Goal: Information Seeking & Learning: Learn about a topic

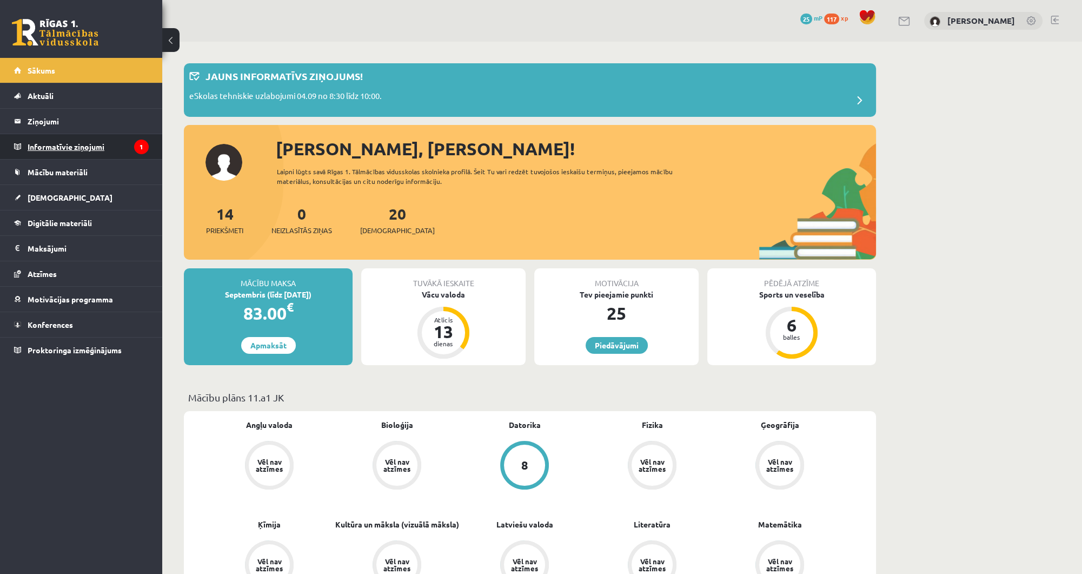
click at [122, 141] on legend "Informatīvie ziņojumi 1" at bounding box center [88, 146] width 121 height 25
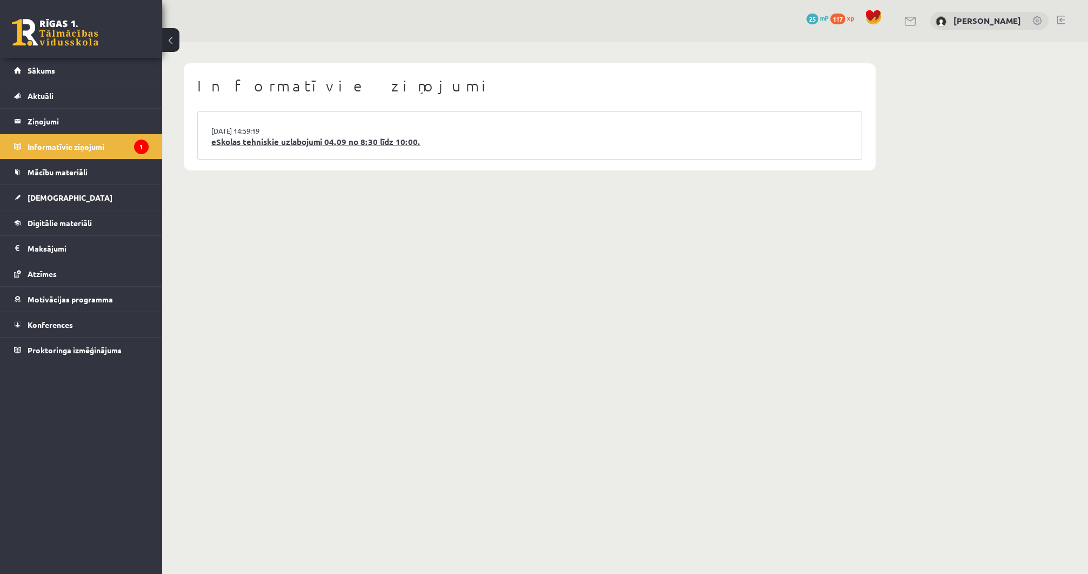
click at [316, 144] on link "eSkolas tehniskie uzlabojumi 04.09 no 8:30 līdz 10:00." at bounding box center [529, 142] width 637 height 12
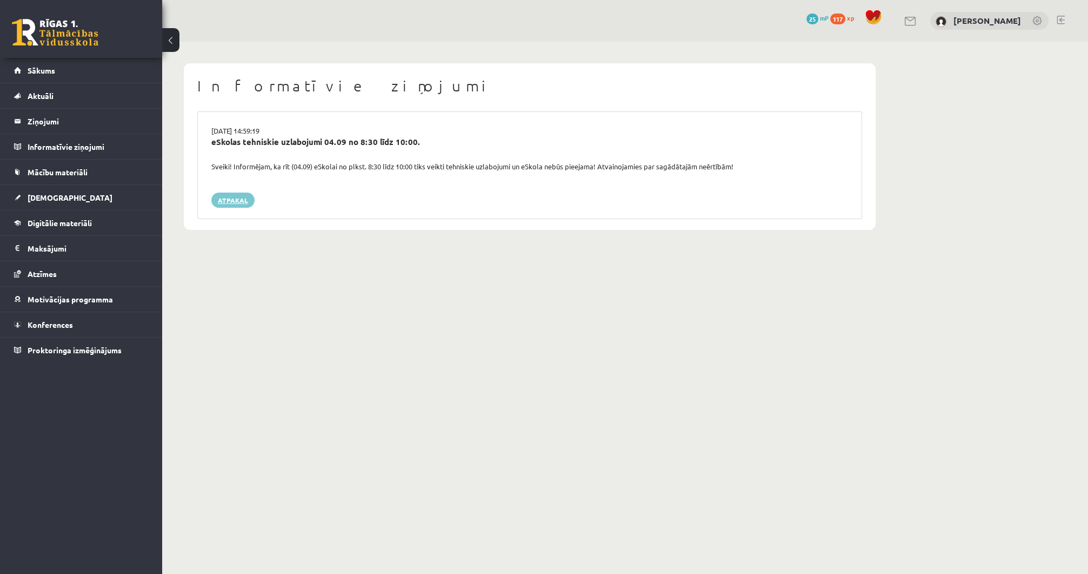
click at [220, 195] on link "Atpakaļ" at bounding box center [232, 199] width 43 height 15
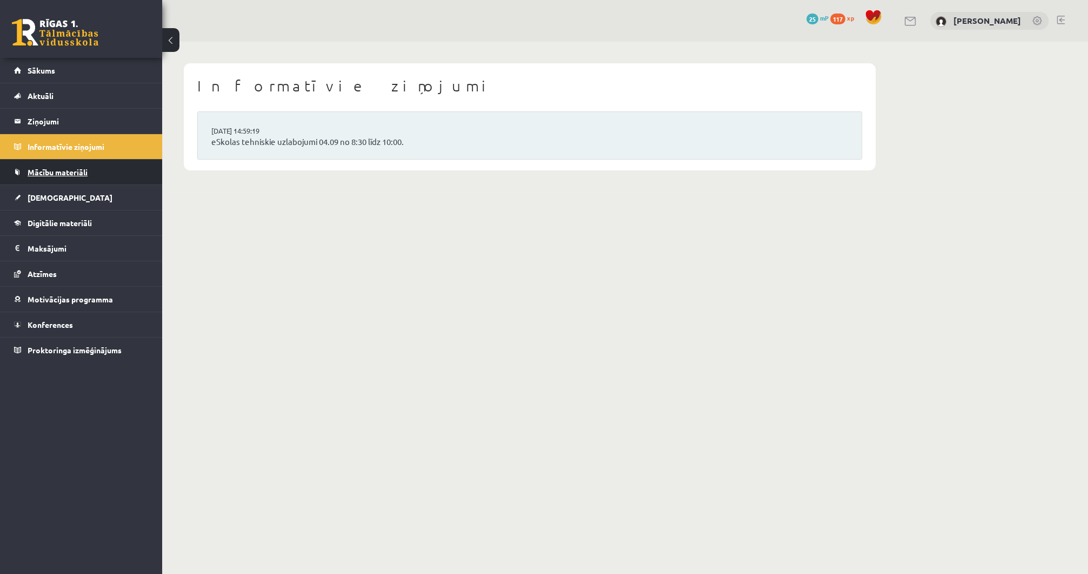
click at [34, 170] on span "Mācību materiāli" at bounding box center [58, 172] width 60 height 10
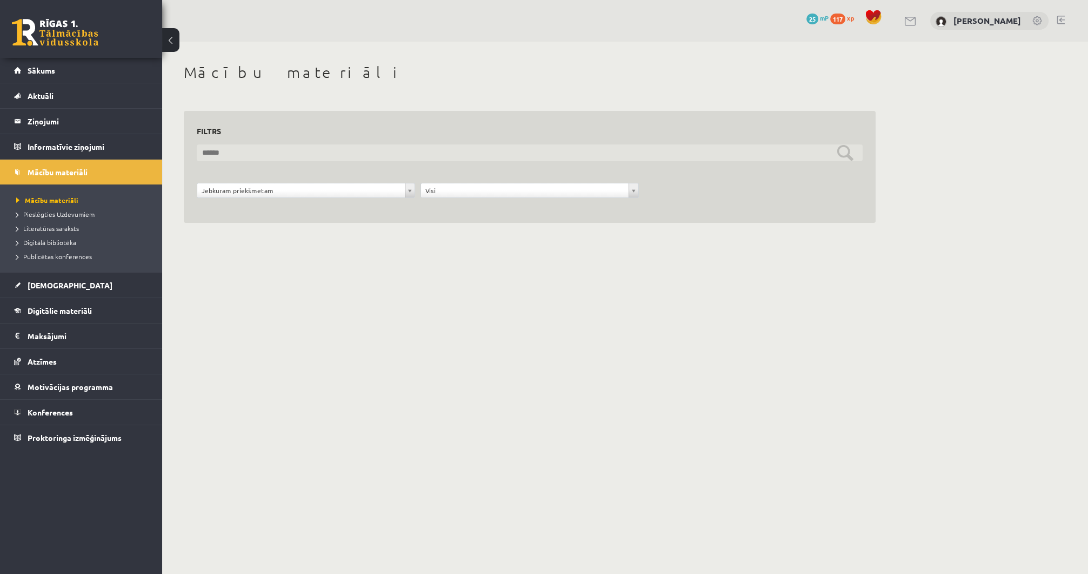
click at [237, 148] on input "text" at bounding box center [530, 152] width 666 height 17
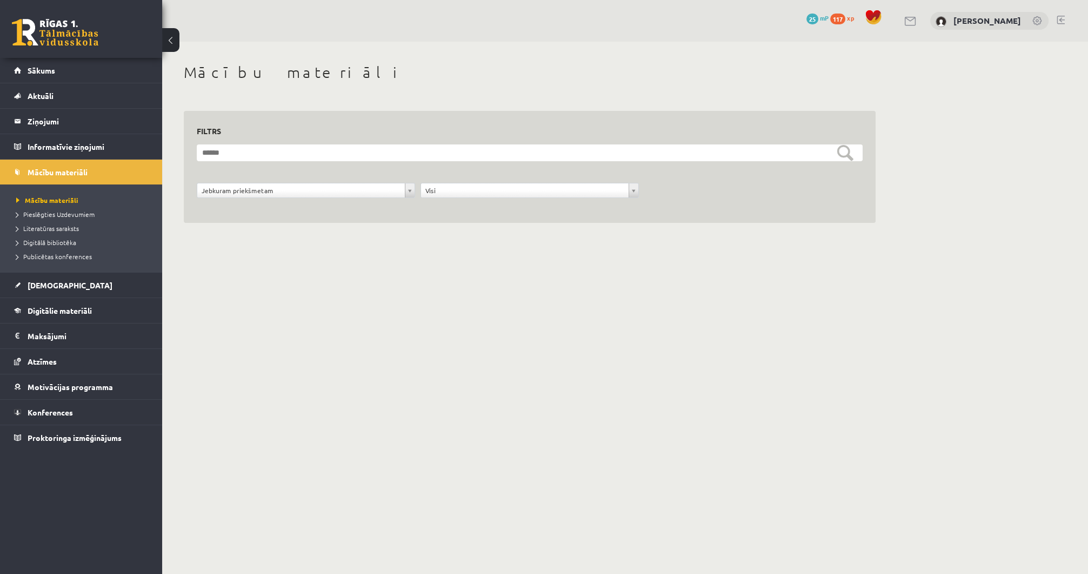
click at [238, 205] on div "**********" at bounding box center [530, 196] width 672 height 27
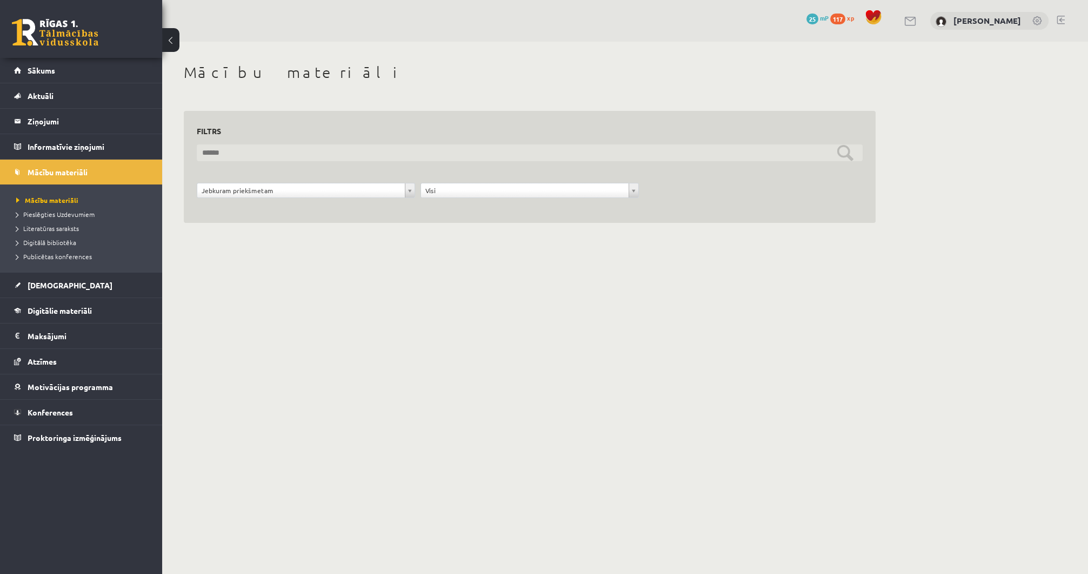
click at [851, 154] on input "text" at bounding box center [530, 152] width 666 height 17
click at [842, 154] on input "text" at bounding box center [530, 152] width 666 height 17
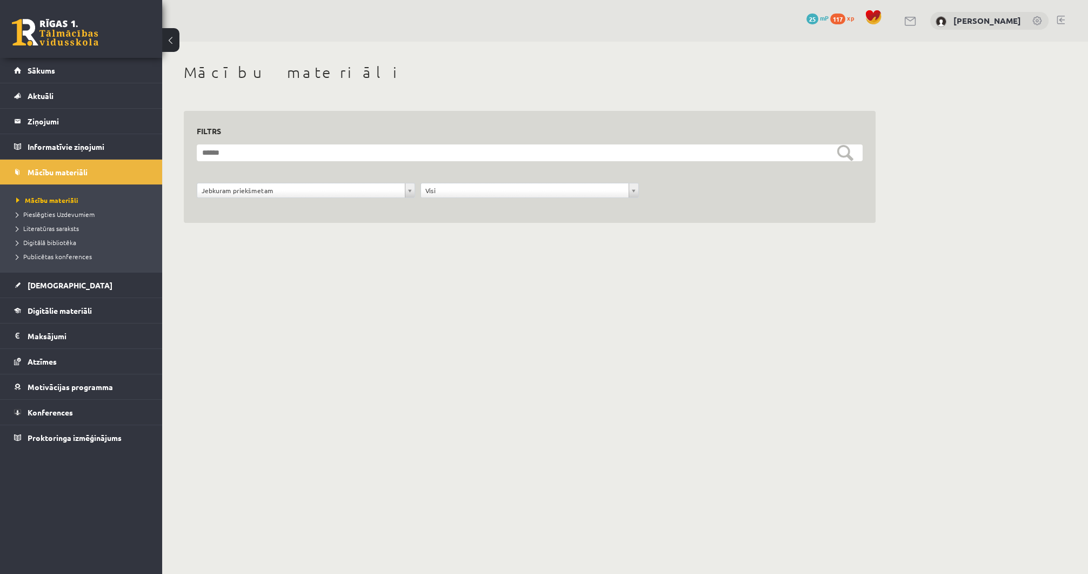
click at [593, 222] on div "**********" at bounding box center [530, 167] width 692 height 112
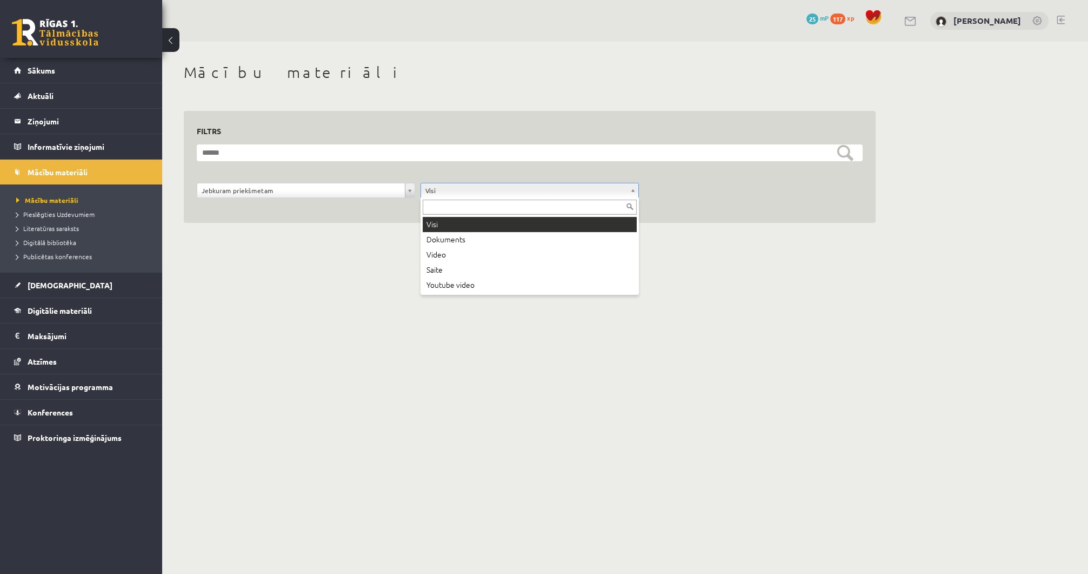
drag, startPoint x: 458, startPoint y: 191, endPoint x: 388, endPoint y: 191, distance: 69.8
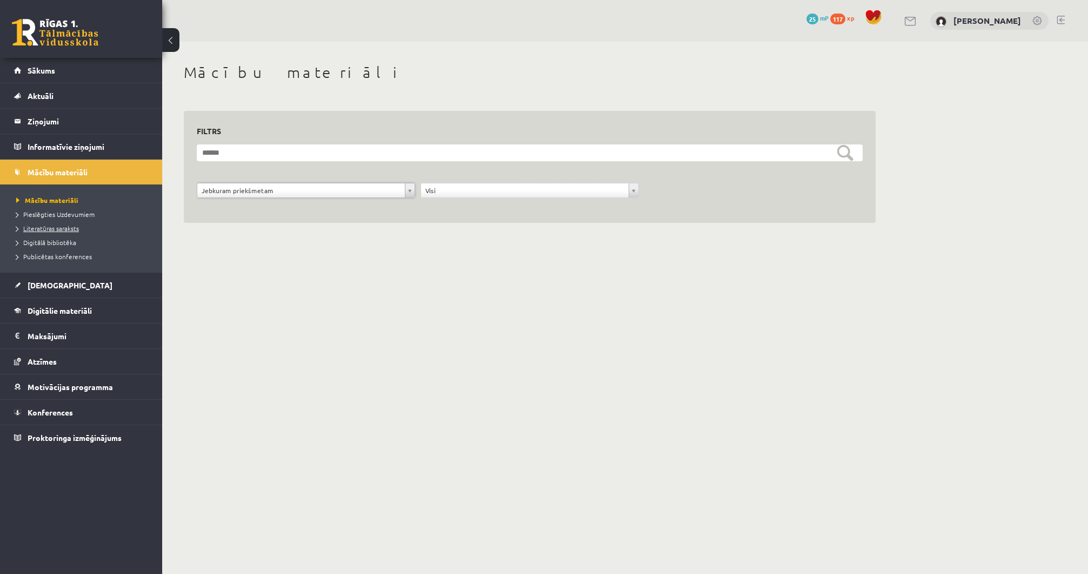
click at [71, 226] on span "Literatūras saraksts" at bounding box center [47, 228] width 63 height 9
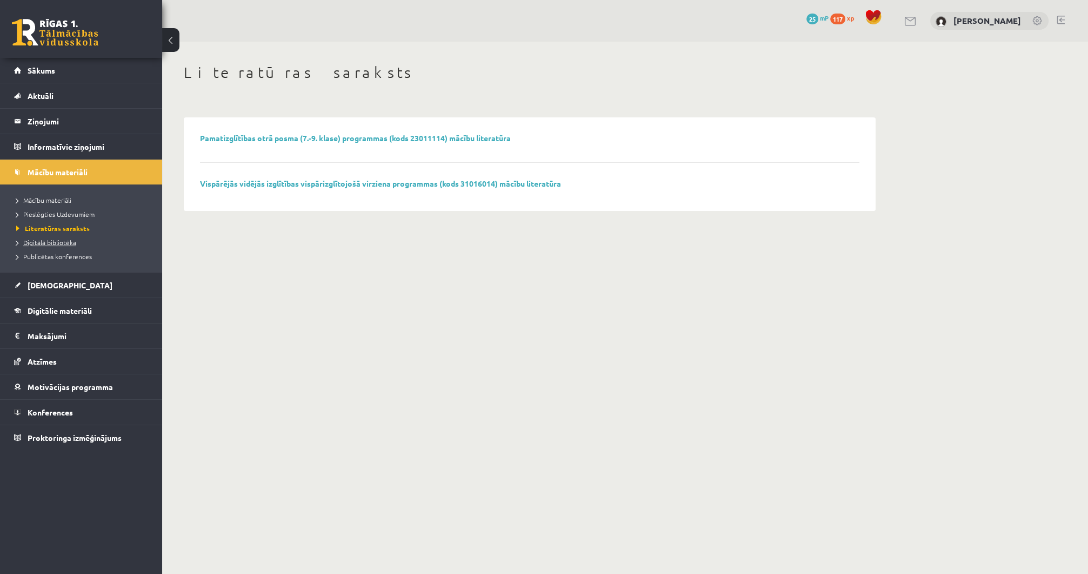
click at [58, 242] on span "Digitālā bibliotēka" at bounding box center [46, 242] width 60 height 9
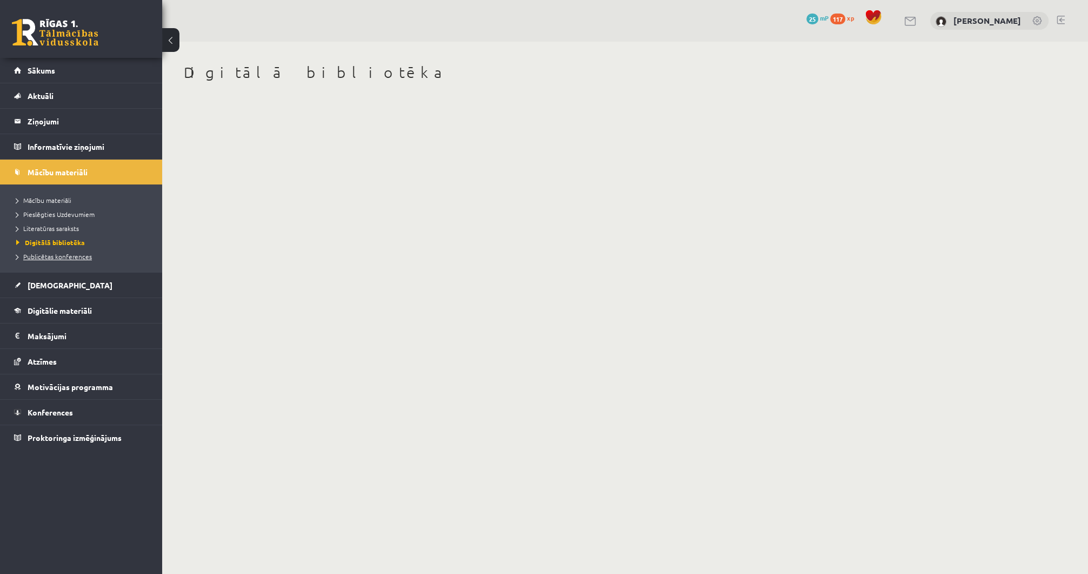
click at [48, 257] on span "Publicētas konferences" at bounding box center [54, 256] width 76 height 9
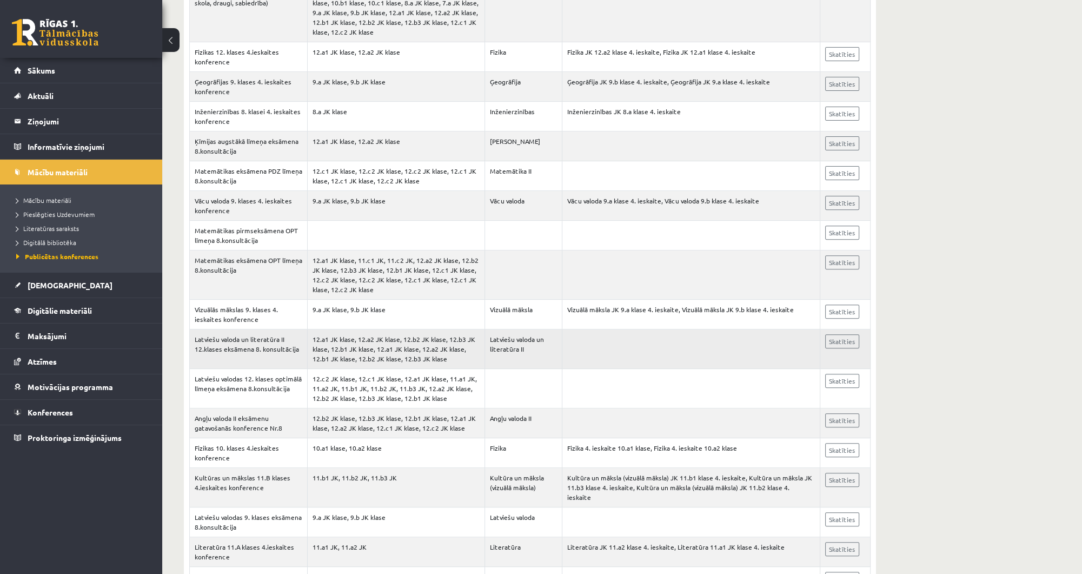
scroll to position [476, 0]
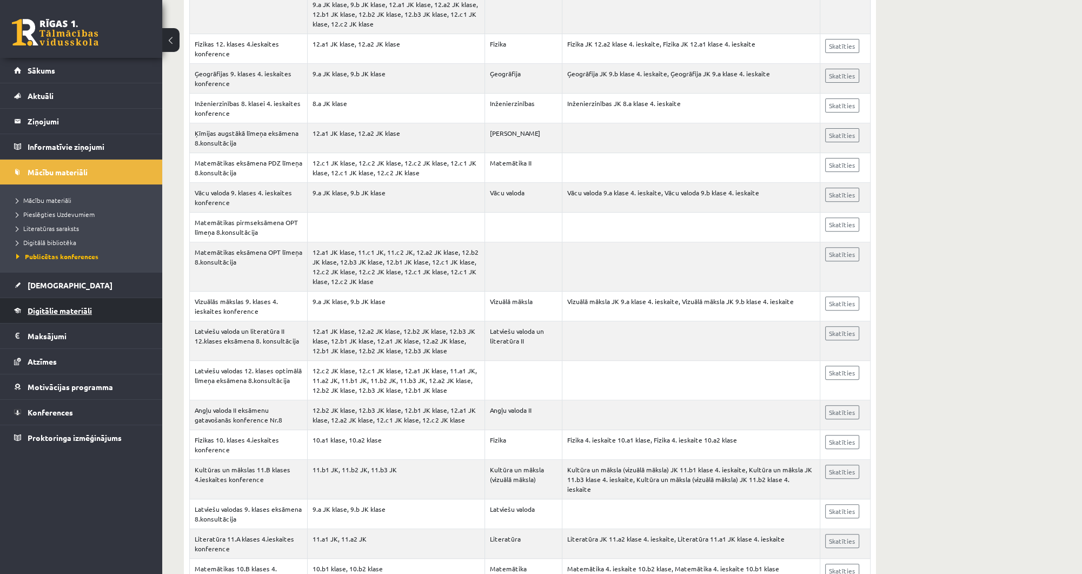
click at [87, 313] on span "Digitālie materiāli" at bounding box center [60, 311] width 64 height 10
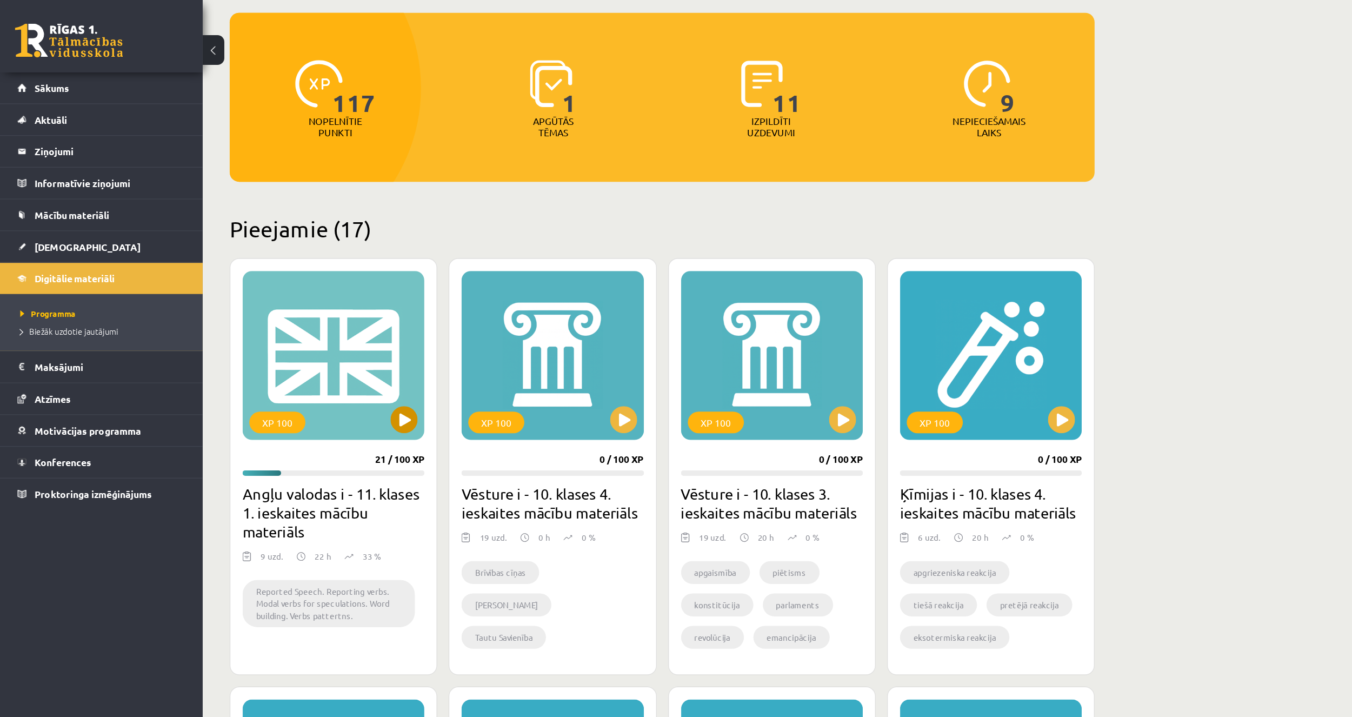
scroll to position [130, 0]
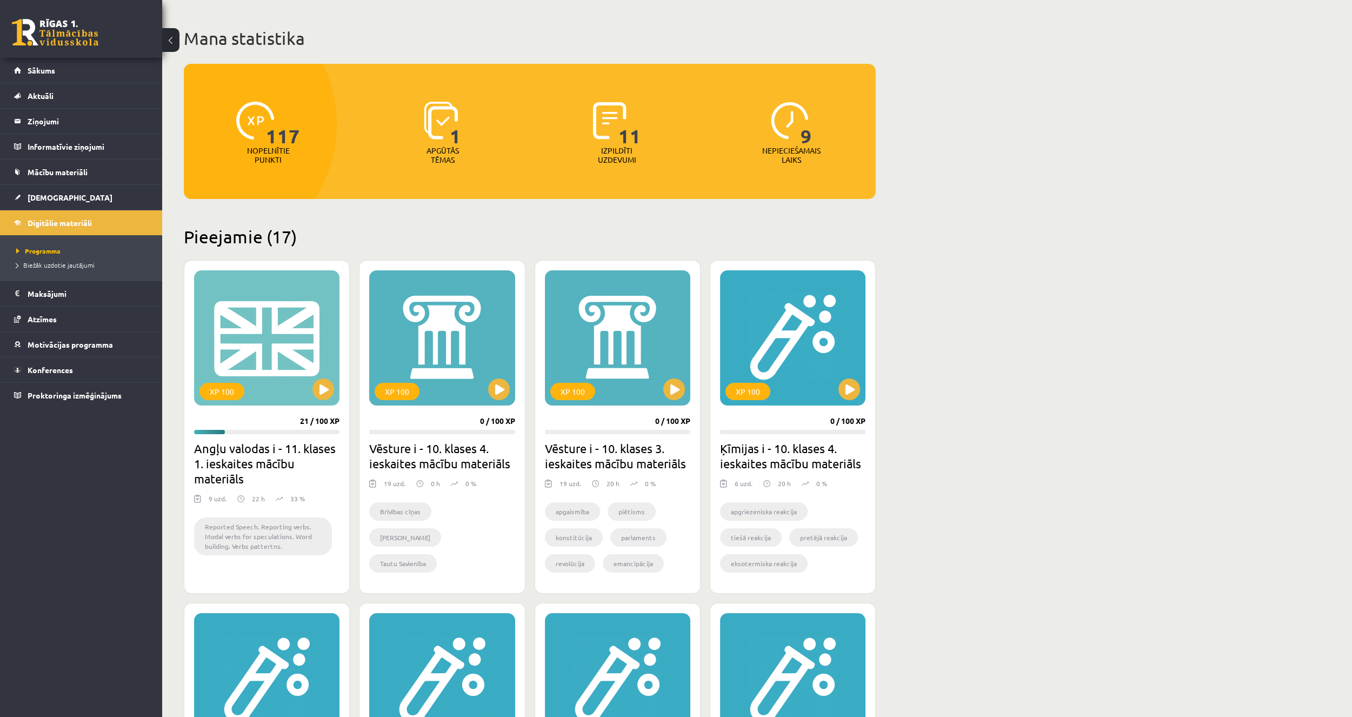
scroll to position [0, 0]
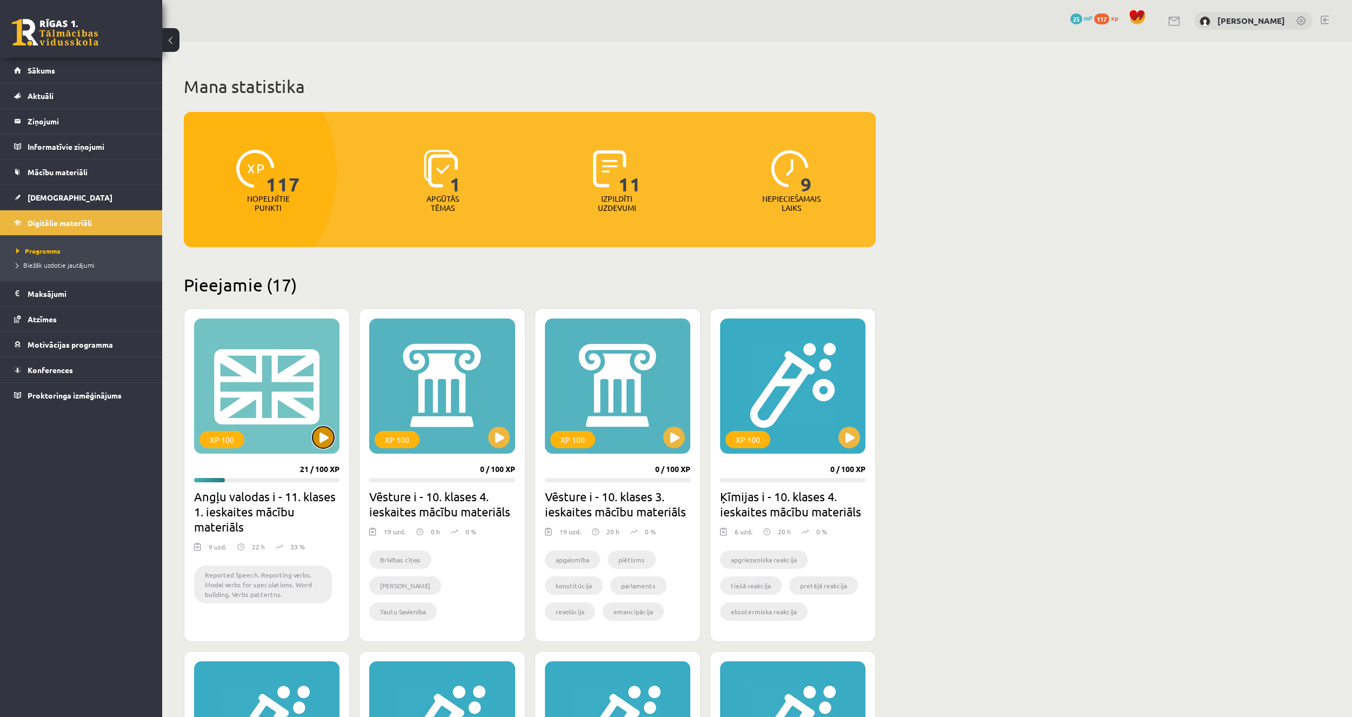
click at [331, 440] on button at bounding box center [324, 438] width 22 height 22
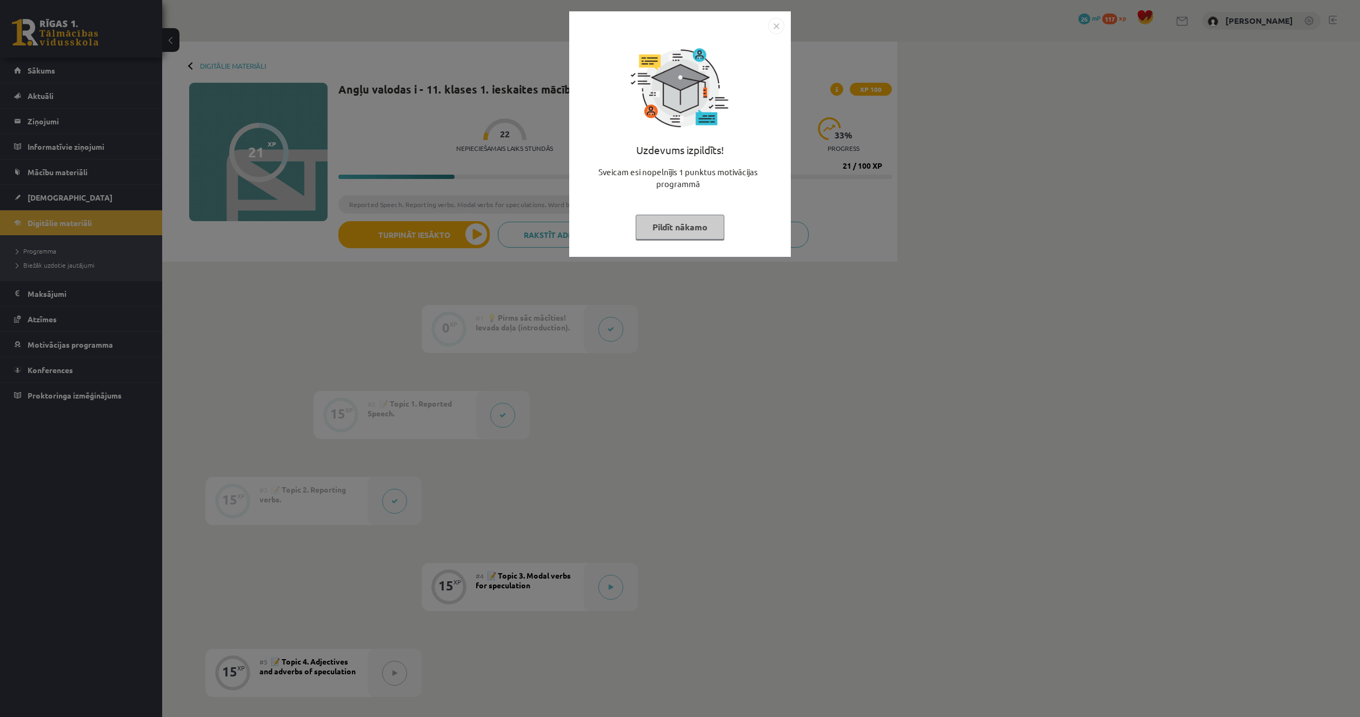
click at [692, 229] on button "Pildīt nākamo" at bounding box center [680, 227] width 89 height 25
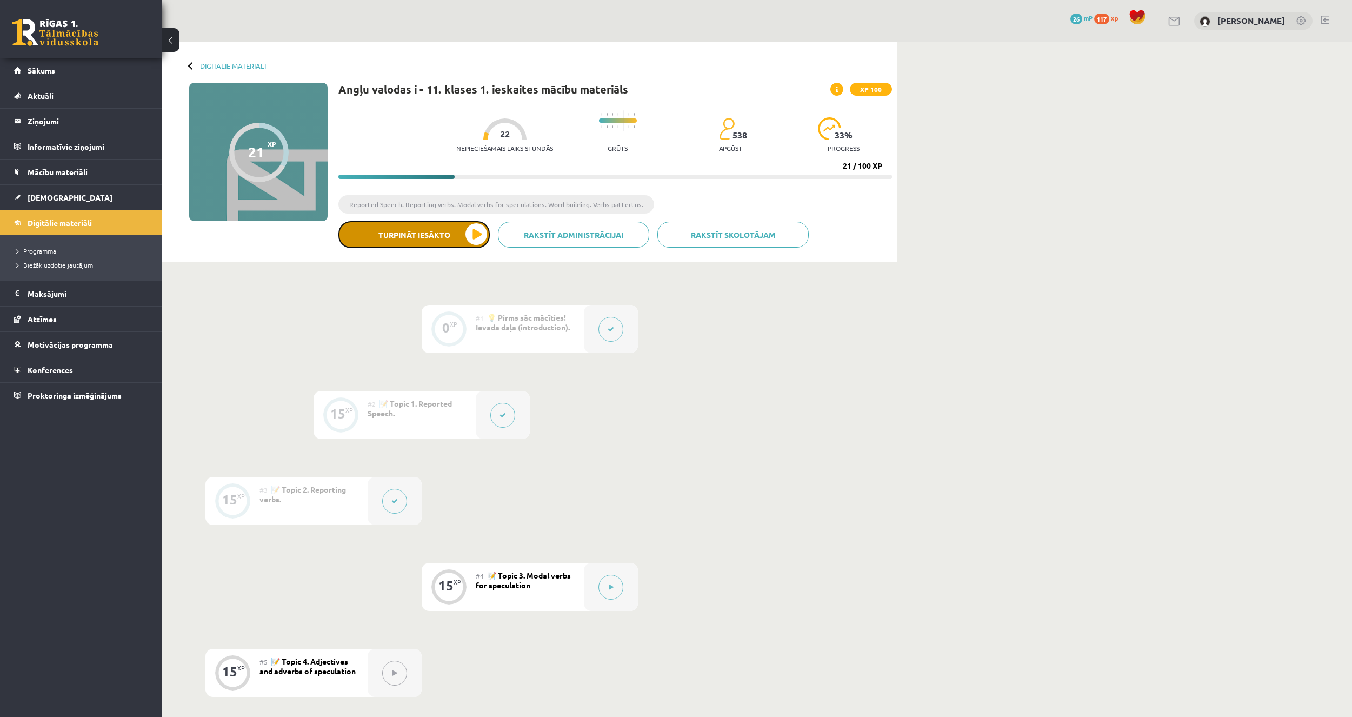
click at [470, 240] on button "Turpināt iesākto" at bounding box center [413, 234] width 151 height 27
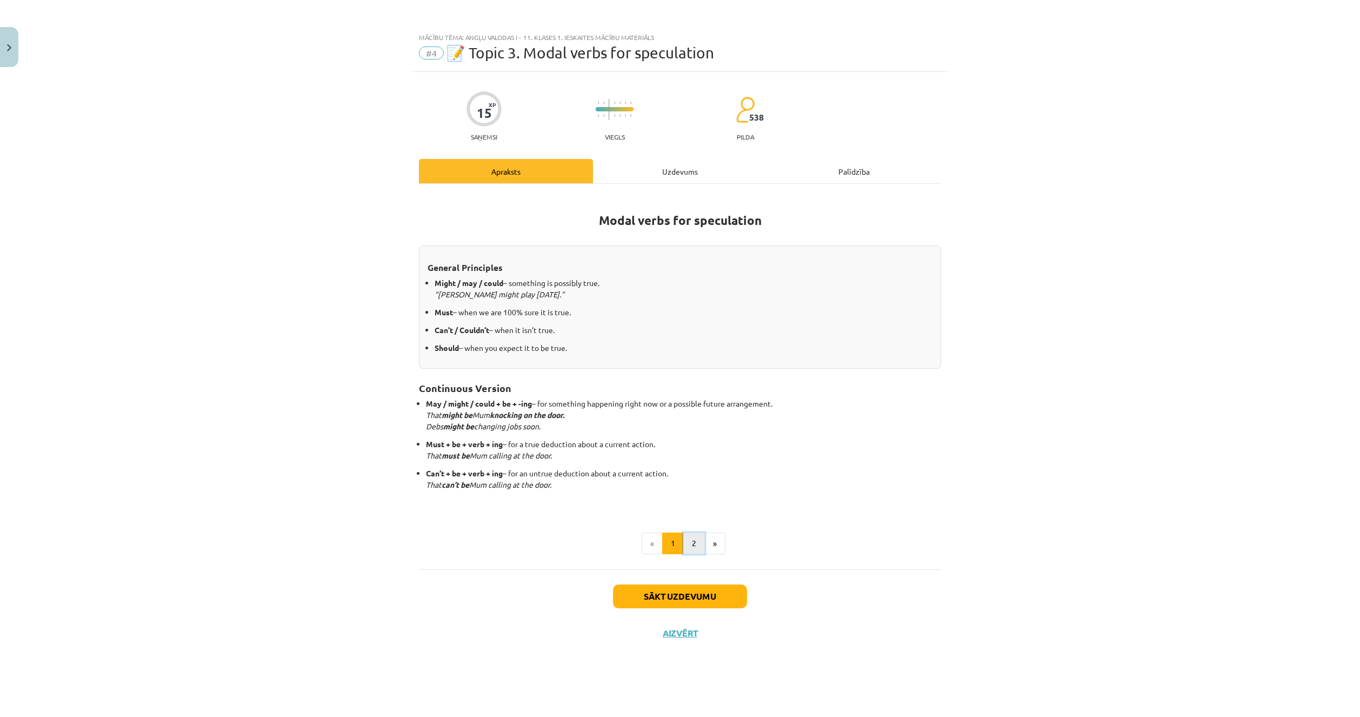
click at [691, 534] on button "2" at bounding box center [694, 544] width 22 height 22
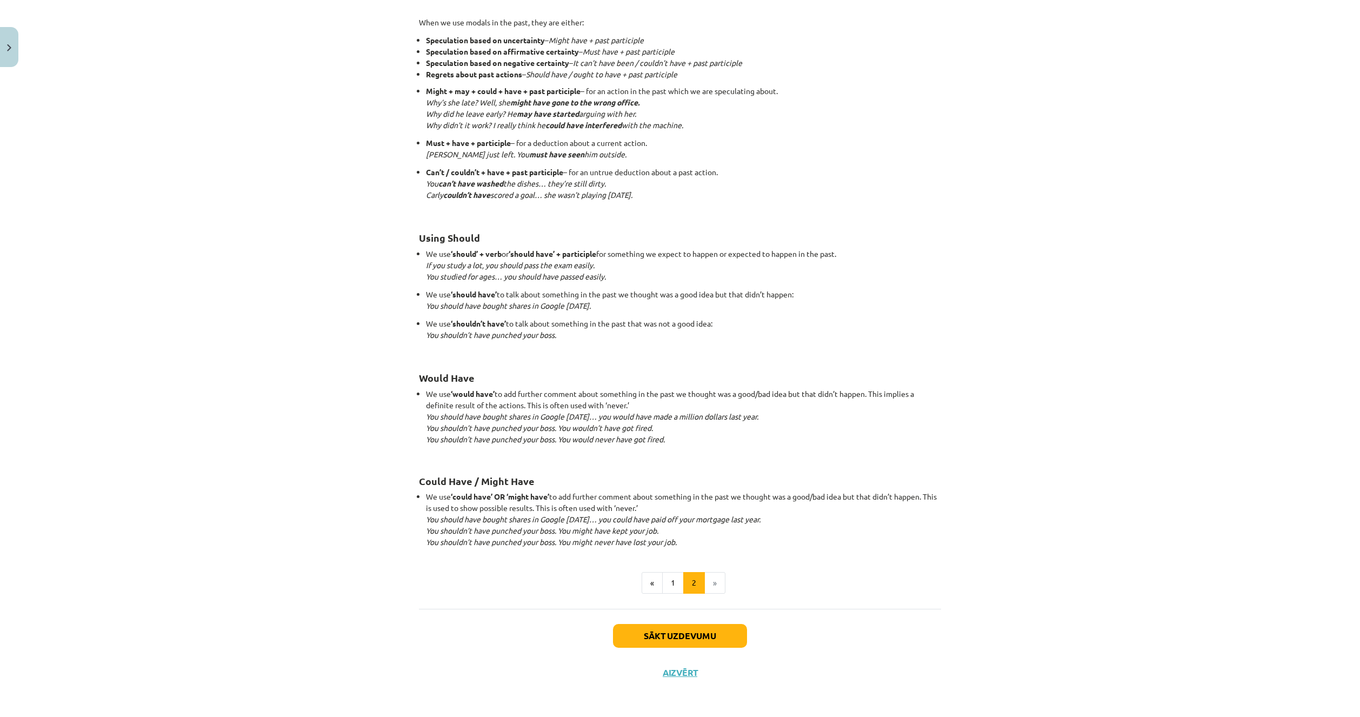
scroll to position [737, 0]
click at [673, 585] on button "1" at bounding box center [673, 582] width 22 height 22
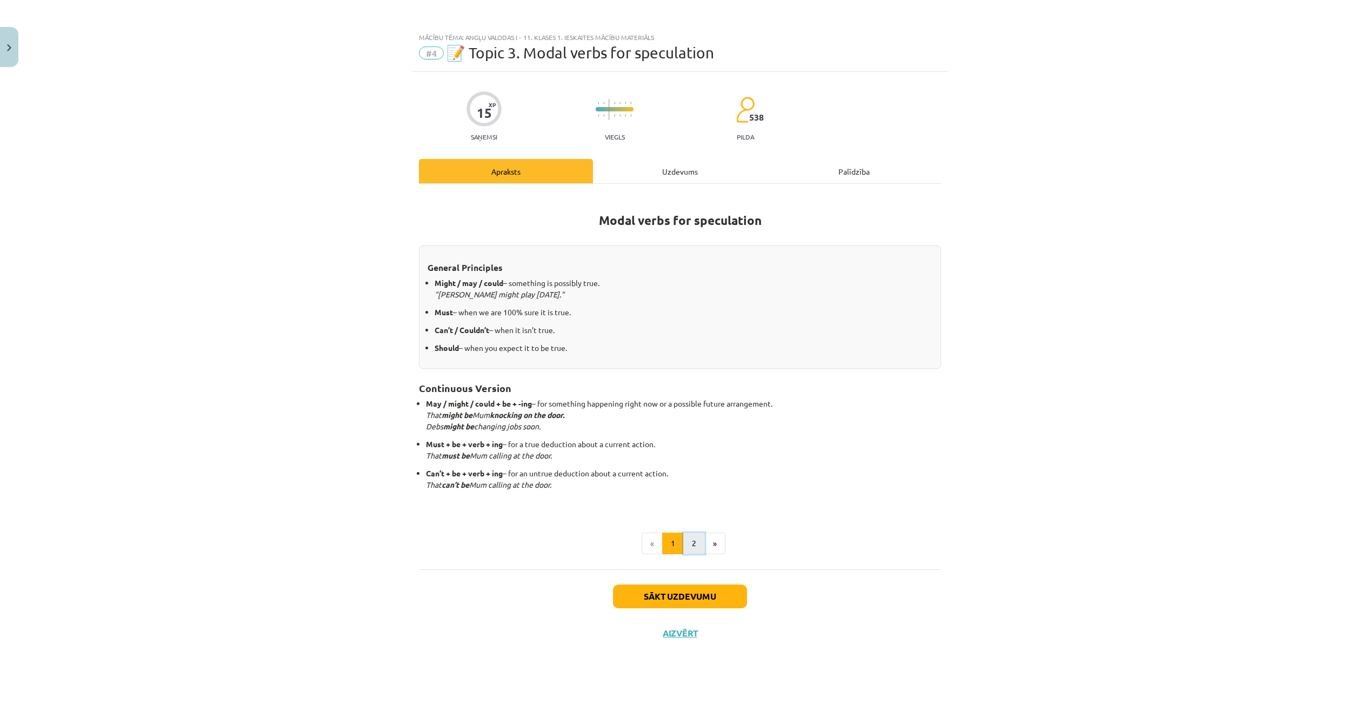
click at [688, 540] on button "2" at bounding box center [694, 544] width 22 height 22
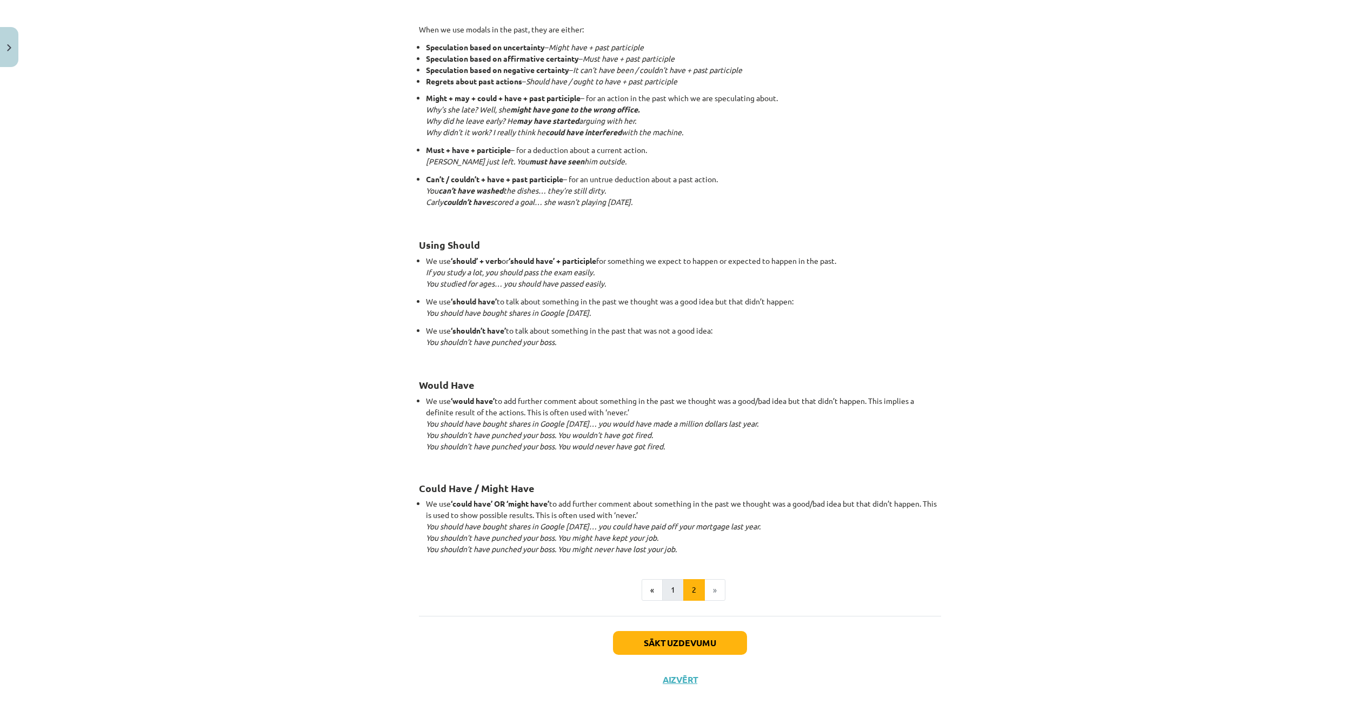
scroll to position [737, 0]
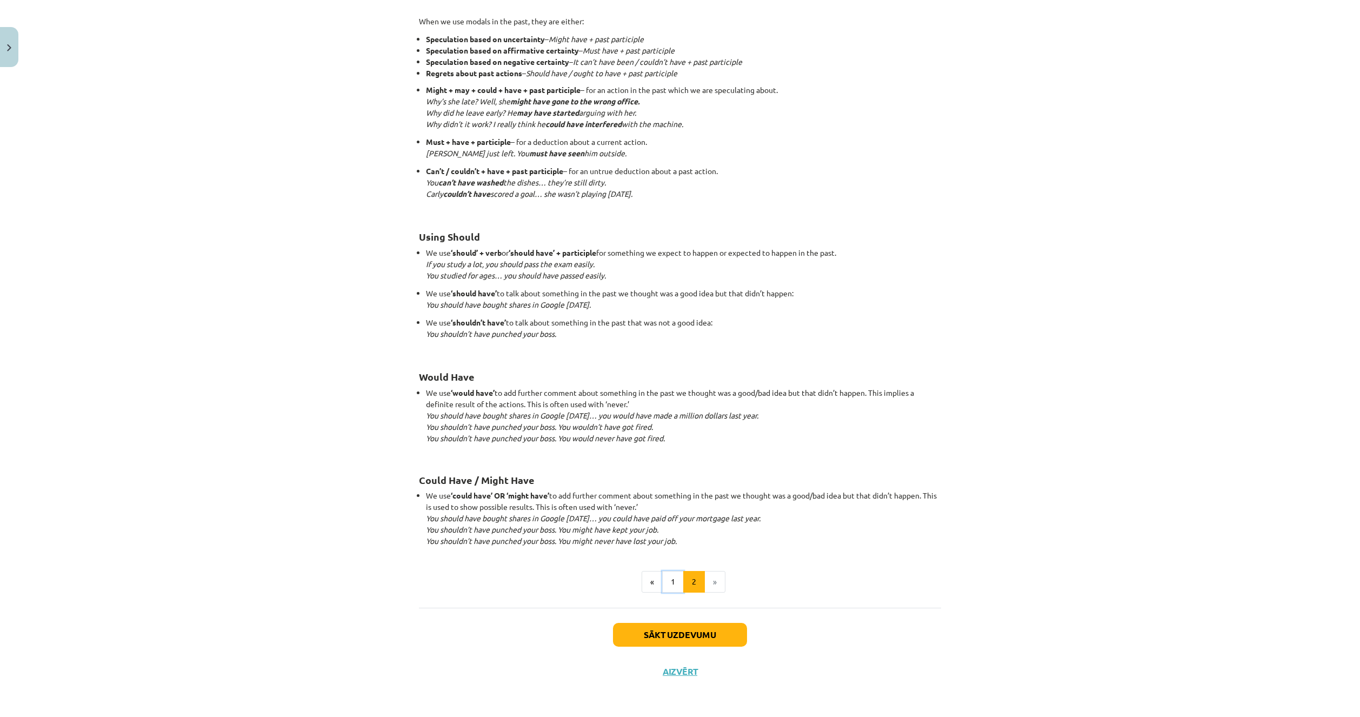
click at [662, 586] on button "1" at bounding box center [673, 582] width 22 height 22
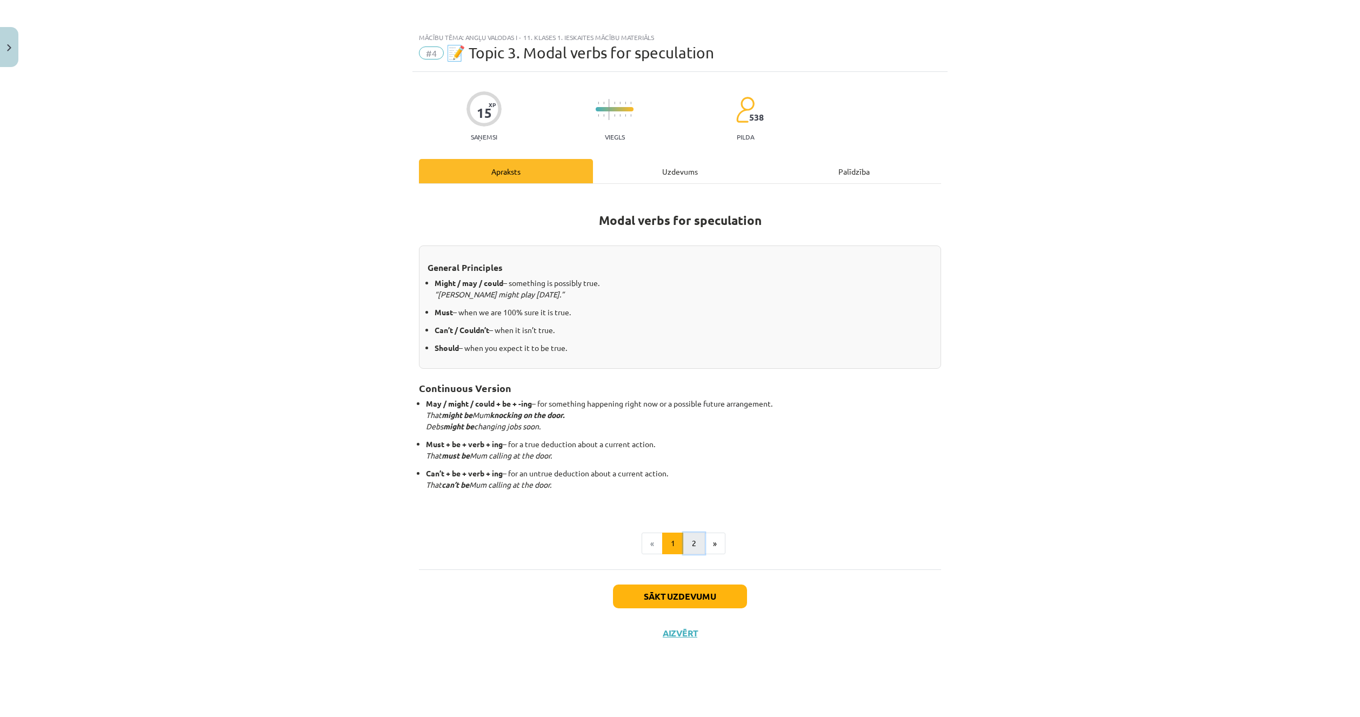
click at [690, 538] on button "2" at bounding box center [694, 544] width 22 height 22
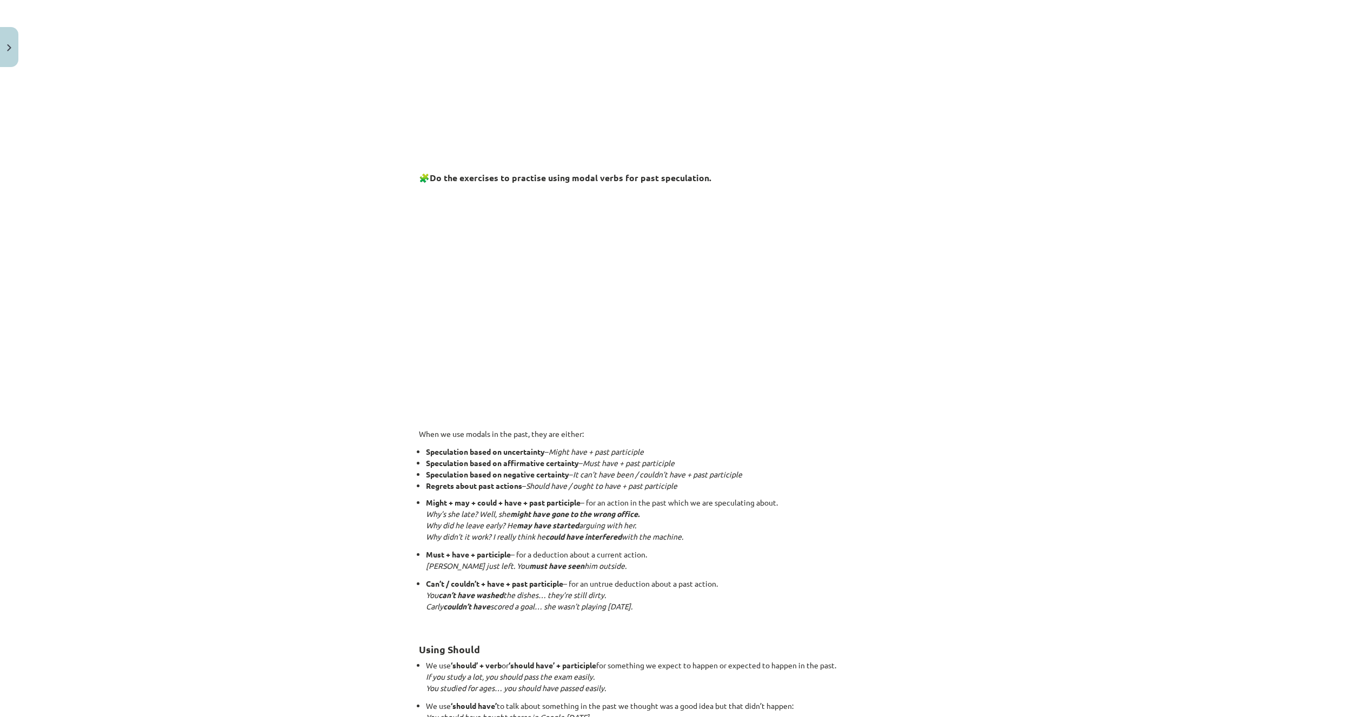
scroll to position [703, 0]
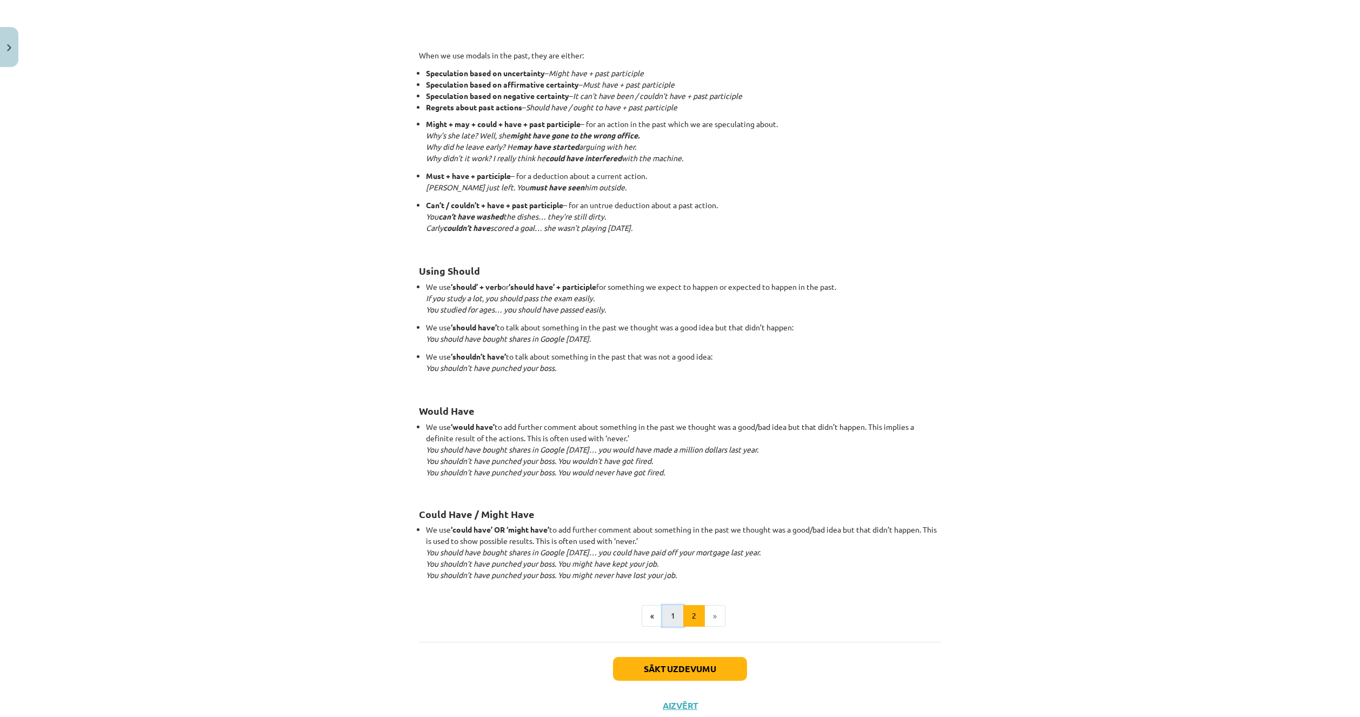
click at [666, 611] on button "1" at bounding box center [673, 616] width 22 height 22
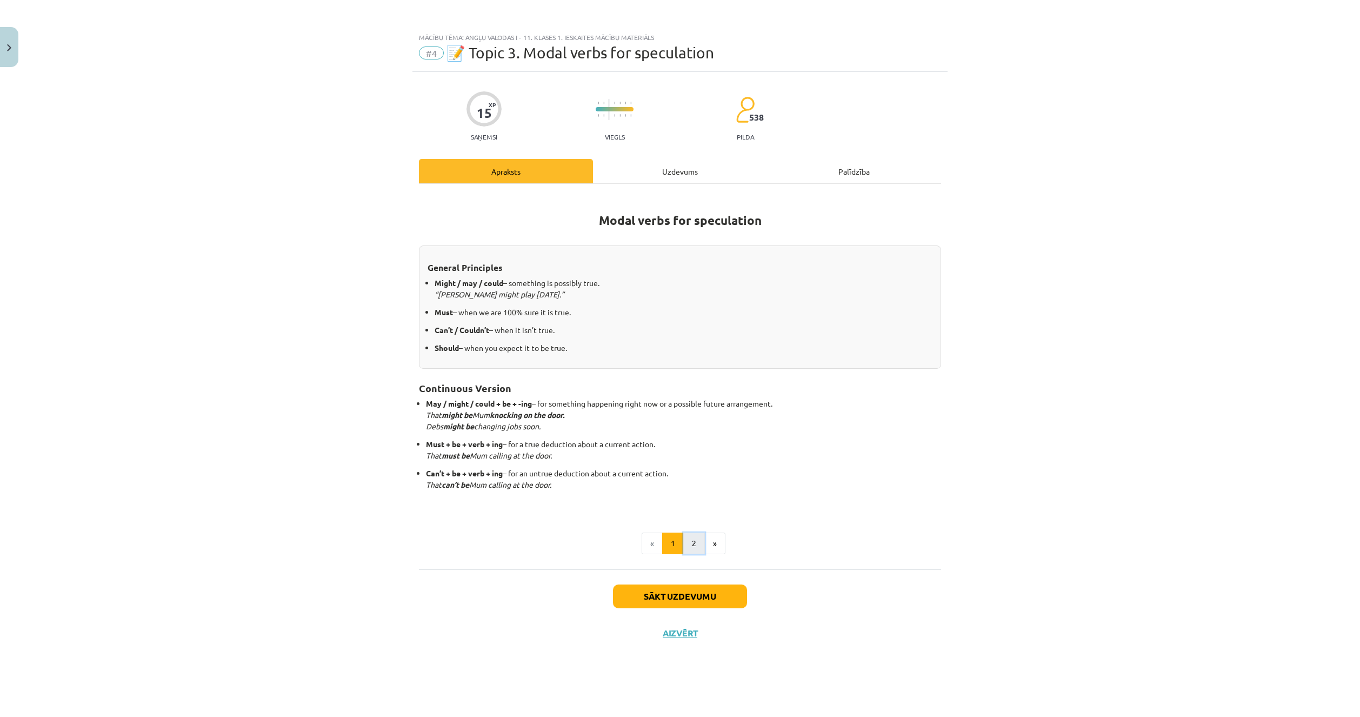
click at [699, 543] on button "2" at bounding box center [694, 544] width 22 height 22
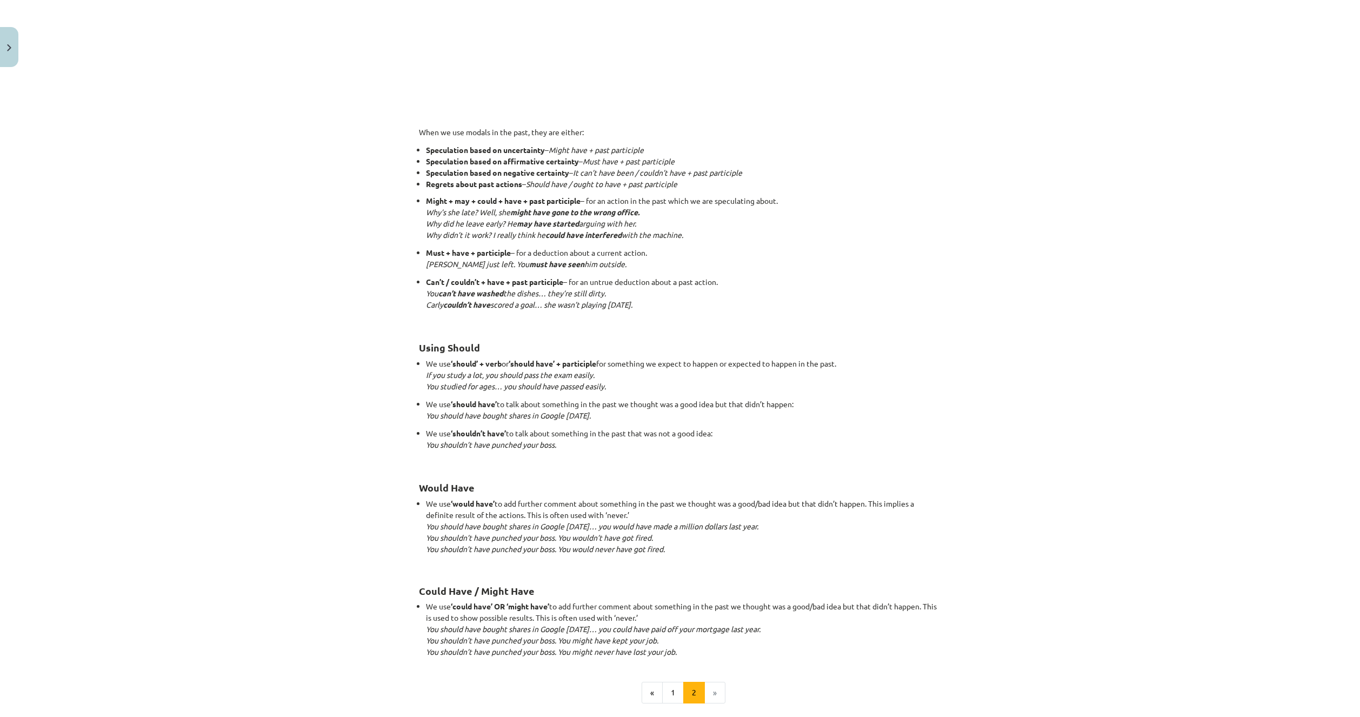
scroll to position [703, 0]
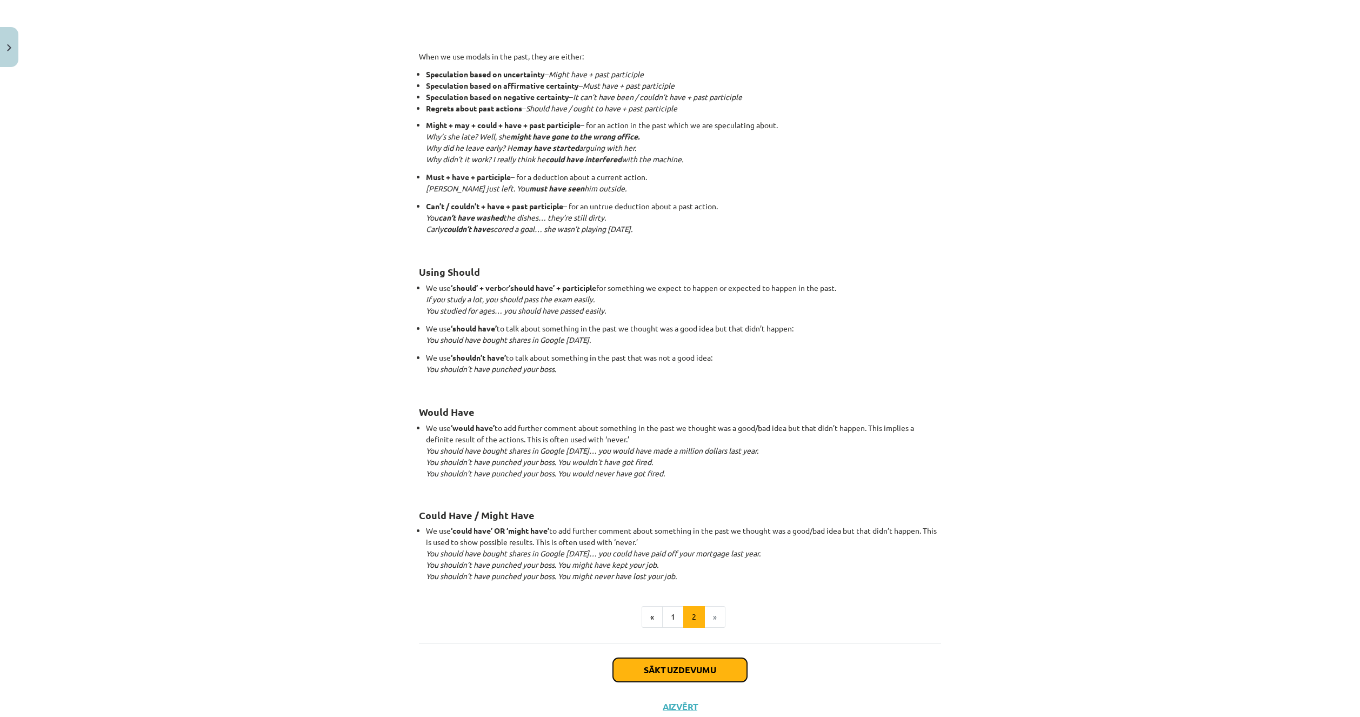
click at [629, 666] on button "Sākt uzdevumu" at bounding box center [680, 670] width 134 height 24
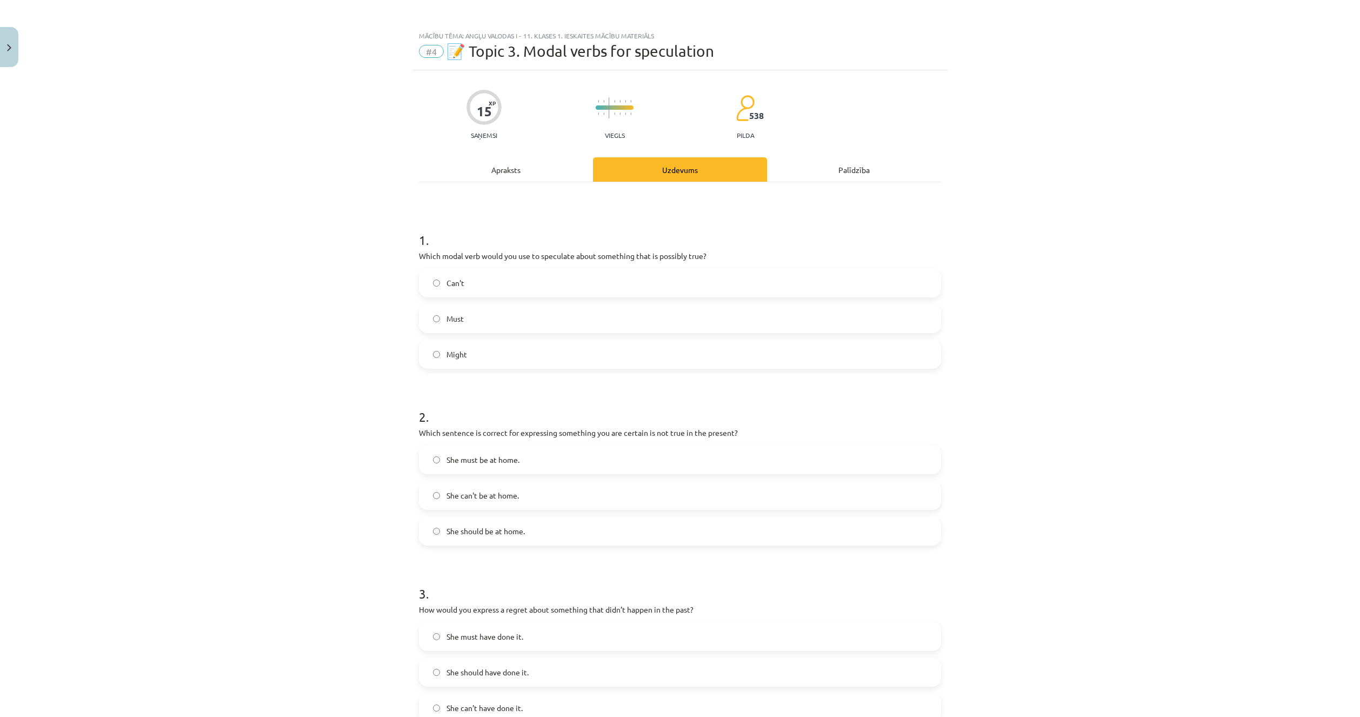
scroll to position [0, 0]
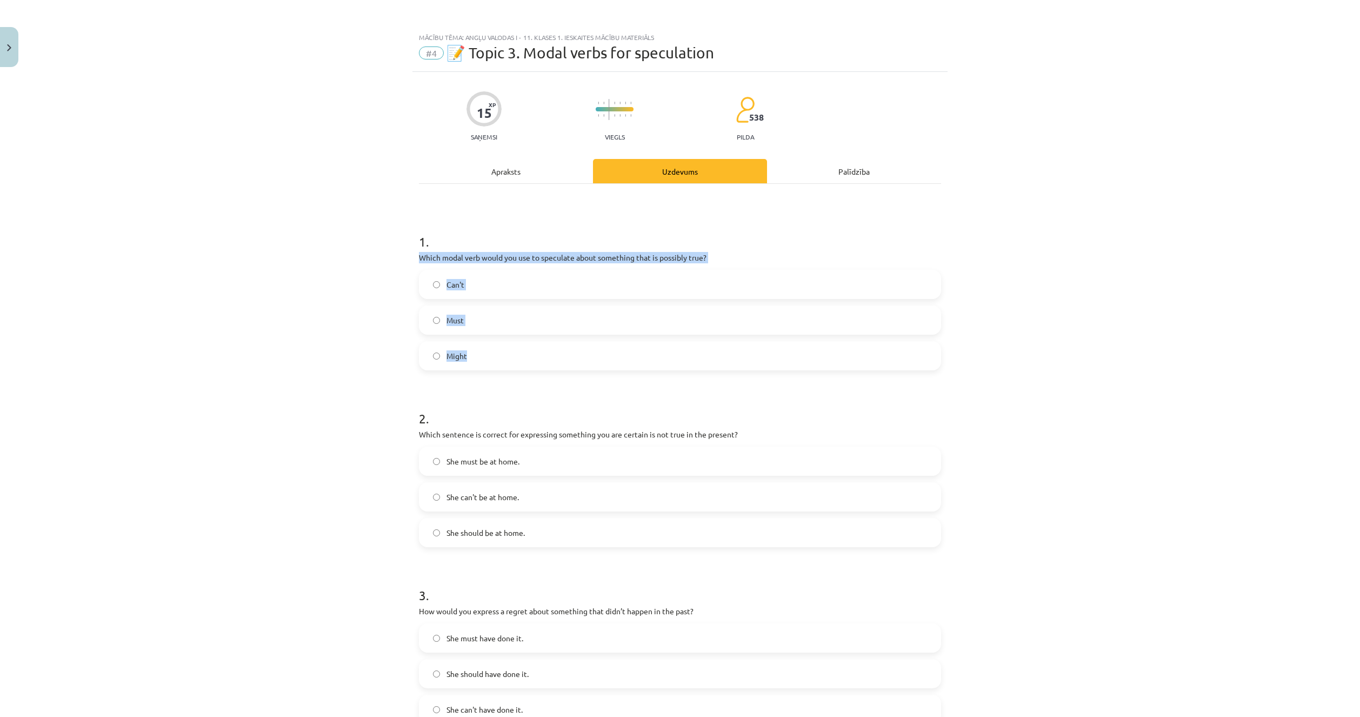
drag, startPoint x: 414, startPoint y: 256, endPoint x: 470, endPoint y: 349, distance: 108.7
click at [470, 349] on div "15 XP Saņemsi Viegls 538 pilda Apraksts Uzdevums Palīdzība 1 . Which modal verb…" at bounding box center [680, 624] width 535 height 1104
copy div "Which modal verb would you use to speculate about something that is possibly tr…"
click at [350, 311] on div "Mācību tēma: Angļu valodas i - 11. klases 1. ieskaites mācību materiāls #4 📝 To…" at bounding box center [680, 358] width 1360 height 717
click at [475, 357] on label "Might" at bounding box center [680, 355] width 520 height 27
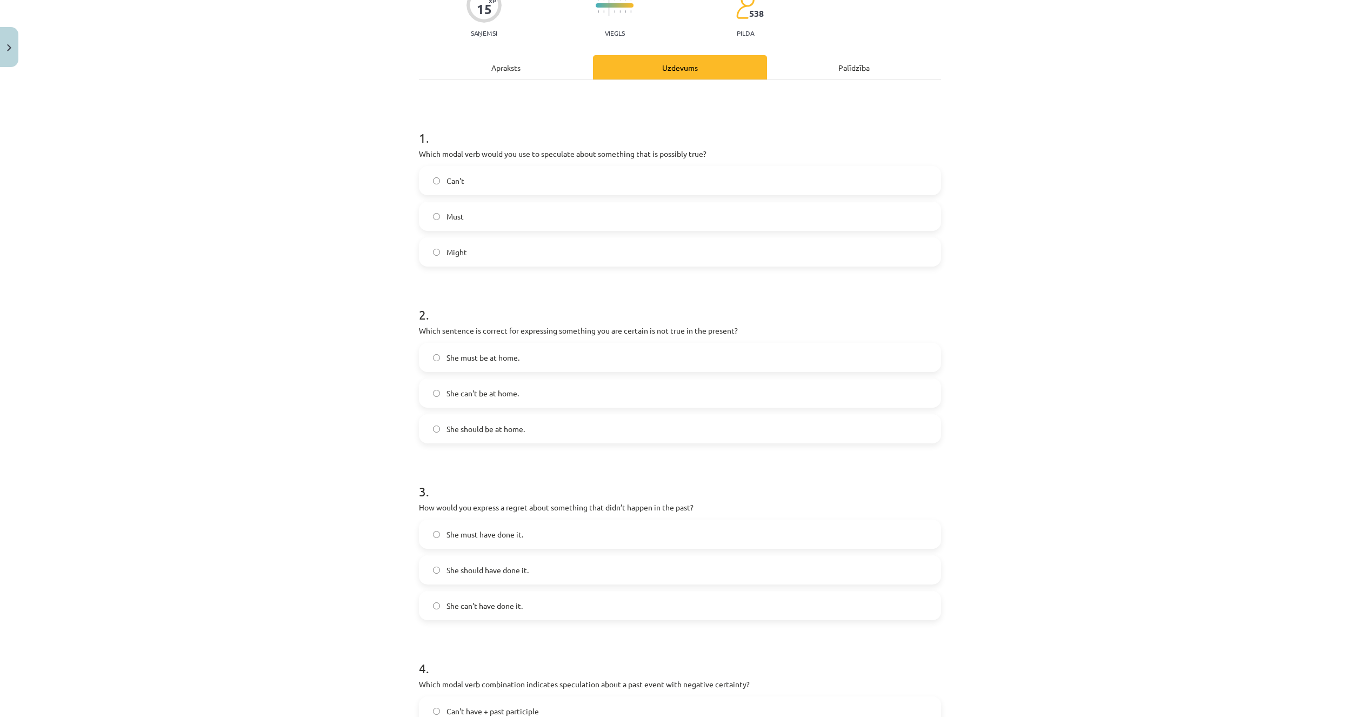
scroll to position [108, 0]
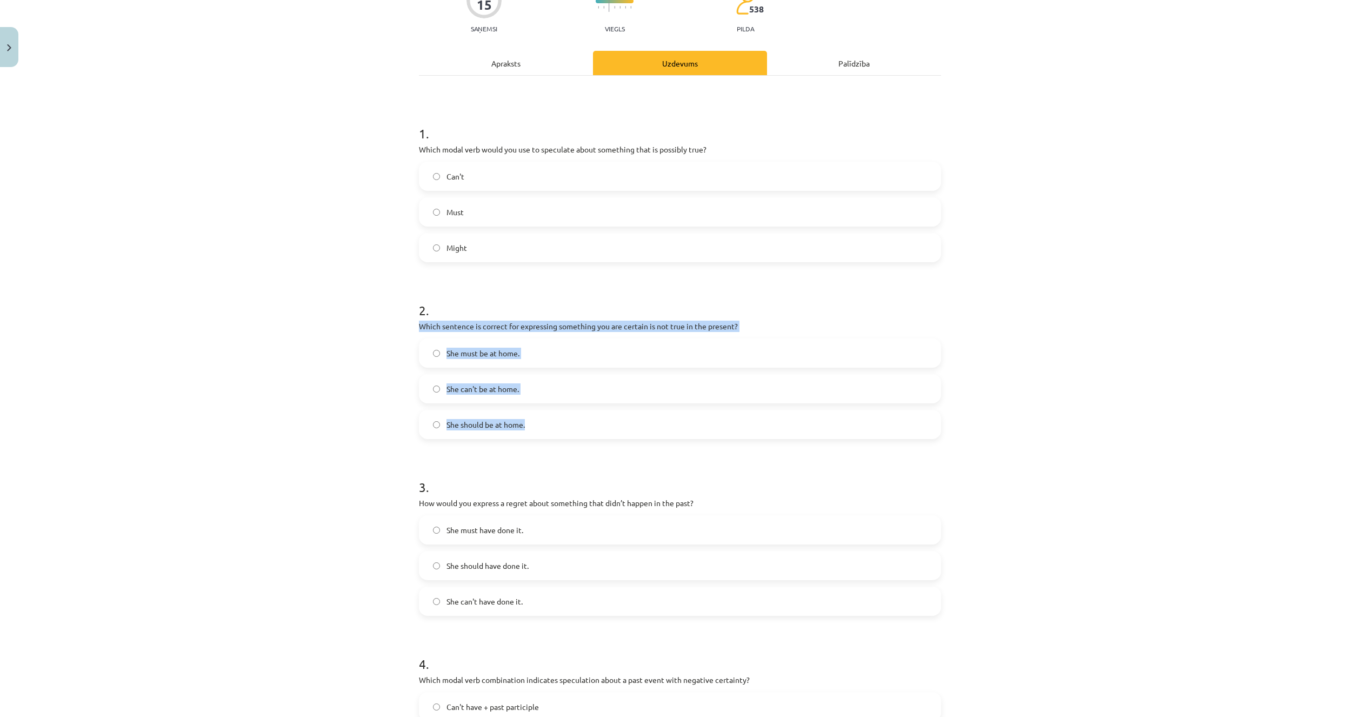
drag, startPoint x: 395, startPoint y: 322, endPoint x: 548, endPoint y: 414, distance: 178.7
click at [548, 414] on div "Mācību tēma: Angļu valodas i - 11. klases 1. ieskaites mācību materiāls #4 📝 To…" at bounding box center [680, 358] width 1360 height 717
copy div "Which sentence is correct for expressing something you are certain is not true …"
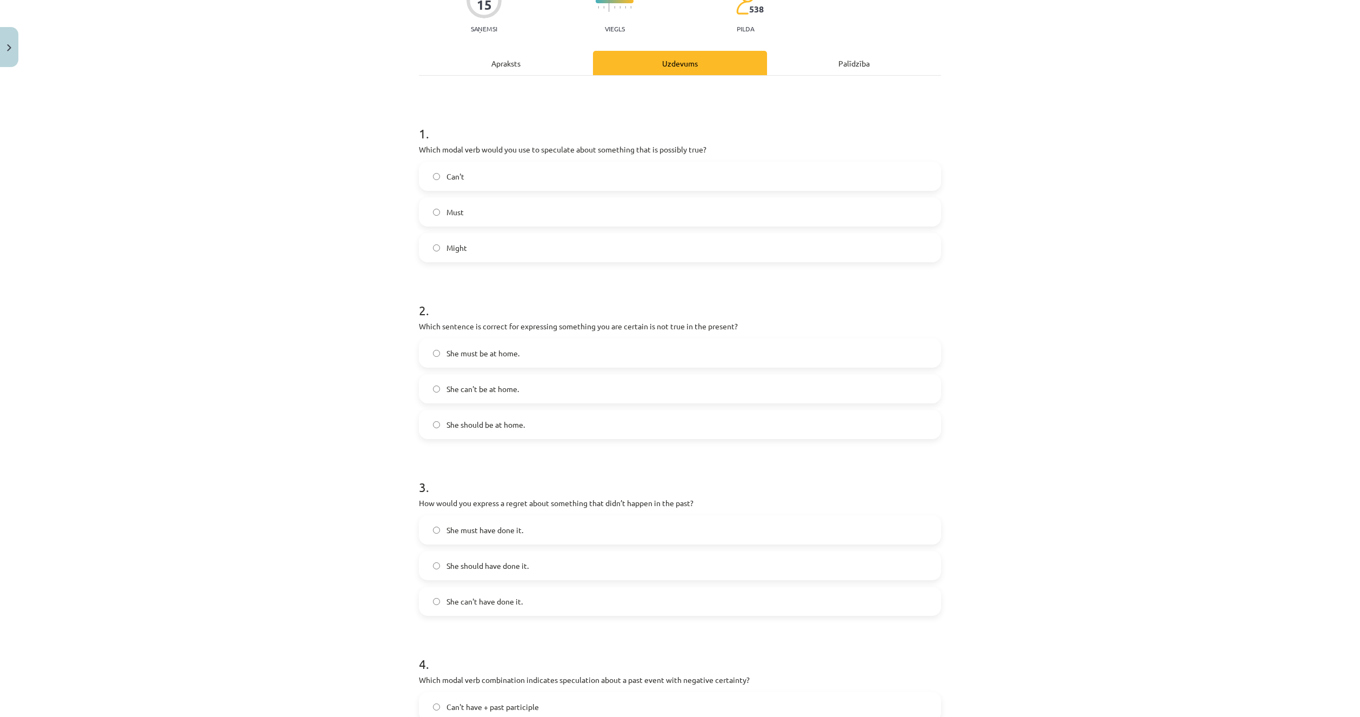
click at [323, 309] on div "Mācību tēma: Angļu valodas i - 11. klases 1. ieskaites mācību materiāls #4 📝 To…" at bounding box center [680, 358] width 1360 height 717
click at [512, 400] on label "She can't be at home." at bounding box center [680, 388] width 520 height 27
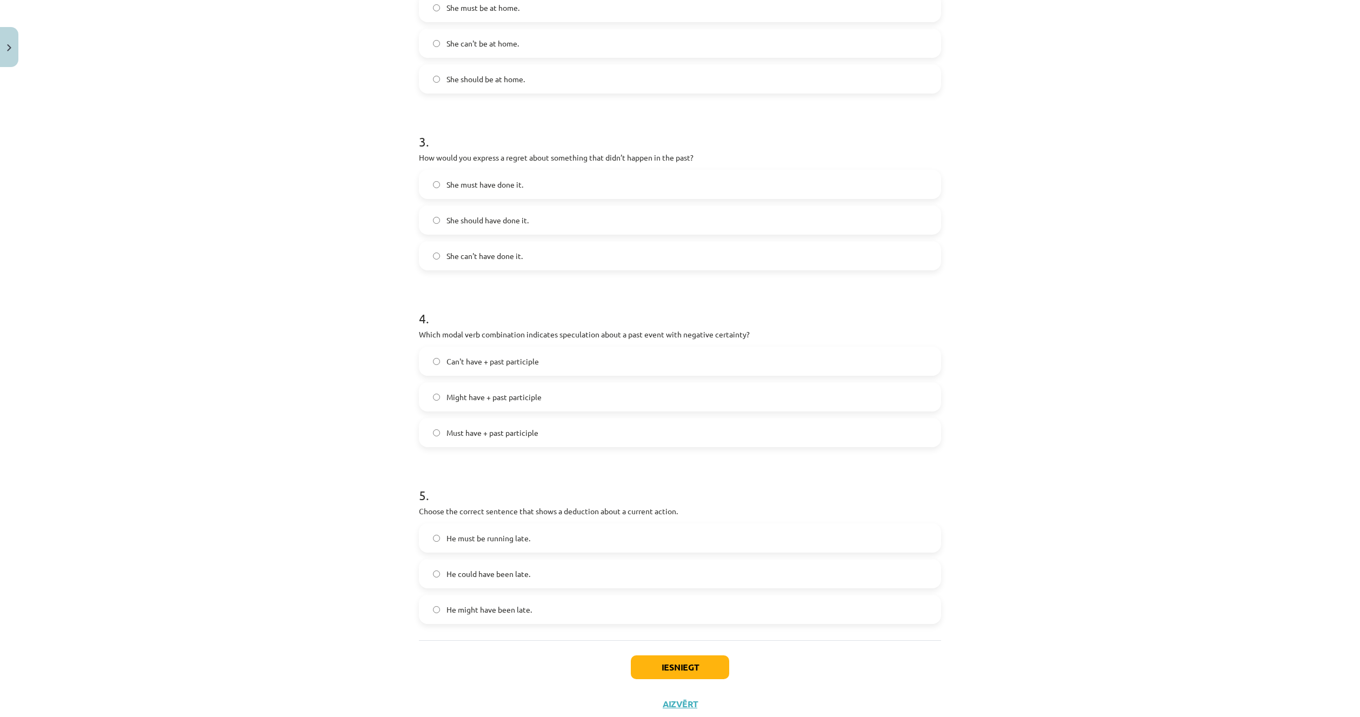
scroll to position [486, 0]
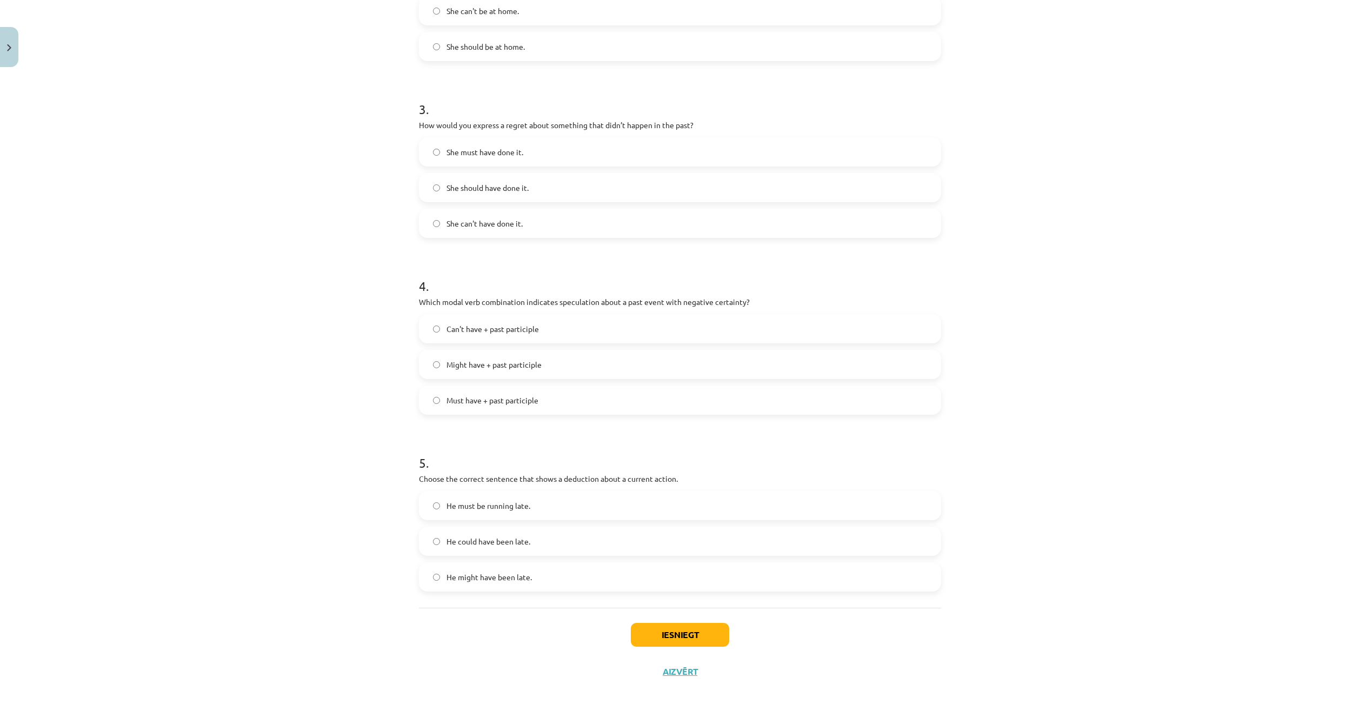
click at [460, 194] on label "She should have done it." at bounding box center [680, 187] width 520 height 27
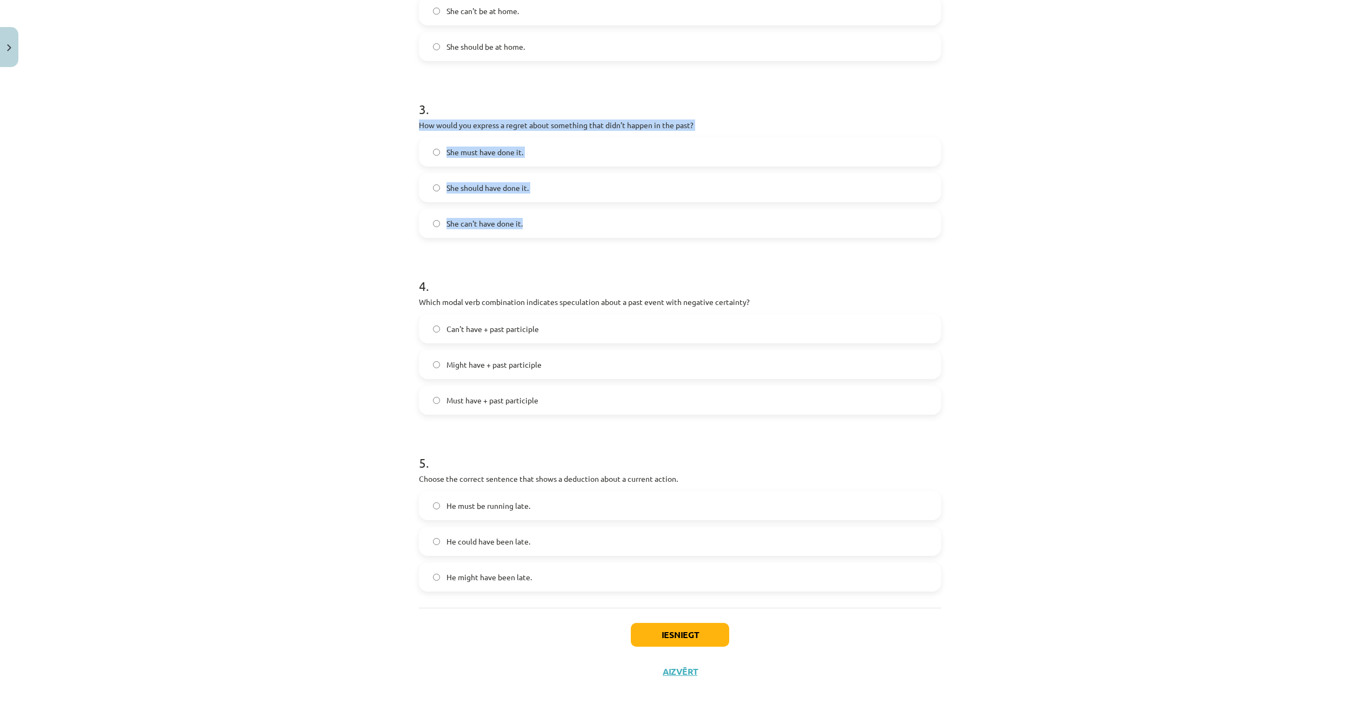
drag, startPoint x: 406, startPoint y: 123, endPoint x: 535, endPoint y: 217, distance: 159.4
click at [535, 217] on div "Mācību tēma: Angļu valodas i - 11. klases 1. ieskaites mācību materiāls #4 📝 To…" at bounding box center [680, 358] width 1360 height 717
copy div "How would you express a regret about something that didn’t happen in the past? …"
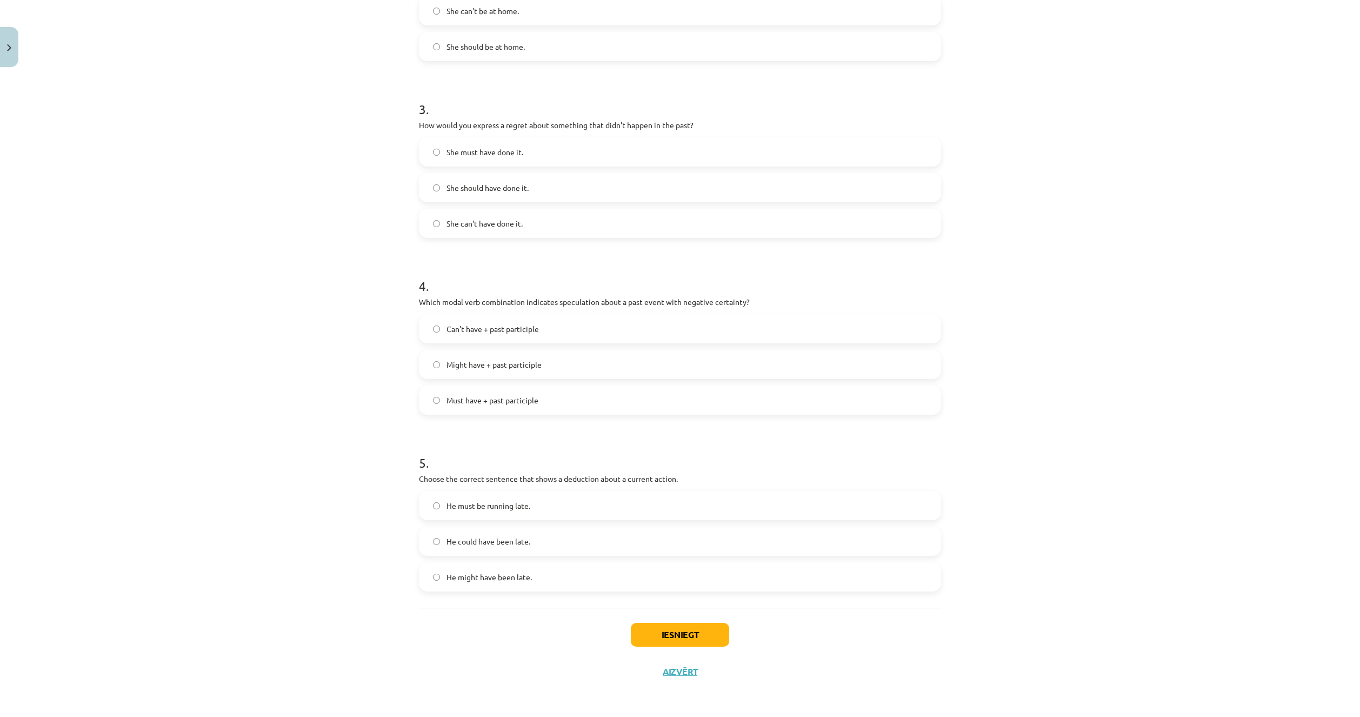
click at [362, 265] on div "Mācību tēma: Angļu valodas i - 11. klases 1. ieskaites mācību materiāls #4 📝 To…" at bounding box center [680, 358] width 1360 height 717
click at [532, 368] on span "Might have + past participle" at bounding box center [494, 364] width 95 height 11
drag, startPoint x: 411, startPoint y: 298, endPoint x: 592, endPoint y: 400, distance: 207.5
click at [592, 400] on div "15 XP Saņemsi Viegls 538 pilda Apraksts Uzdevums Palīdzība 1 . Which modal verb…" at bounding box center [680, 138] width 535 height 1104
copy div "Which modal verb combination indicates speculation about a past event with nega…"
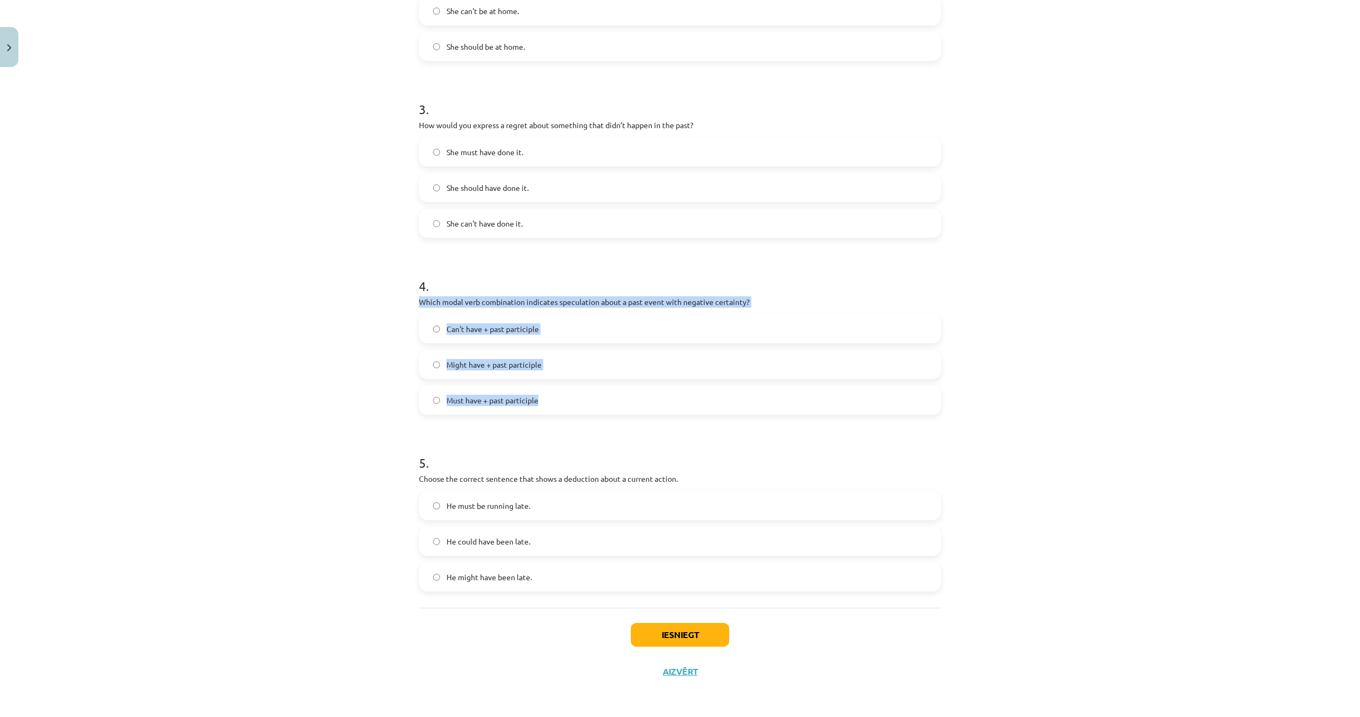
click at [329, 349] on div "Mācību tēma: Angļu valodas i - 11. klases 1. ieskaites mācību materiāls #4 📝 To…" at bounding box center [680, 358] width 1360 height 717
click at [469, 333] on span "Can't have + past participle" at bounding box center [493, 328] width 92 height 11
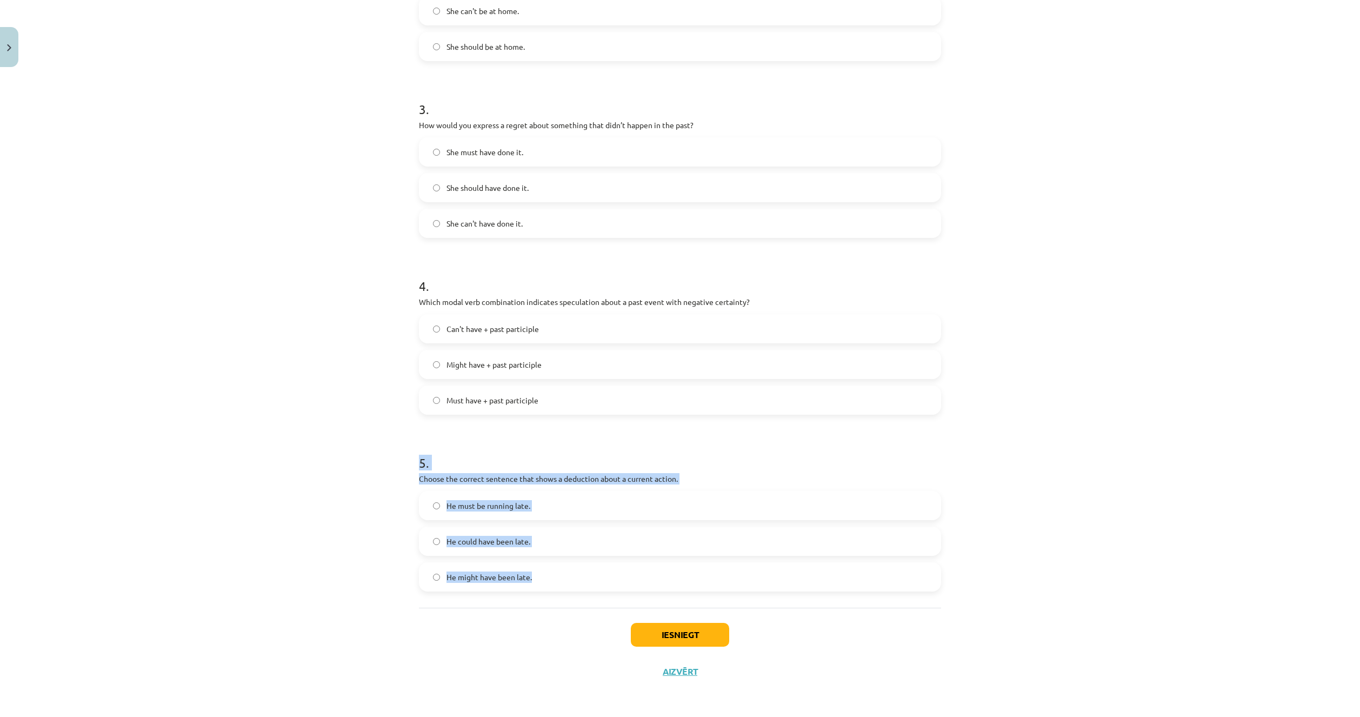
drag, startPoint x: 404, startPoint y: 468, endPoint x: 570, endPoint y: 583, distance: 202.5
click at [570, 583] on div "Mācību tēma: Angļu valodas i - 11. klases 1. ieskaites mācību materiāls #4 📝 To…" at bounding box center [680, 358] width 1360 height 717
copy div "5 . Choose the correct sentence that shows a deduction about a current action. …"
click at [333, 444] on div "Mācību tēma: Angļu valodas i - 11. klases 1. ieskaites mācību materiāls #4 📝 To…" at bounding box center [680, 358] width 1360 height 717
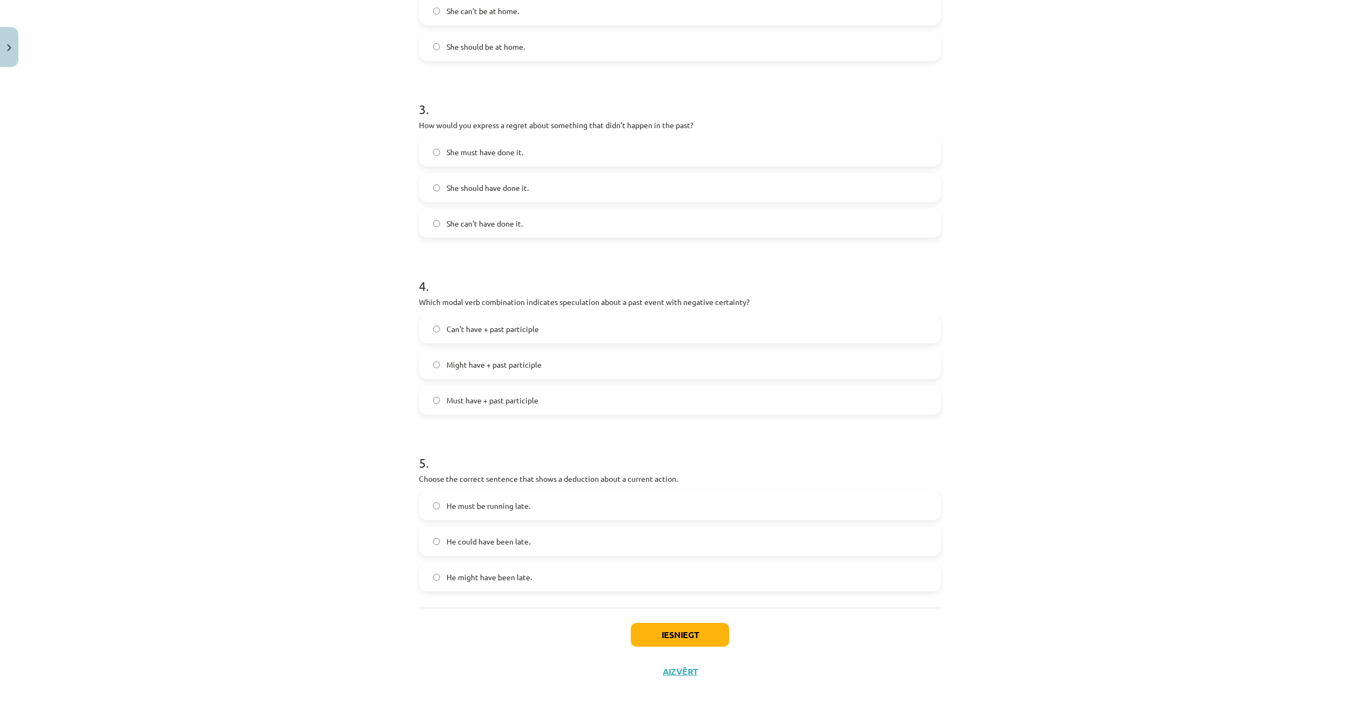
click at [474, 498] on label "He must be running late." at bounding box center [680, 505] width 520 height 27
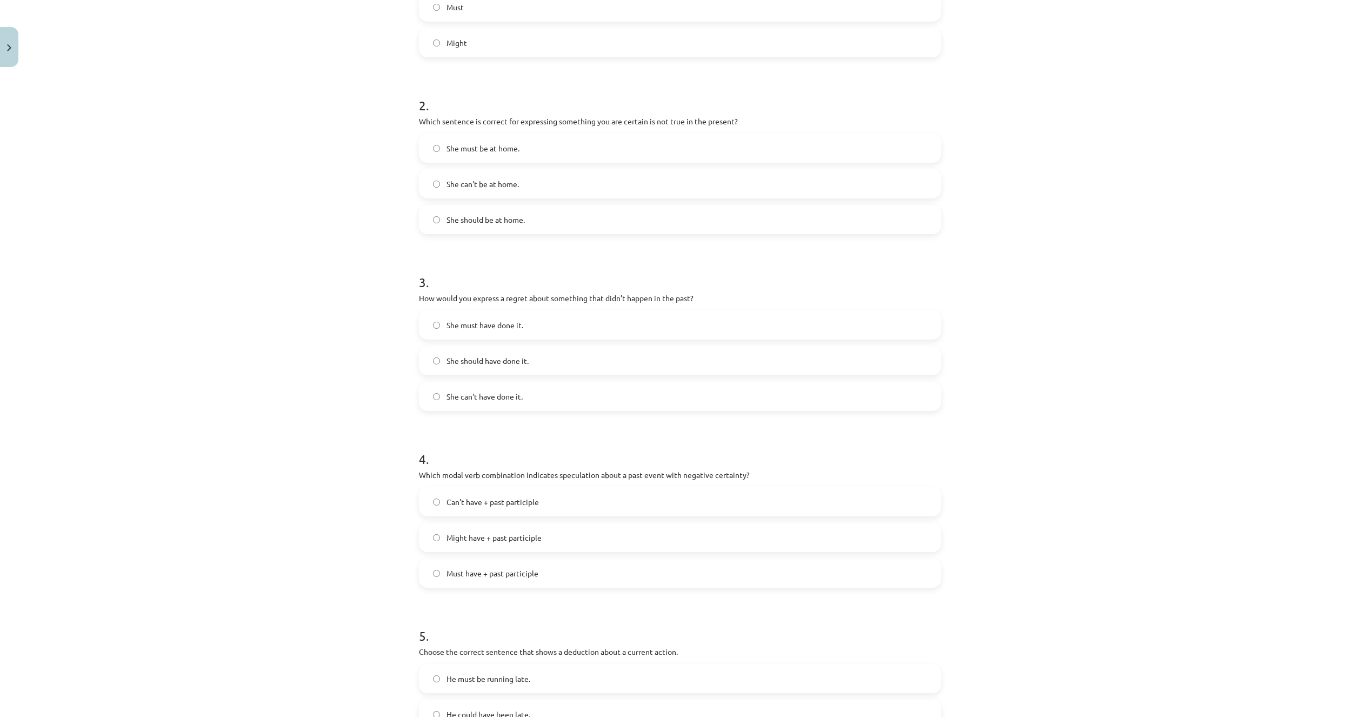
scroll to position [432, 0]
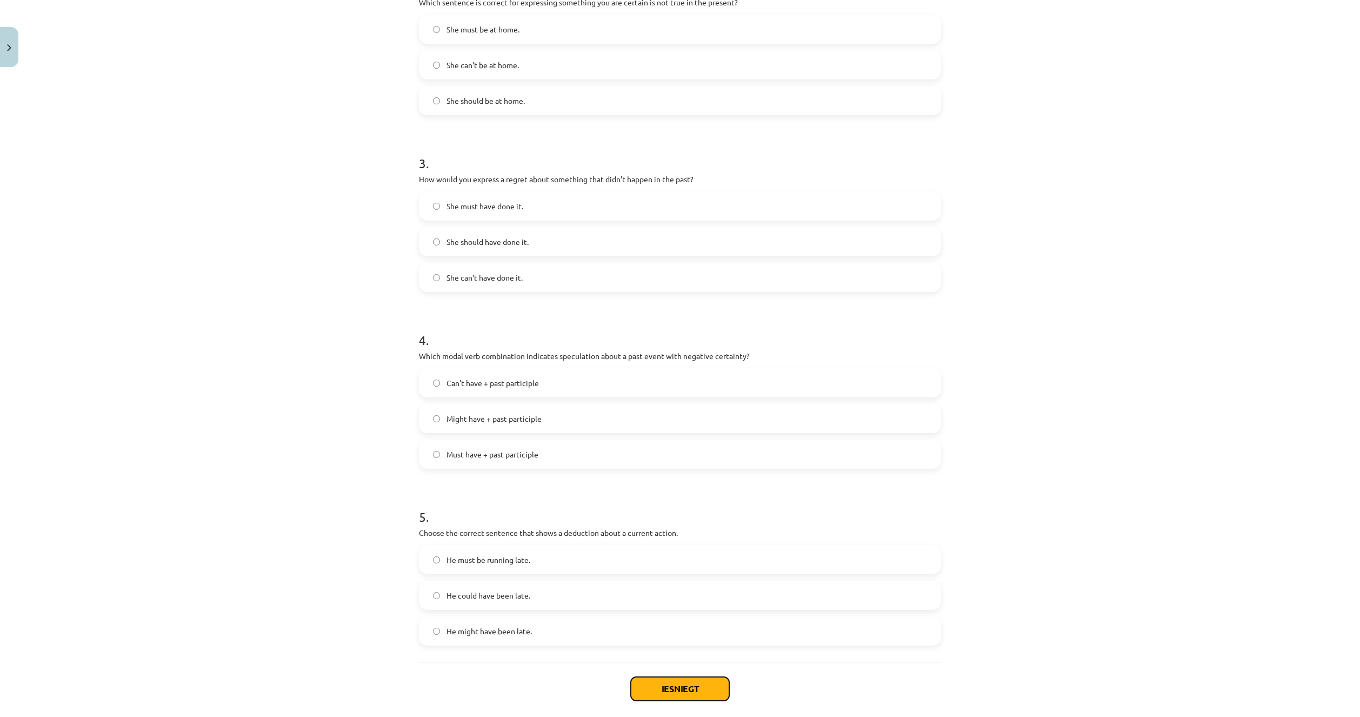
click at [643, 683] on button "Iesniegt" at bounding box center [680, 689] width 98 height 24
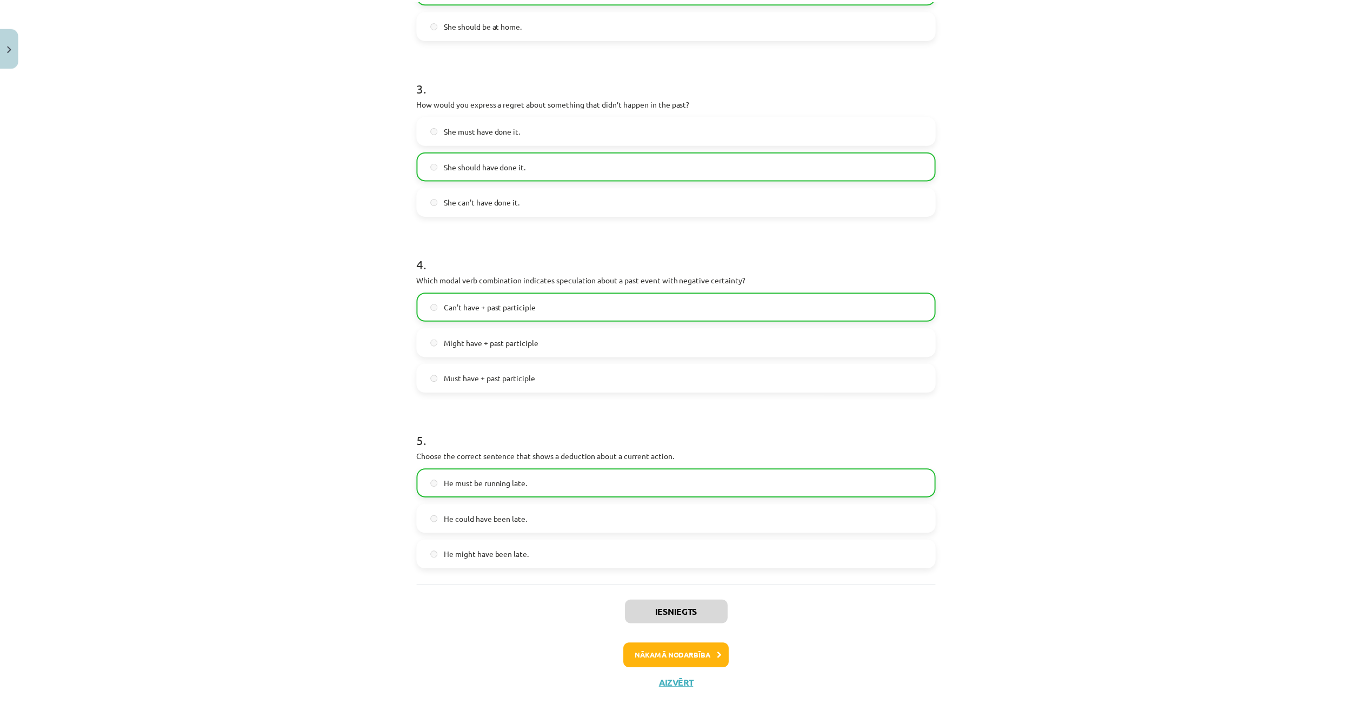
scroll to position [521, 0]
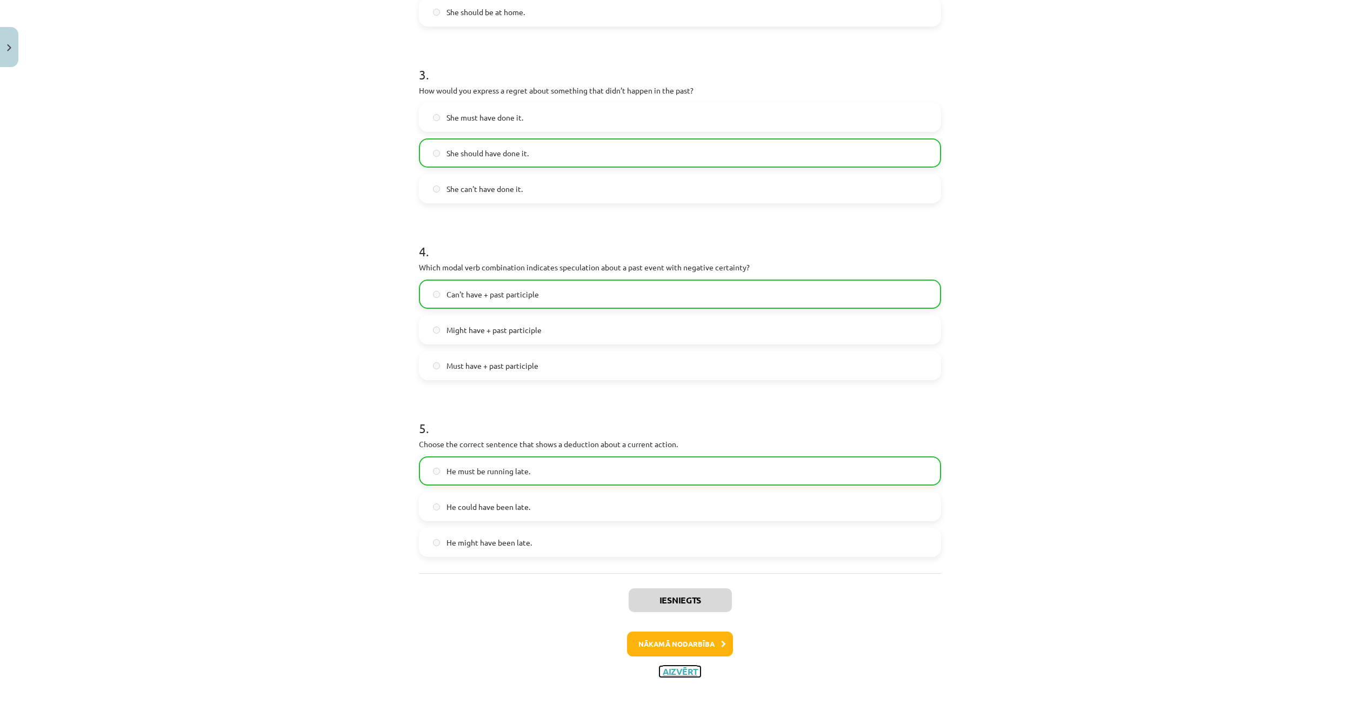
click at [667, 672] on button "Aizvērt" at bounding box center [680, 671] width 41 height 11
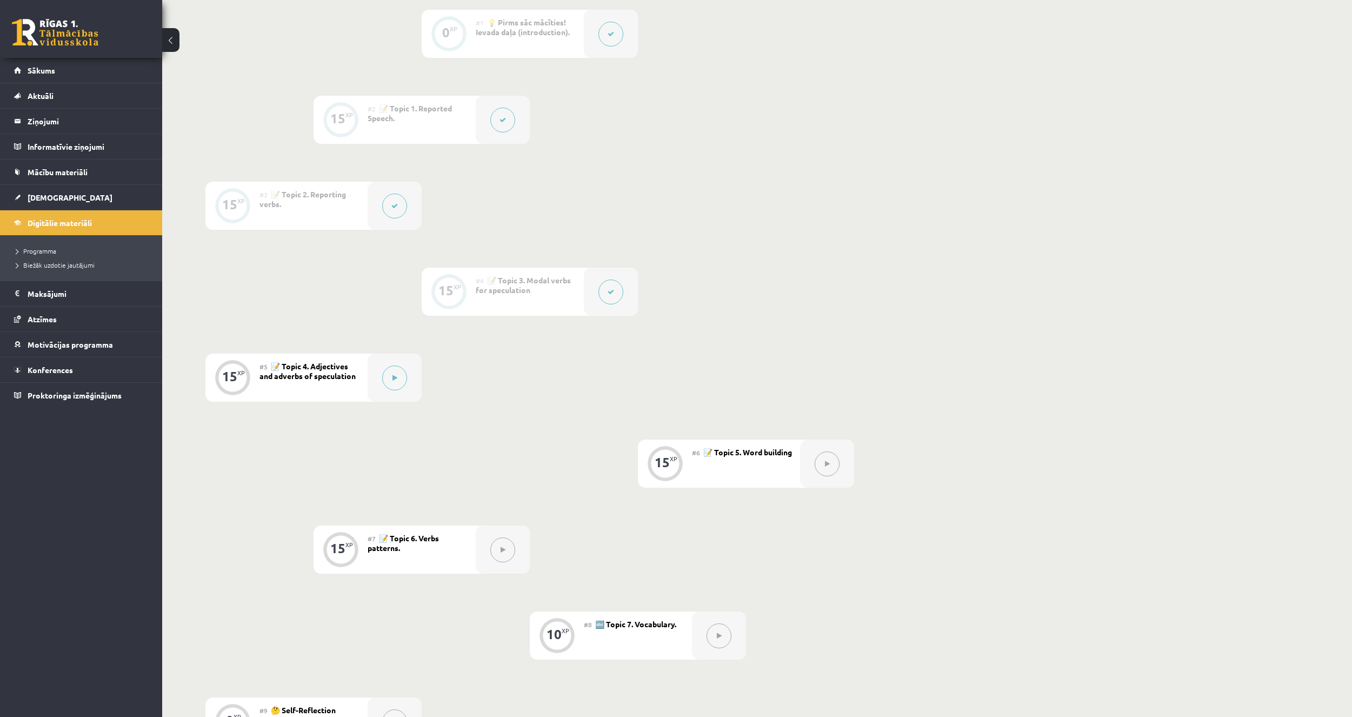
scroll to position [270, 0]
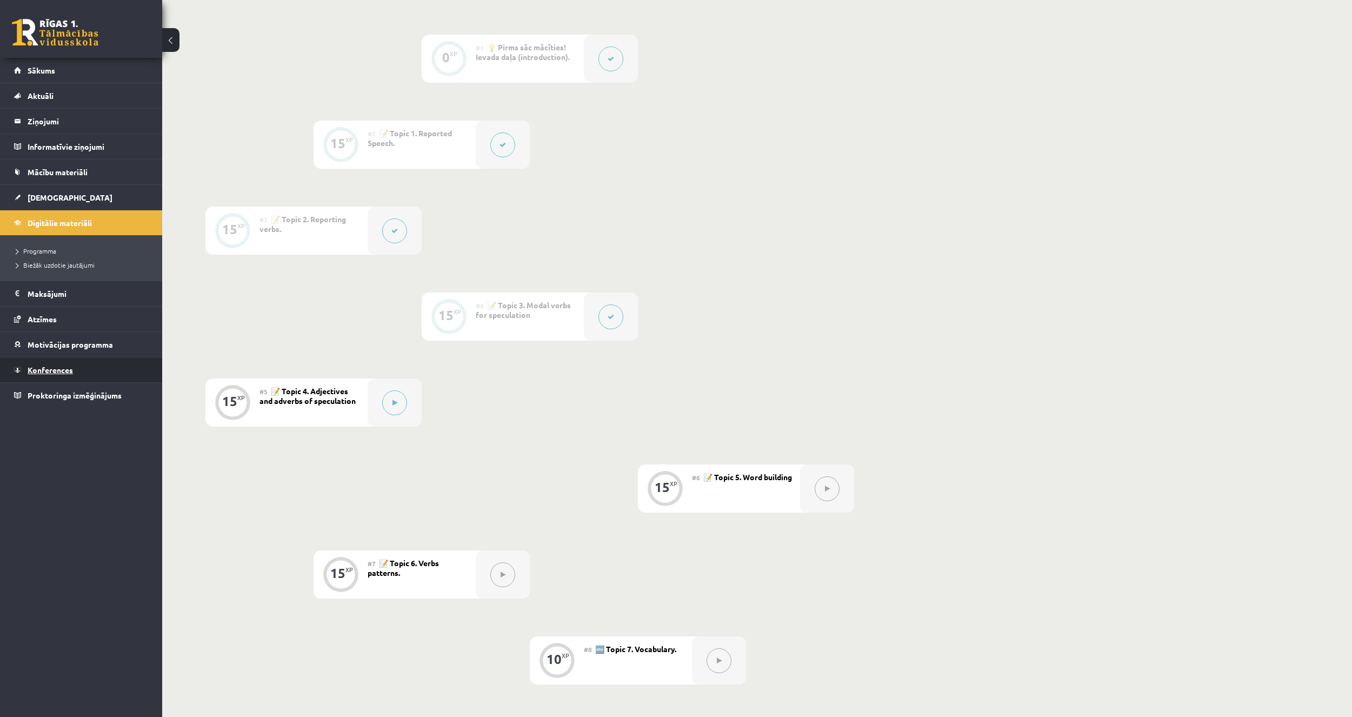
click at [69, 367] on span "Konferences" at bounding box center [50, 370] width 45 height 10
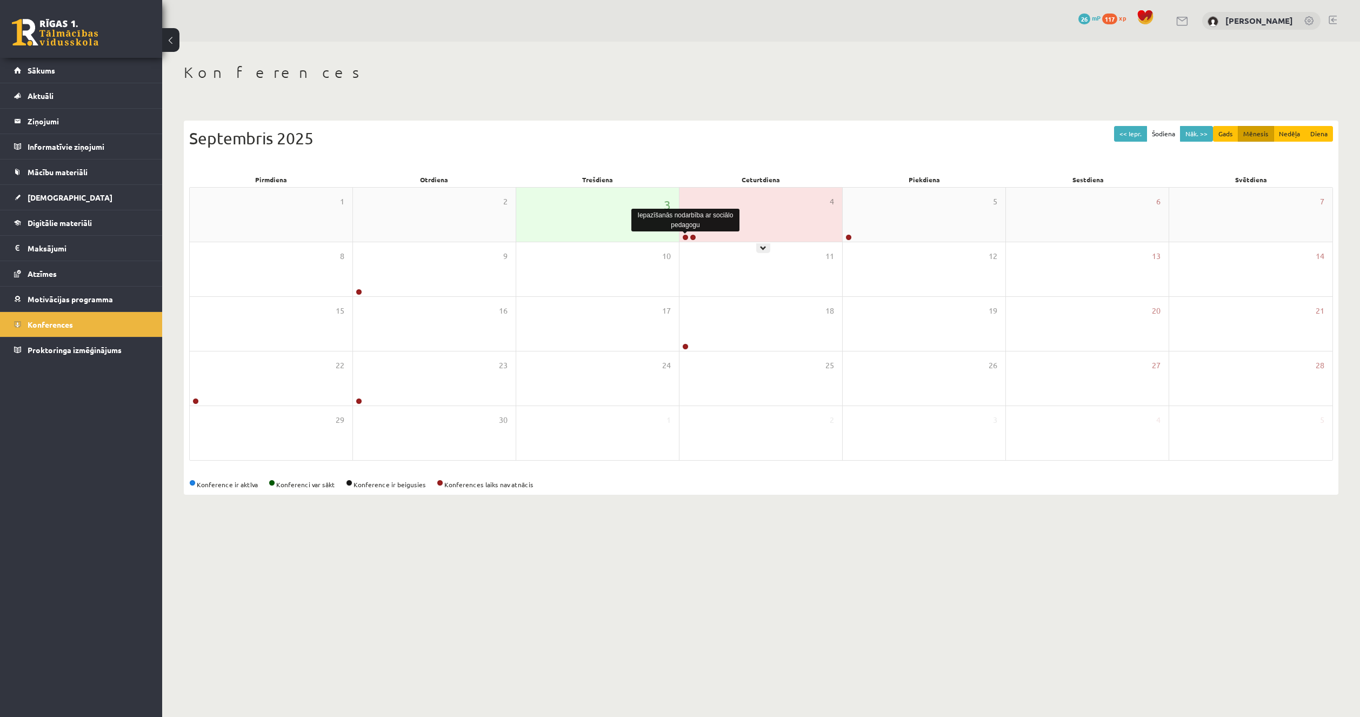
click at [686, 238] on link at bounding box center [685, 237] width 6 height 6
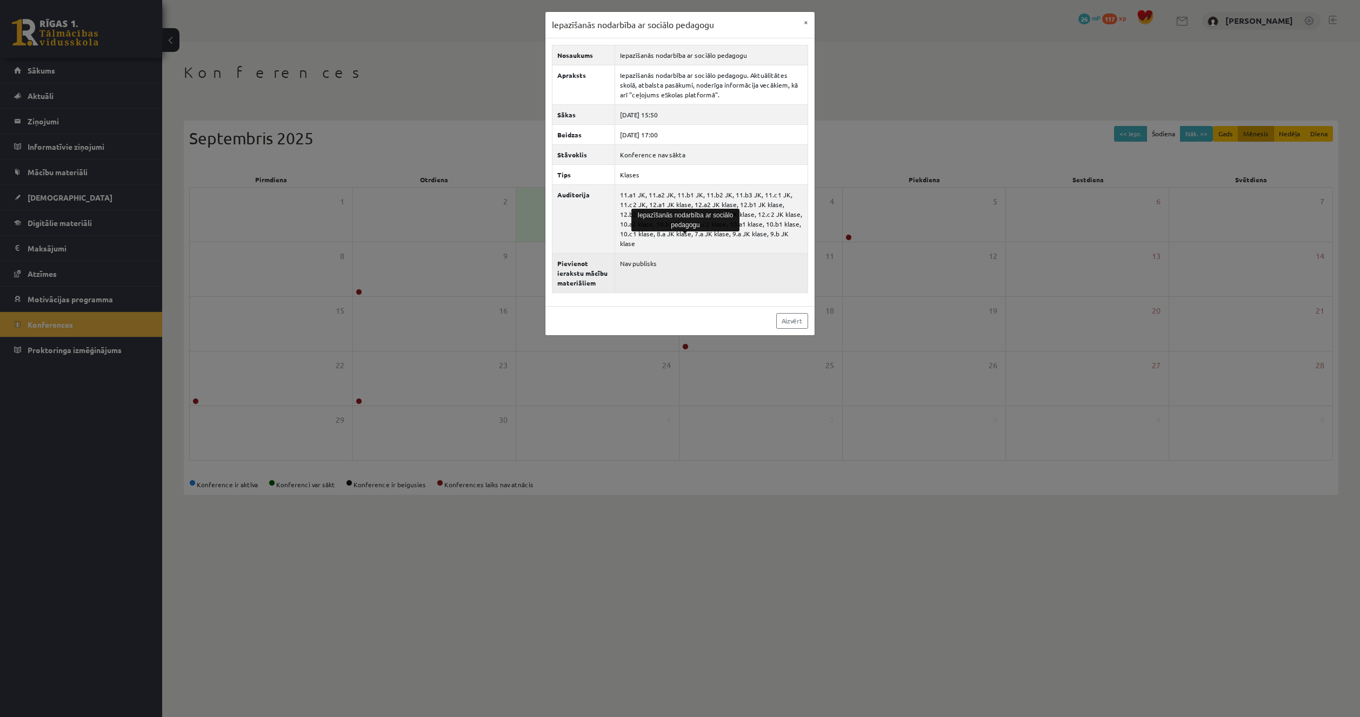
click at [674, 270] on td "Nav publisks" at bounding box center [711, 272] width 193 height 39
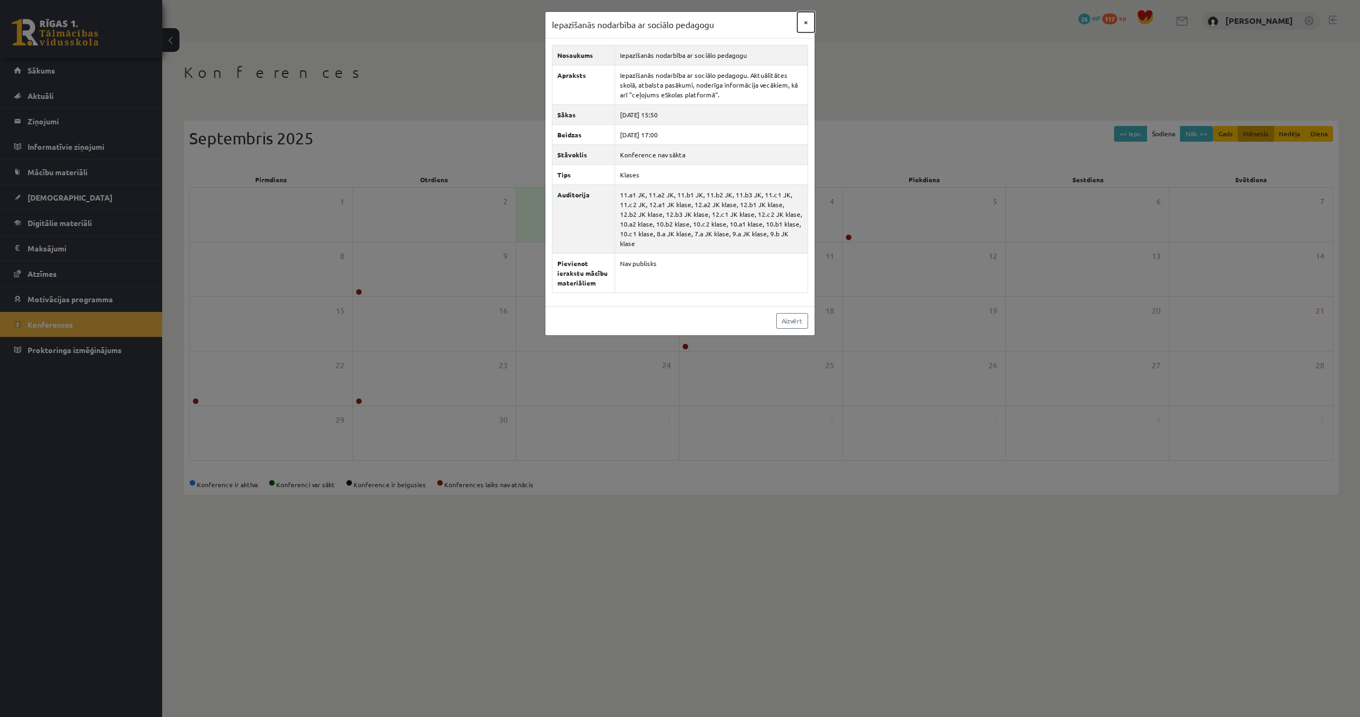
click at [809, 23] on button "×" at bounding box center [806, 22] width 17 height 21
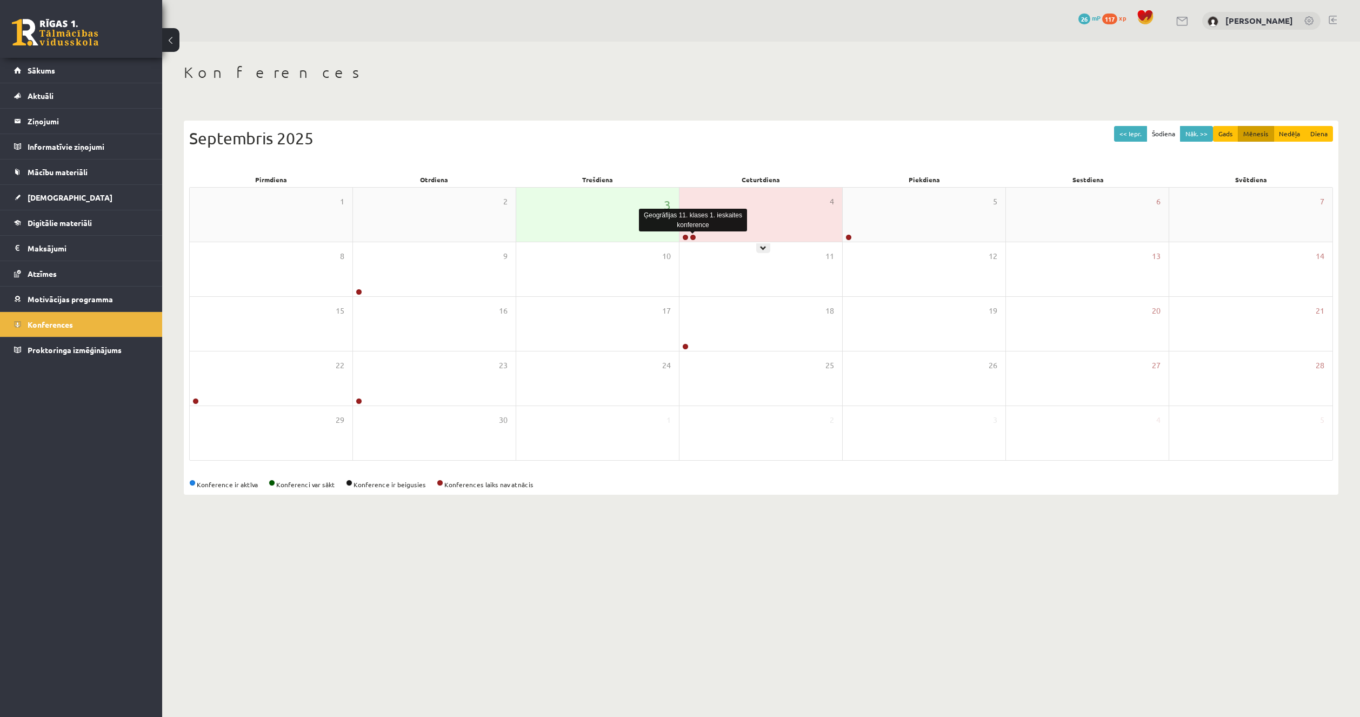
click at [694, 238] on link at bounding box center [693, 237] width 6 height 6
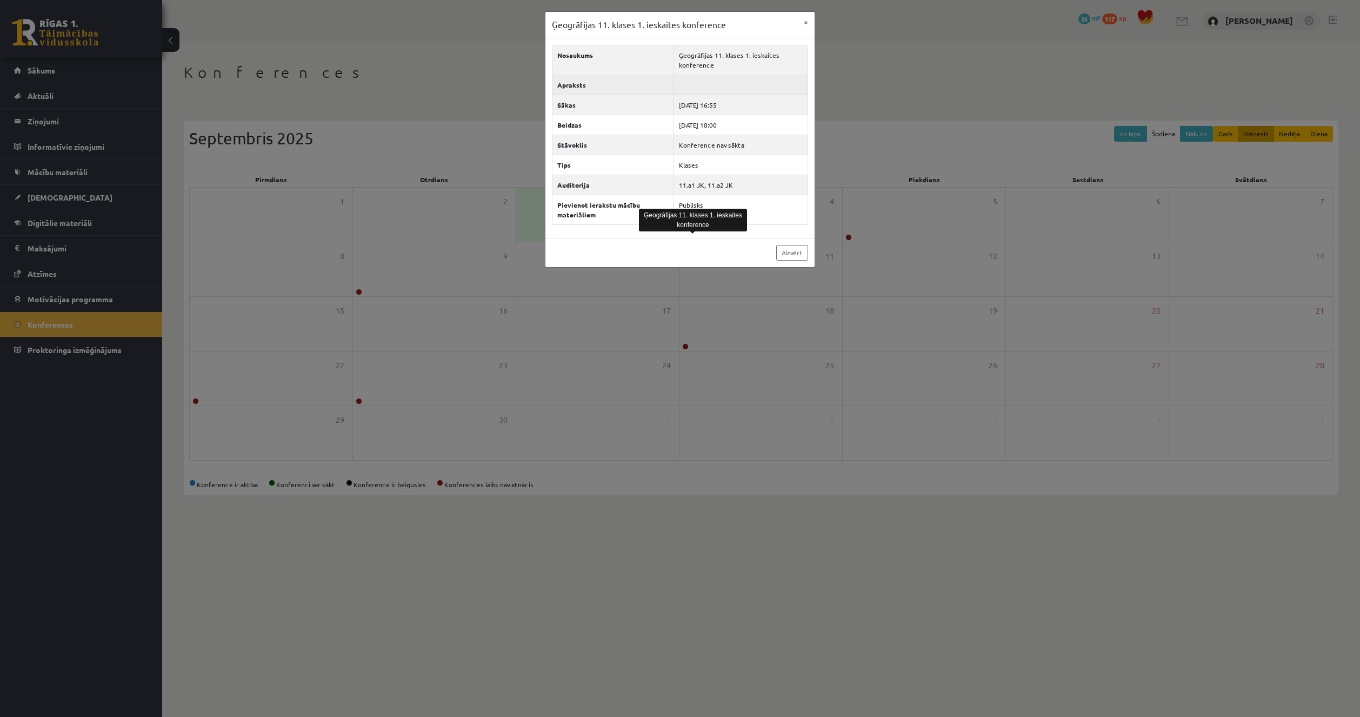
click at [713, 81] on td at bounding box center [741, 85] width 134 height 20
click at [802, 23] on button "×" at bounding box center [806, 22] width 17 height 21
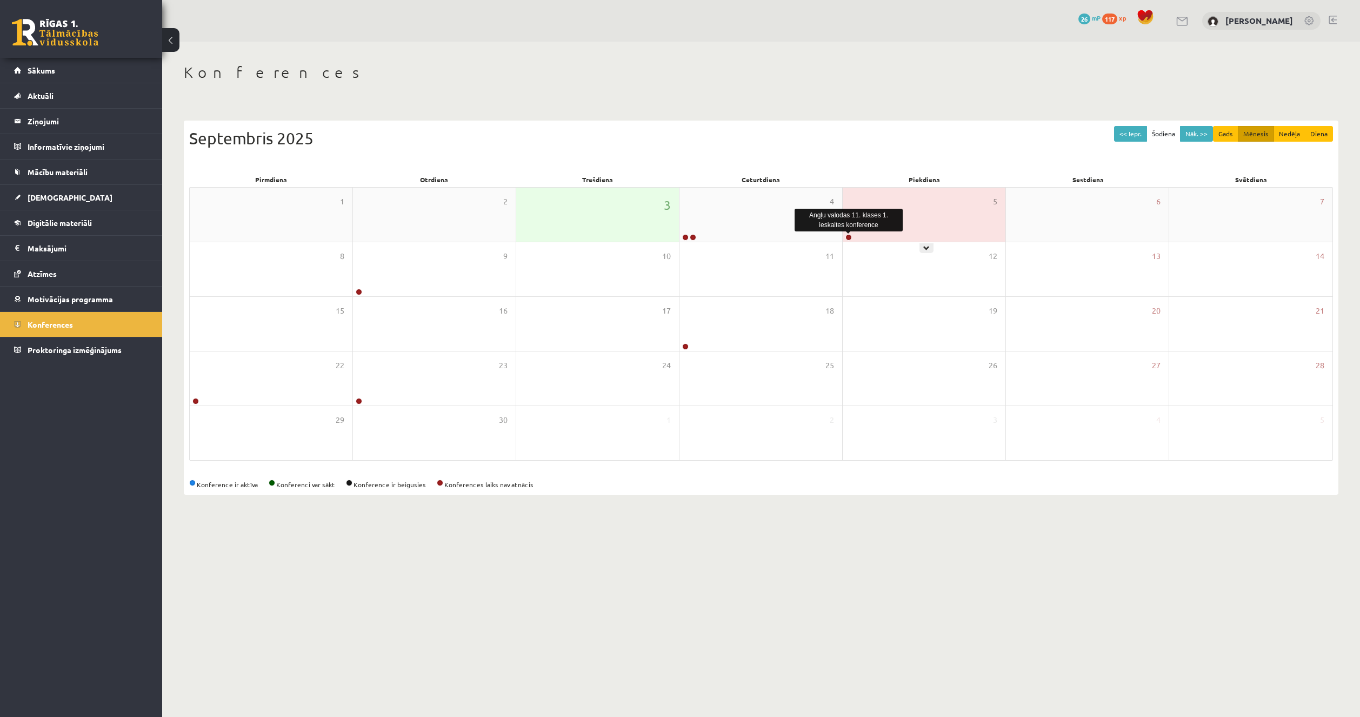
click at [849, 237] on link at bounding box center [849, 237] width 6 height 6
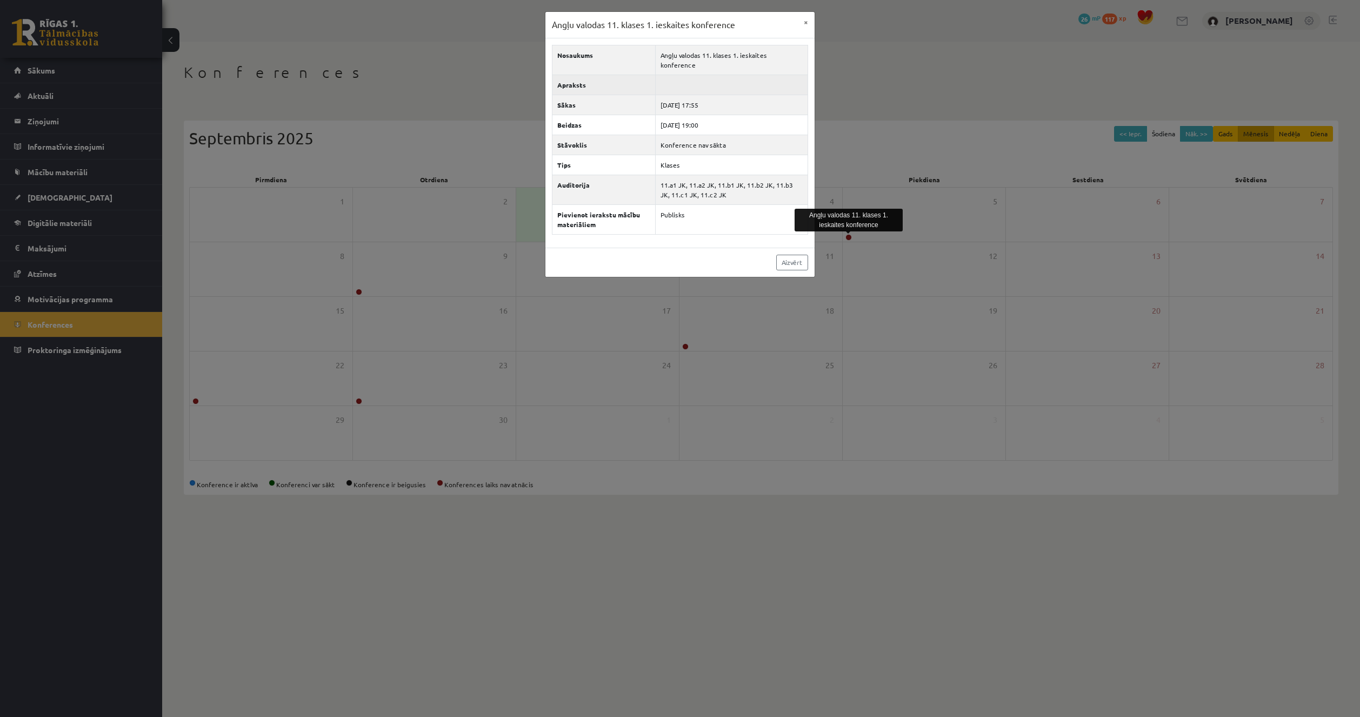
click at [783, 75] on td at bounding box center [731, 85] width 152 height 20
click at [804, 24] on button "×" at bounding box center [806, 22] width 17 height 21
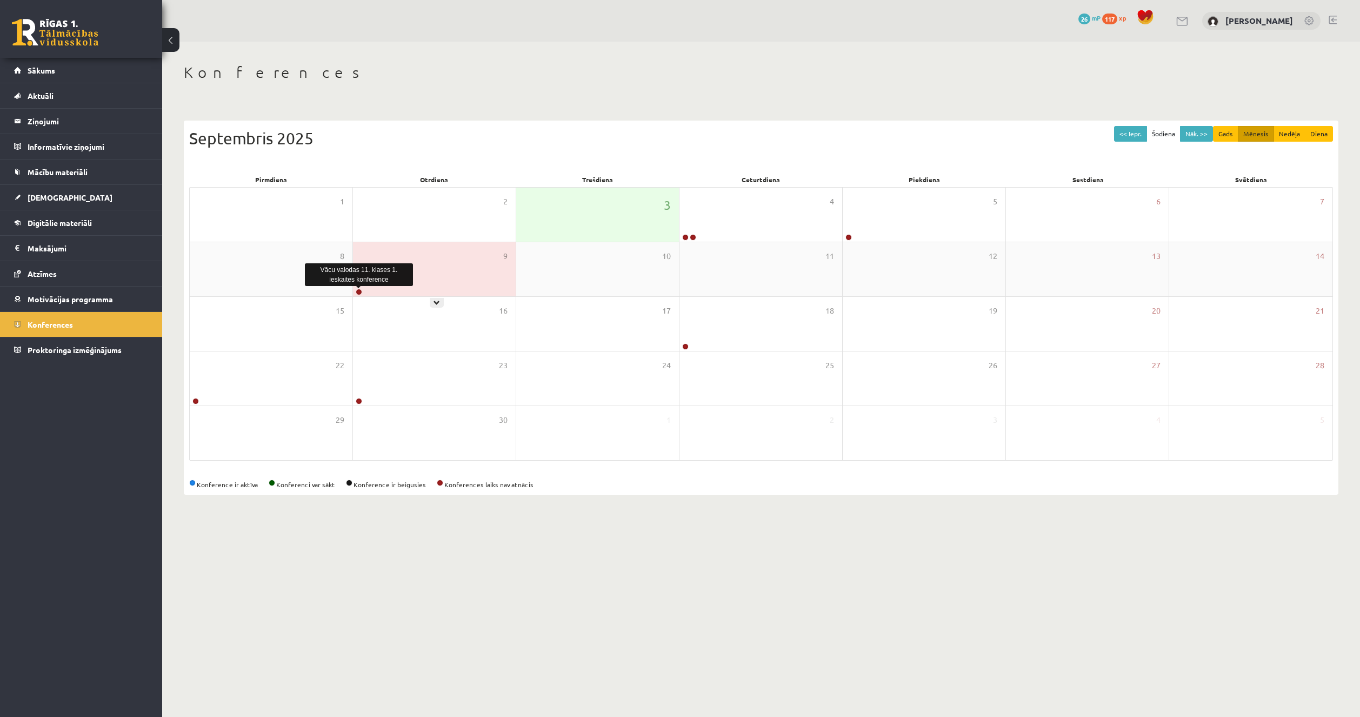
click at [360, 293] on link at bounding box center [359, 292] width 6 height 6
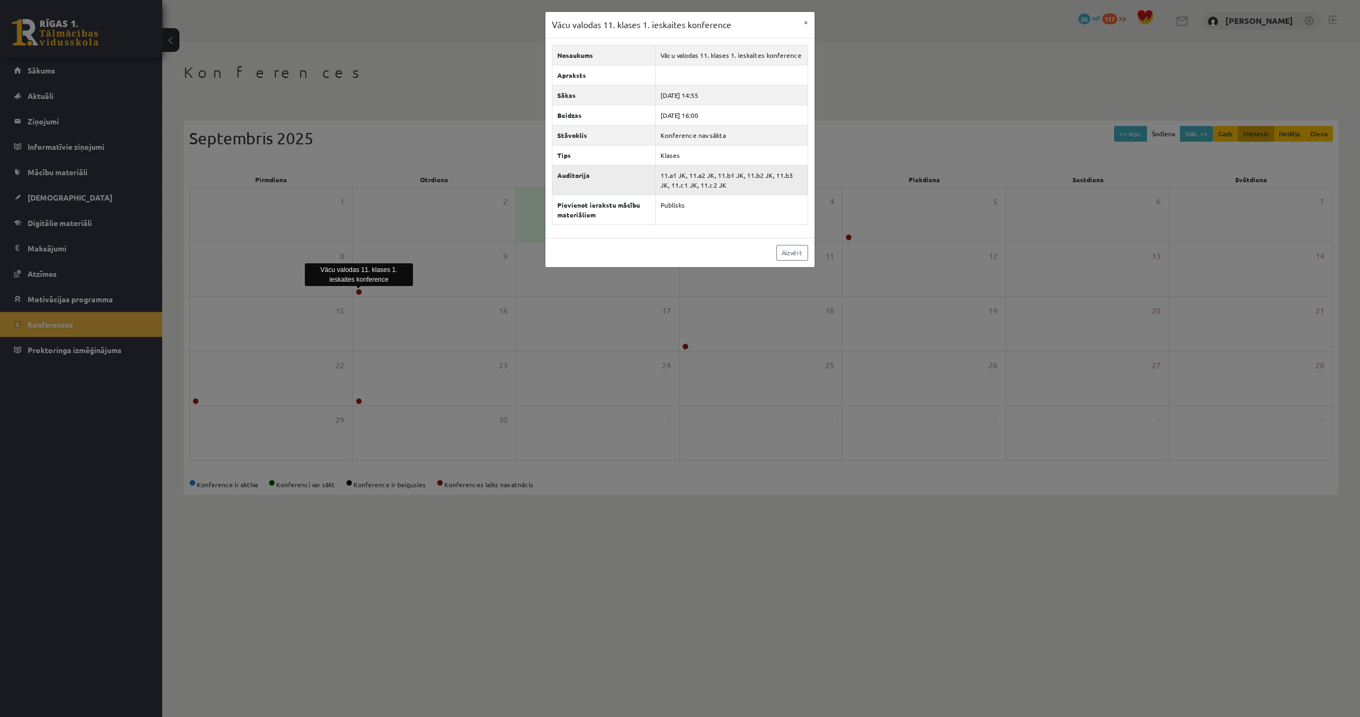
click at [637, 184] on th "Auditorija" at bounding box center [604, 180] width 103 height 30
click at [804, 19] on button "×" at bounding box center [806, 22] width 17 height 21
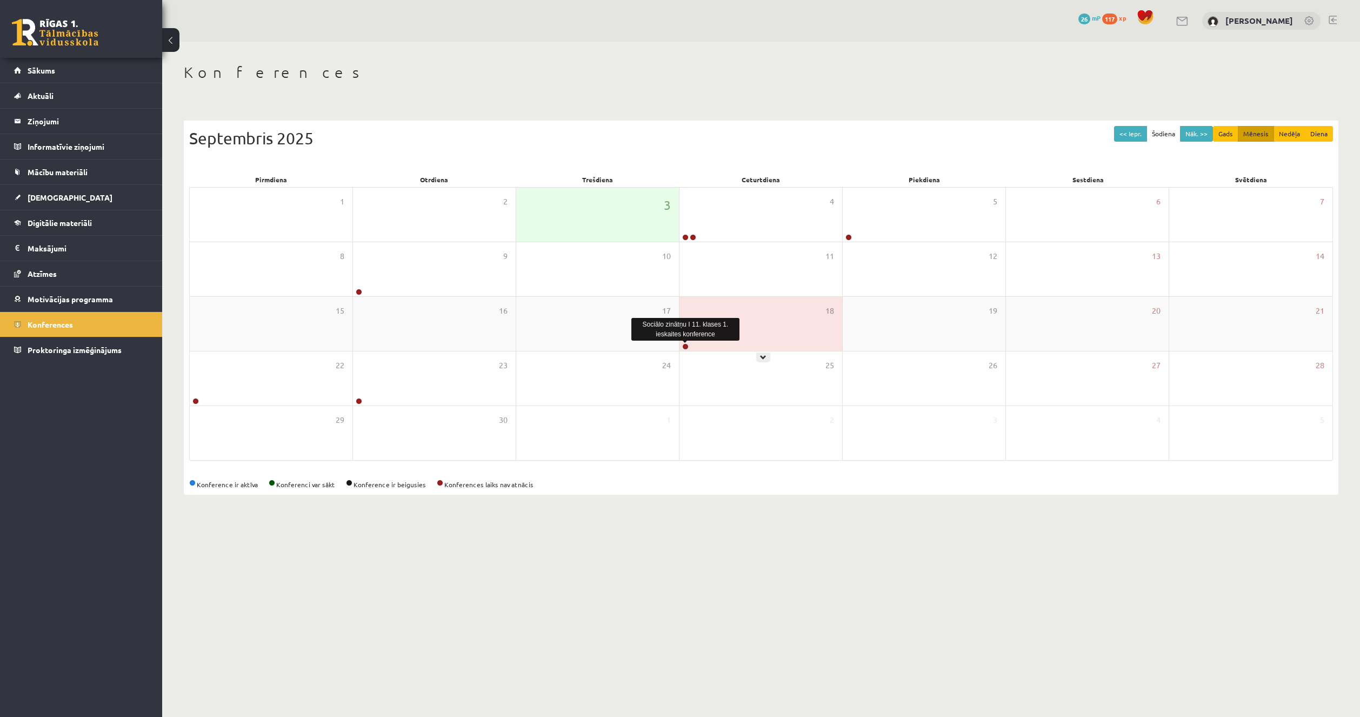
click at [684, 346] on link at bounding box center [685, 346] width 6 height 6
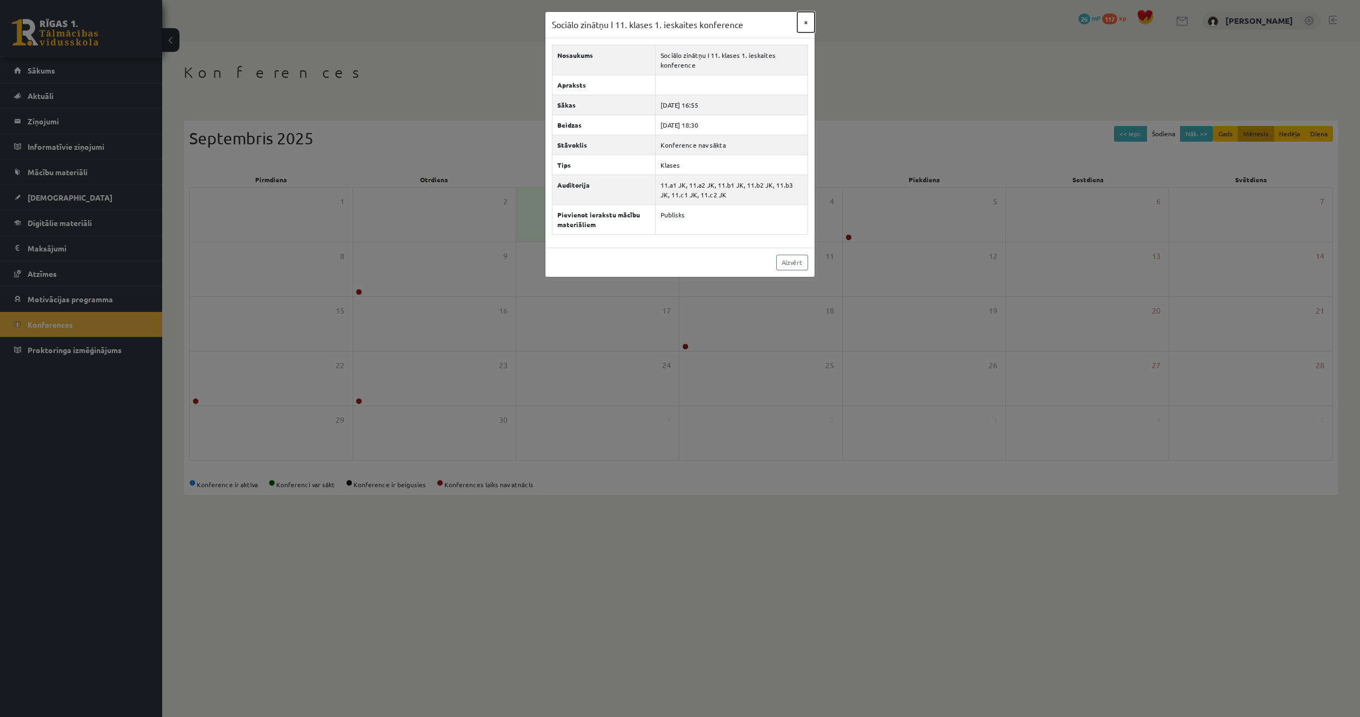
click at [807, 19] on button "×" at bounding box center [806, 22] width 17 height 21
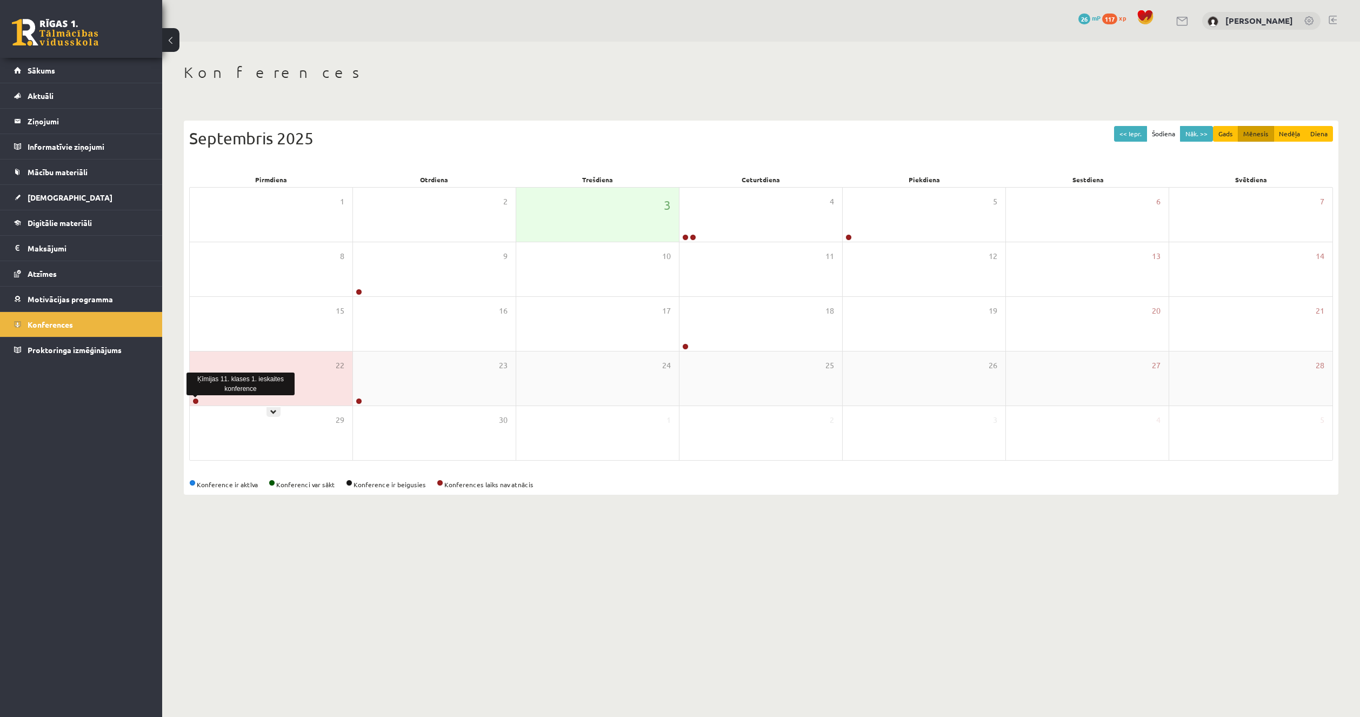
click at [197, 402] on link at bounding box center [195, 401] width 6 height 6
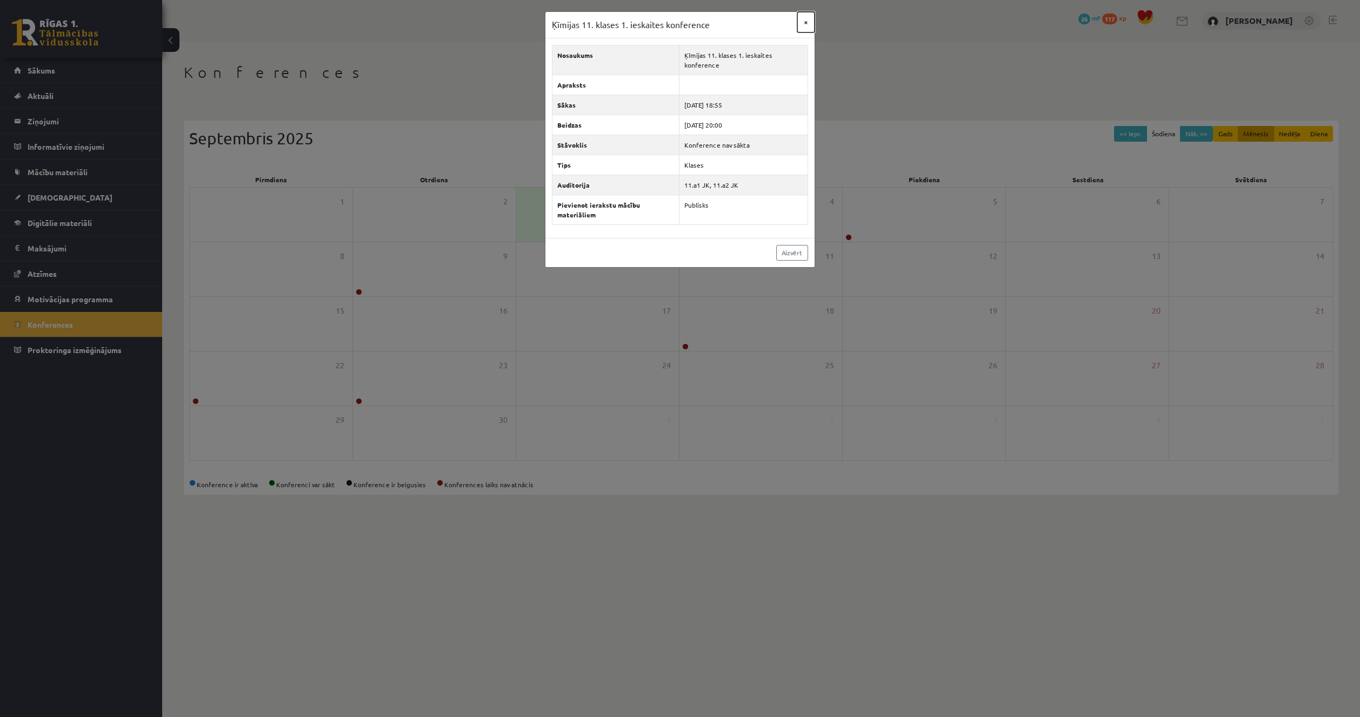
click at [802, 24] on button "×" at bounding box center [806, 22] width 17 height 21
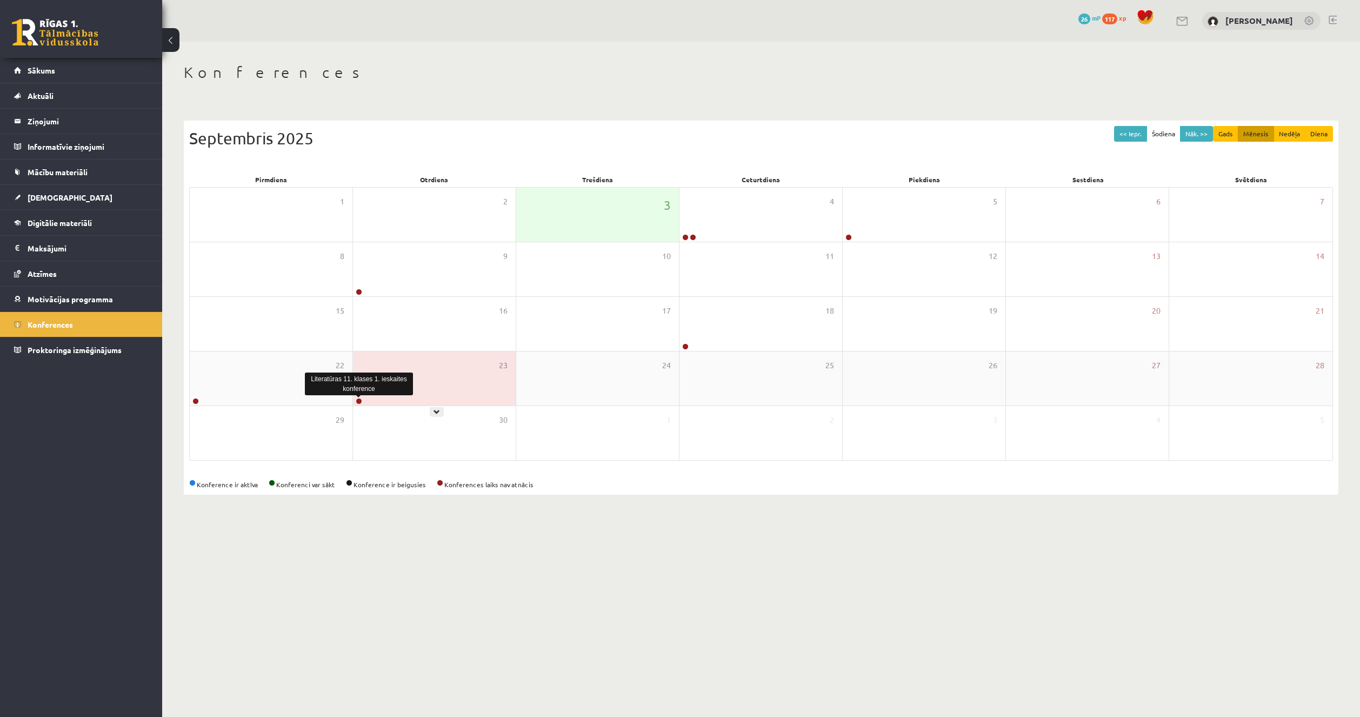
click at [360, 401] on link at bounding box center [359, 401] width 6 height 6
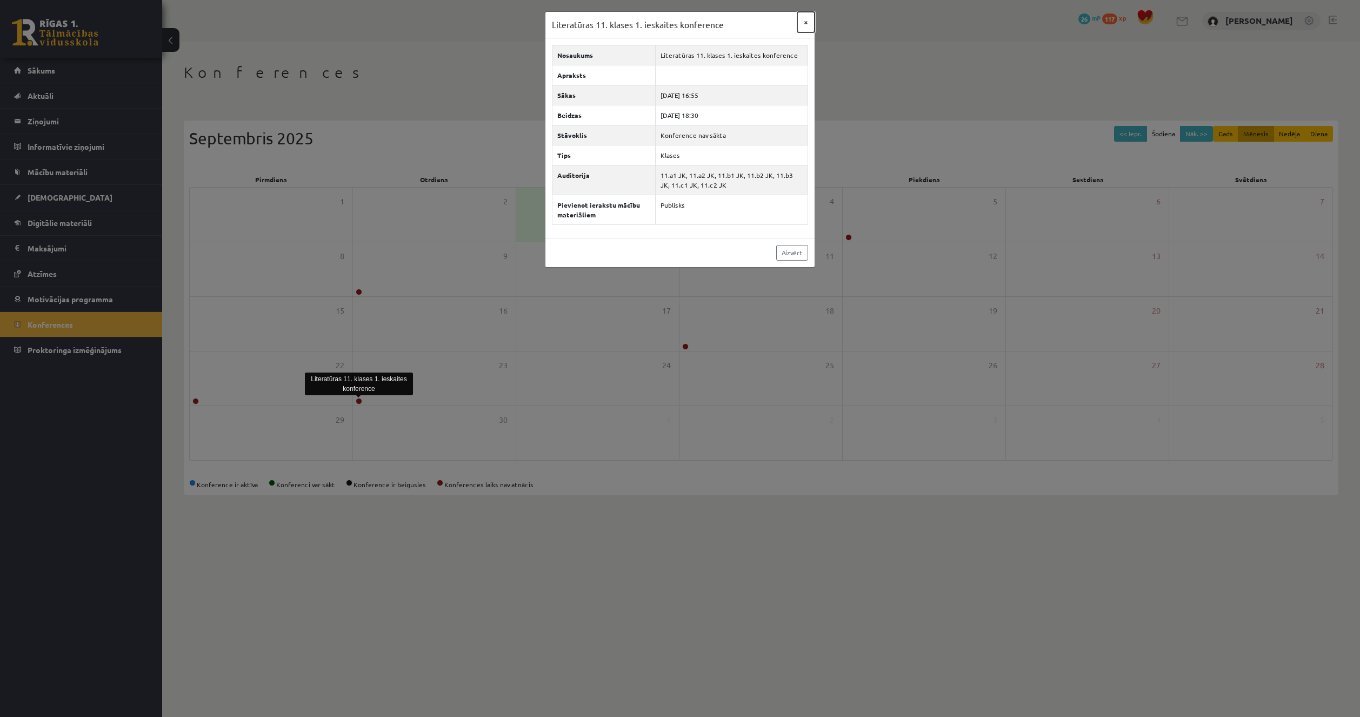
click at [805, 22] on button "×" at bounding box center [806, 22] width 17 height 21
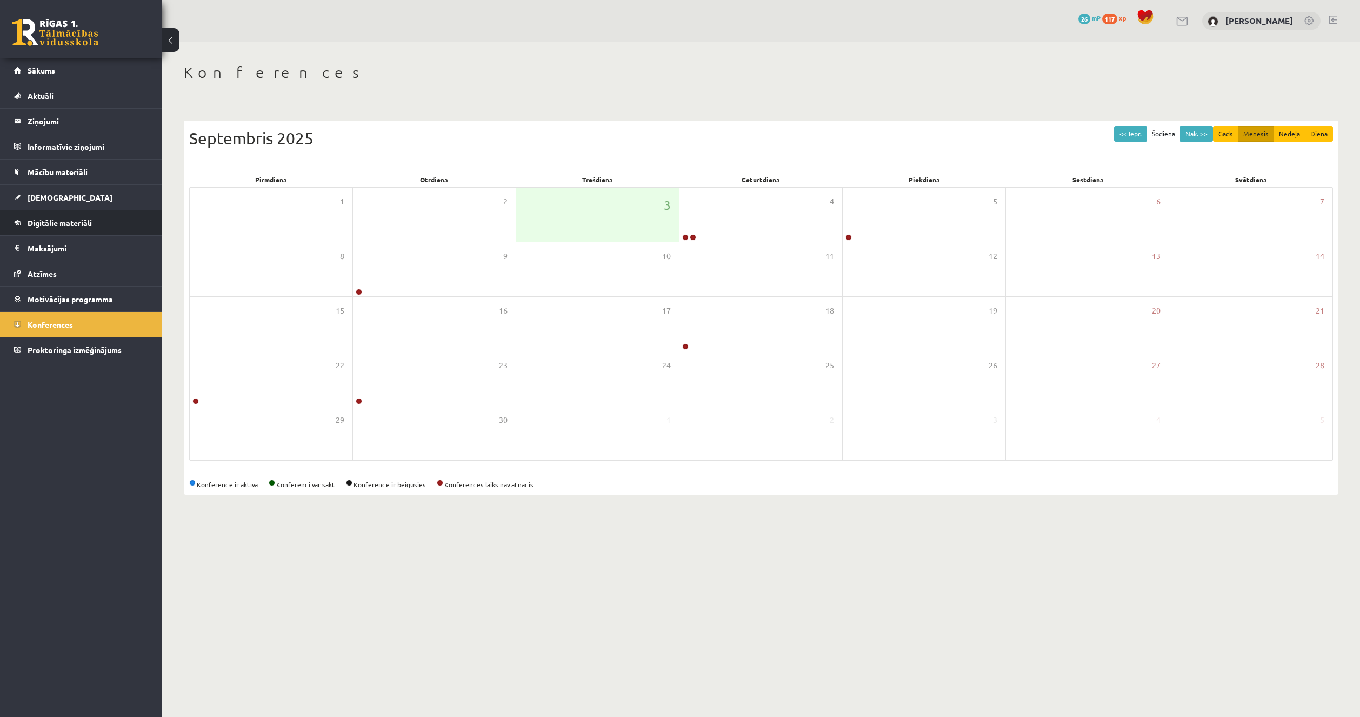
click at [87, 229] on link "Digitālie materiāli" at bounding box center [81, 222] width 135 height 25
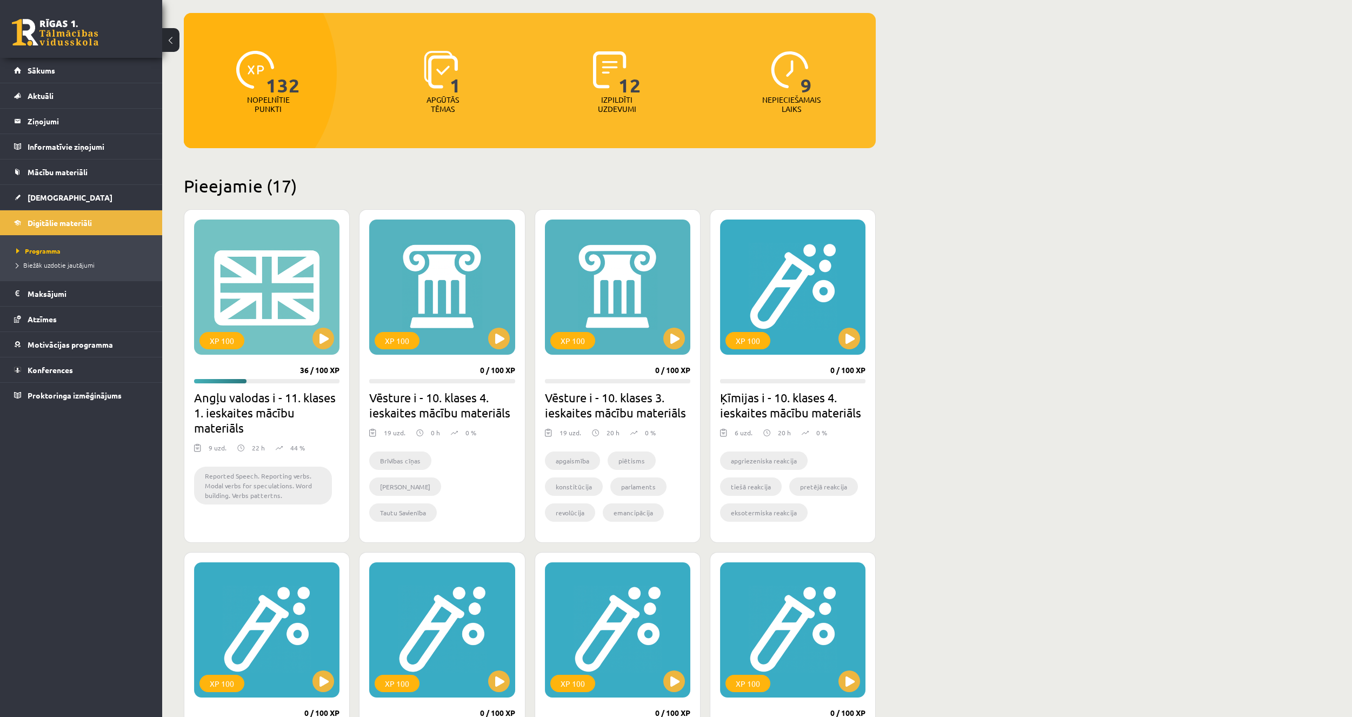
scroll to position [108, 0]
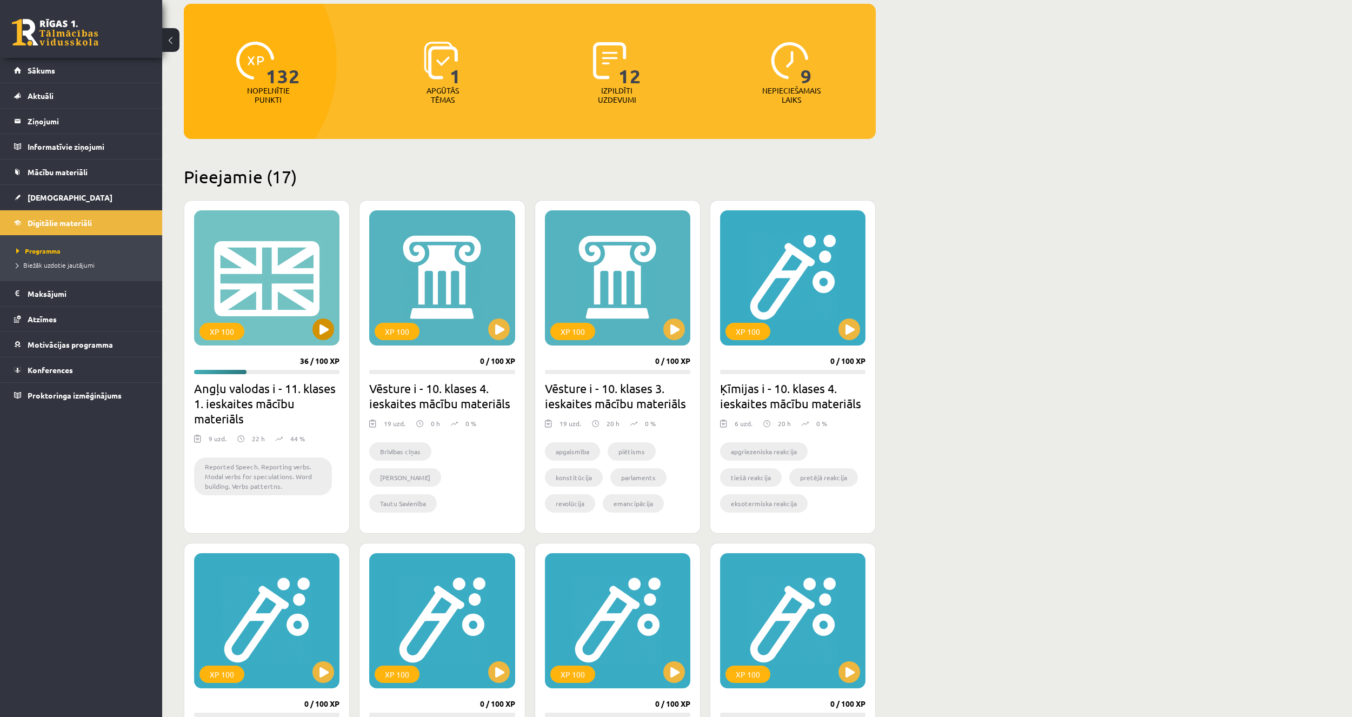
click at [311, 324] on div "XP 100" at bounding box center [266, 277] width 145 height 135
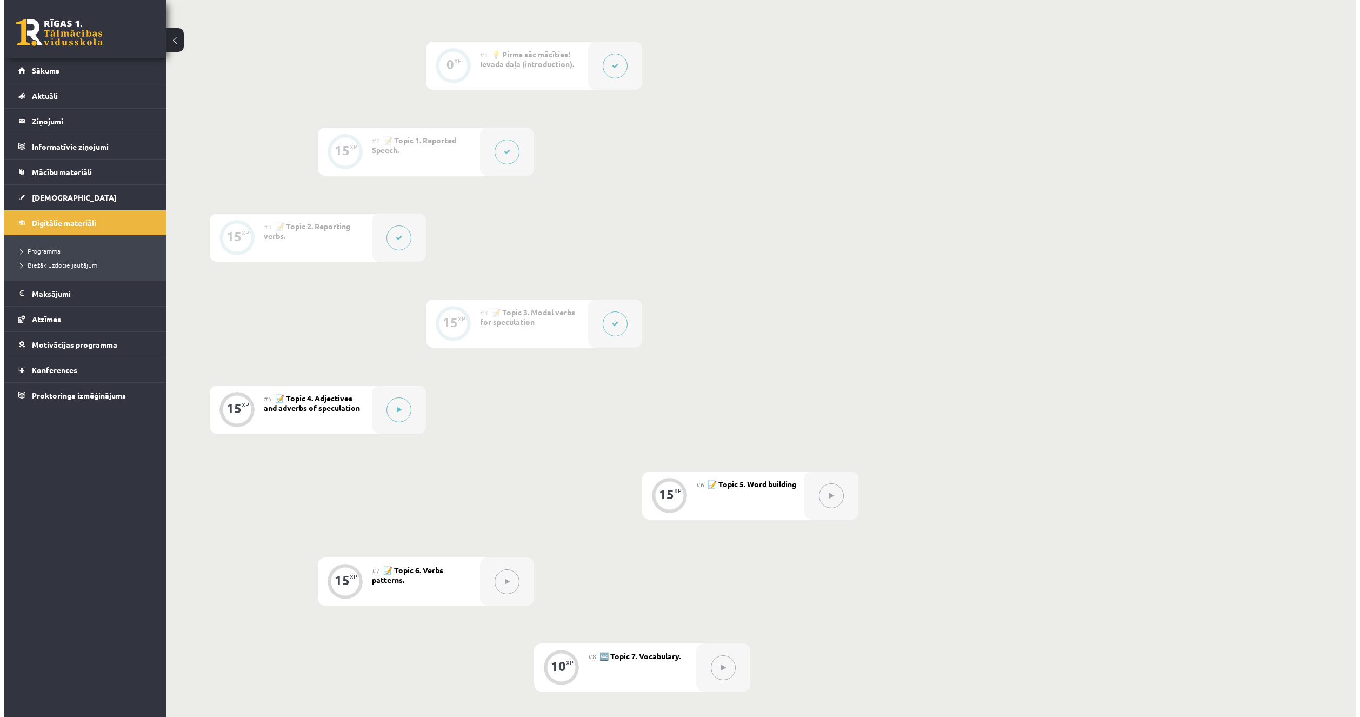
scroll to position [324, 0]
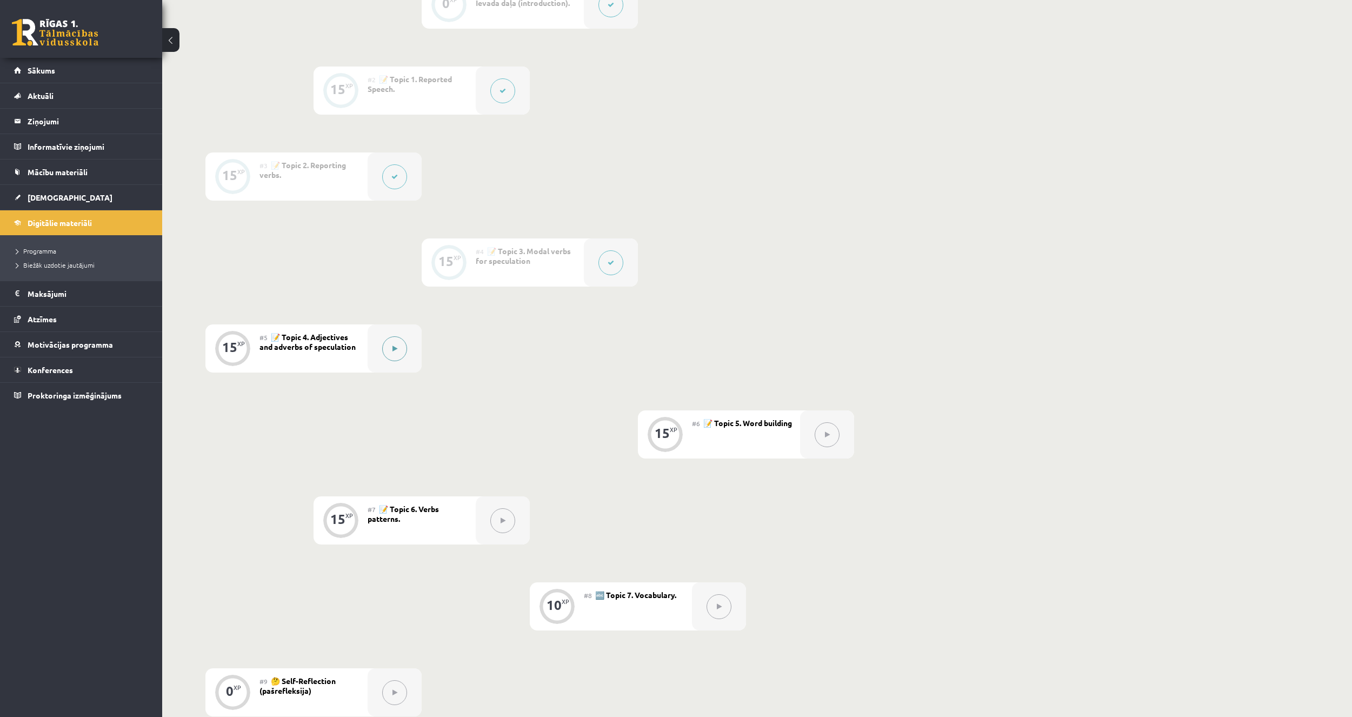
click at [396, 355] on button at bounding box center [394, 348] width 25 height 25
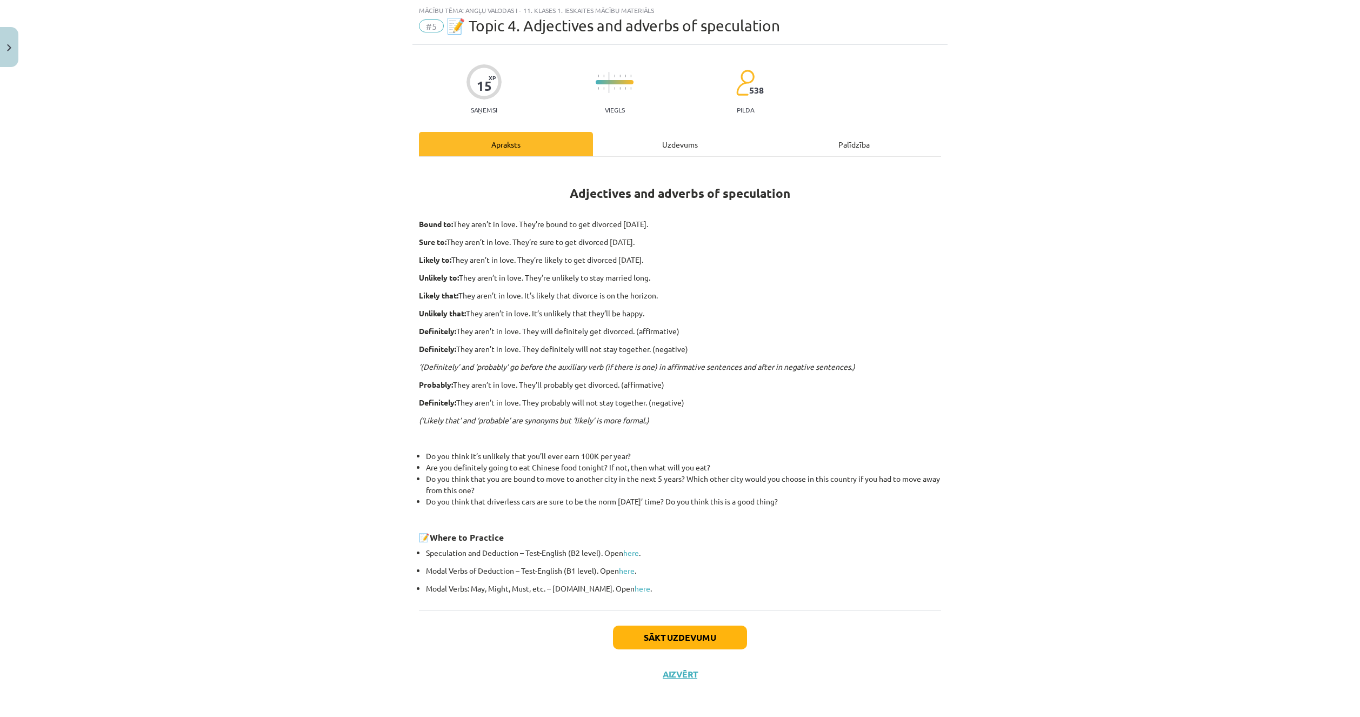
scroll to position [29, 0]
drag, startPoint x: 410, startPoint y: 221, endPoint x: 437, endPoint y: 223, distance: 27.1
click at [437, 223] on div "15 XP Saņemsi Viegls 538 pilda Apraksts Uzdevums Palīdzība Adjectives and adver…" at bounding box center [680, 367] width 535 height 648
copy strong "Bound"
click at [431, 214] on div "Adjectives and adverbs of speculation Bound to: They aren’t in love. They’re bo…" at bounding box center [680, 379] width 522 height 428
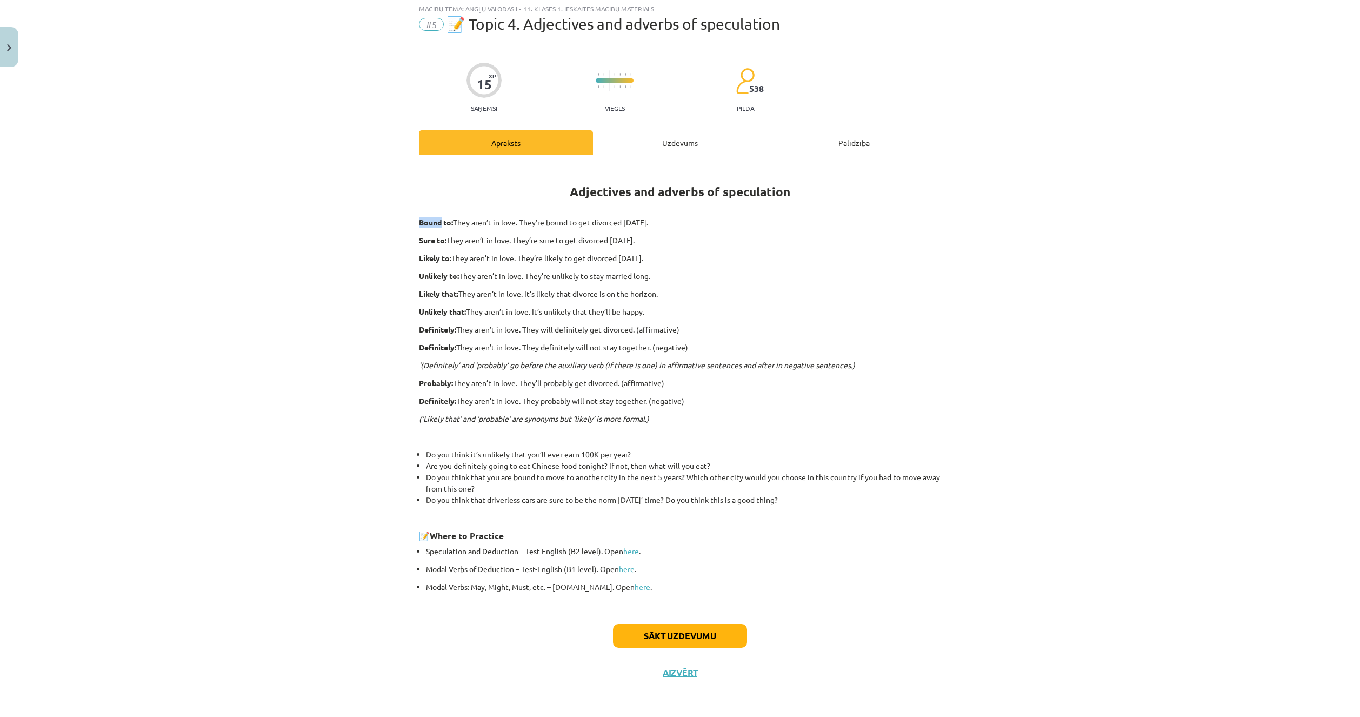
click at [419, 223] on strong "Bound to:" at bounding box center [436, 222] width 34 height 10
drag, startPoint x: 416, startPoint y: 221, endPoint x: 448, endPoint y: 224, distance: 32.0
click at [448, 224] on strong "Bound to:" at bounding box center [436, 222] width 34 height 10
drag, startPoint x: 449, startPoint y: 221, endPoint x: 413, endPoint y: 221, distance: 36.8
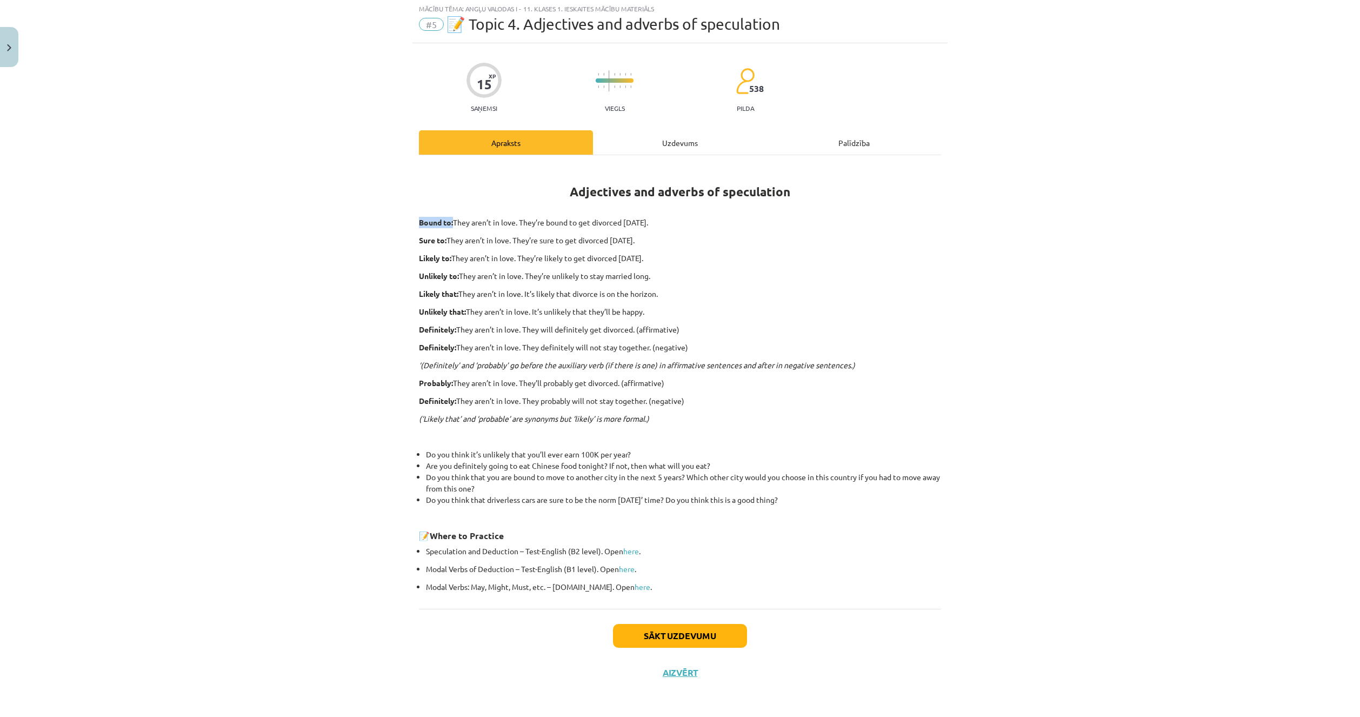
click at [413, 221] on div "15 XP Saņemsi Viegls 538 pilda Apraksts Uzdevums Palīdzība Adjectives and adver…" at bounding box center [680, 367] width 535 height 648
copy strong "Bound to:"
click at [373, 236] on div "Mācību tēma: Angļu valodas i - 11. klases 1. ieskaites mācību materiāls #5 📝 To…" at bounding box center [680, 358] width 1360 height 717
click at [629, 549] on link "here" at bounding box center [631, 551] width 16 height 10
click at [620, 566] on link "here" at bounding box center [627, 569] width 16 height 10
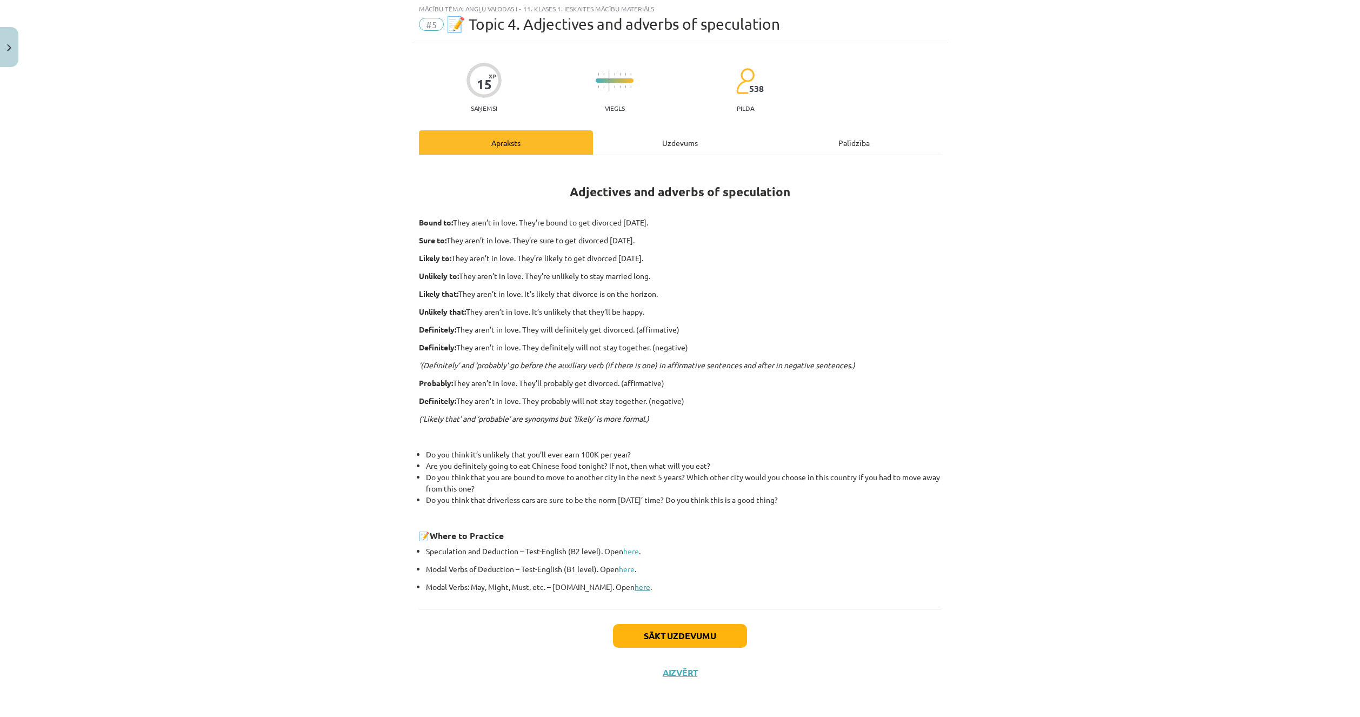
click at [635, 586] on link "here" at bounding box center [643, 587] width 16 height 10
click at [697, 629] on button "Sākt uzdevumu" at bounding box center [680, 636] width 134 height 24
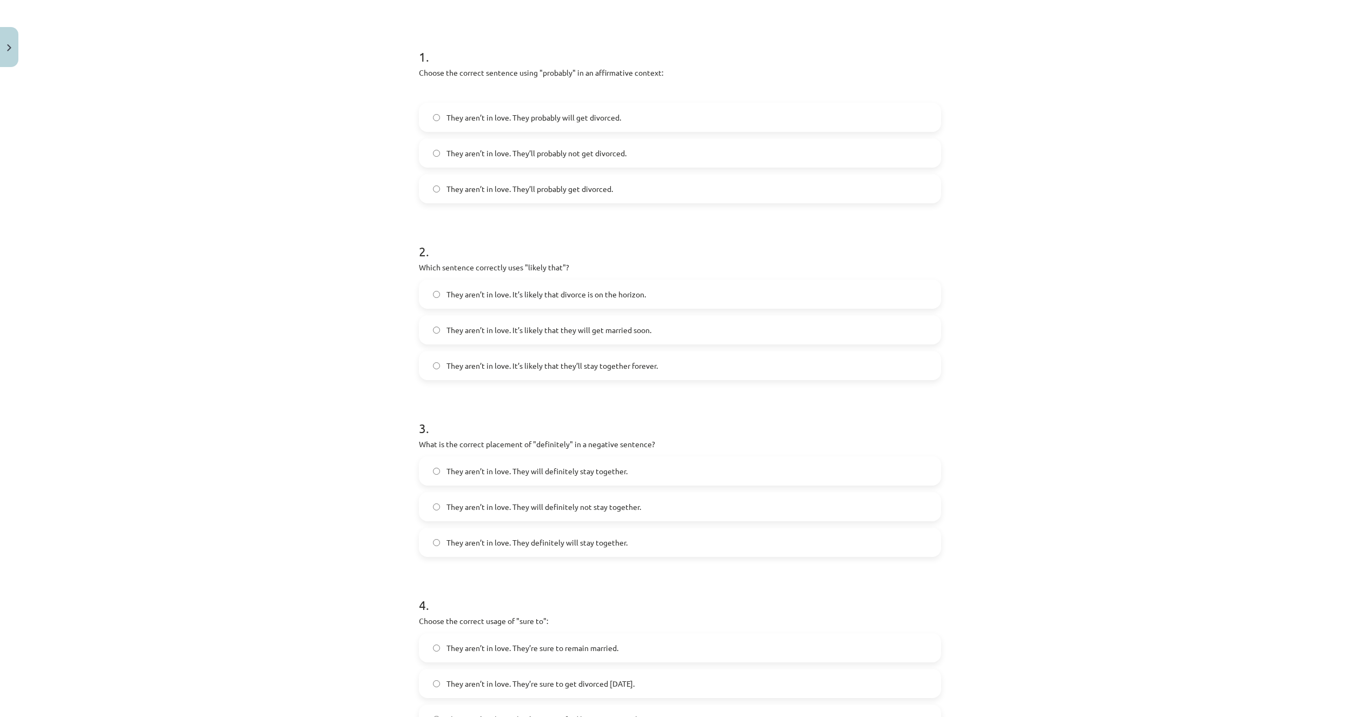
scroll to position [189, 0]
click at [443, 104] on label "They aren’t in love. They probably will get divorced." at bounding box center [680, 112] width 520 height 27
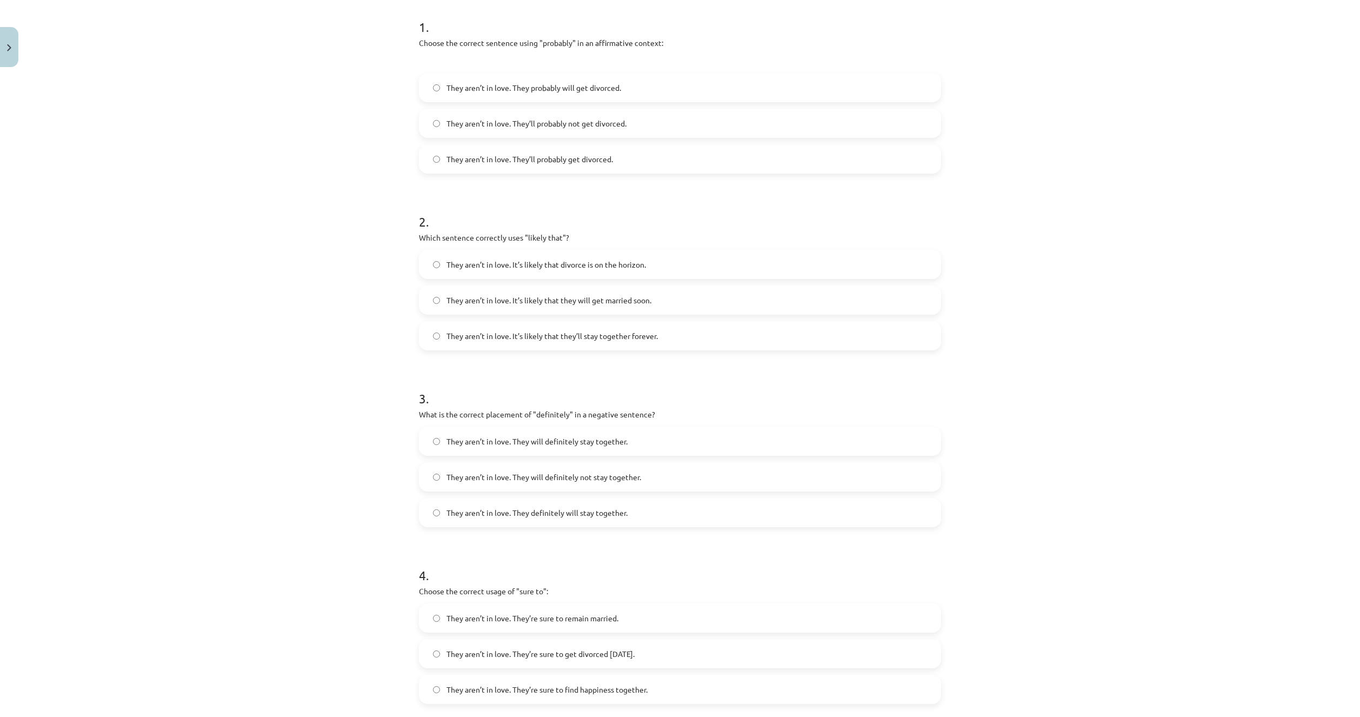
scroll to position [297, 0]
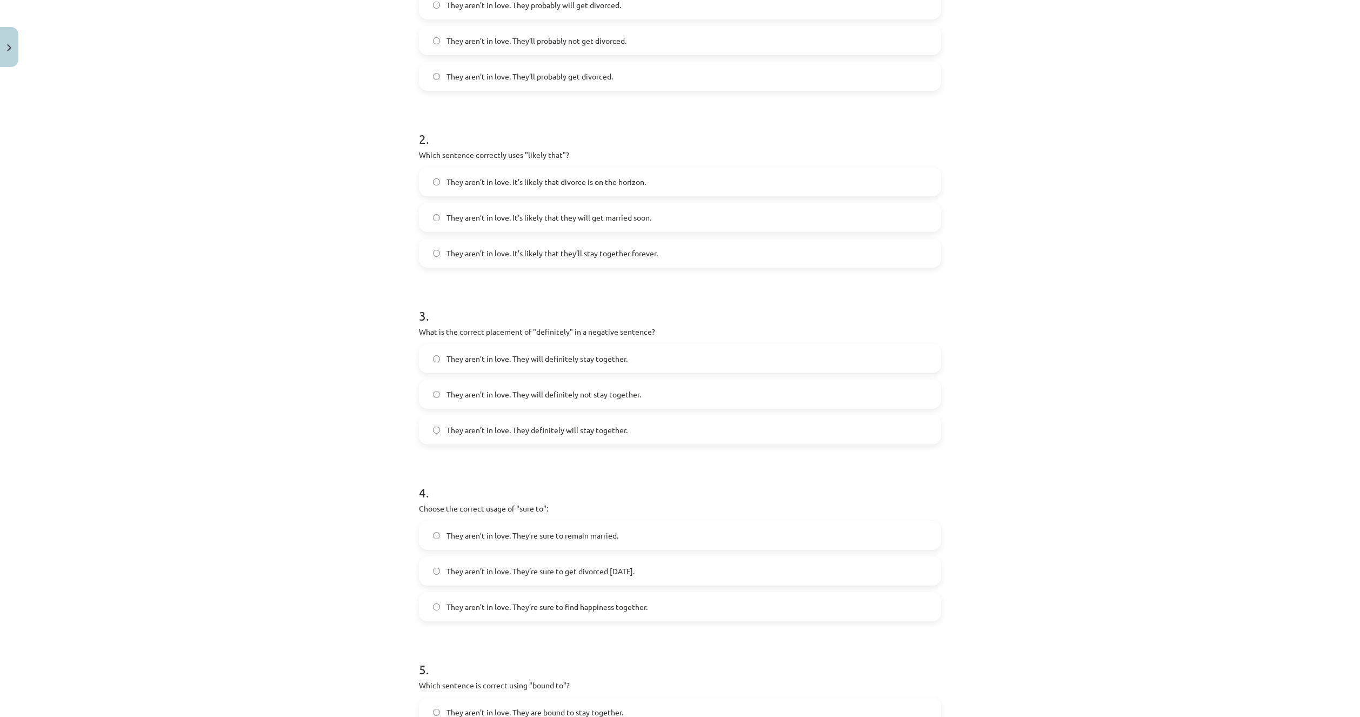
click at [459, 187] on span "They aren’t in love. It’s likely that divorce is on the horizon." at bounding box center [547, 181] width 200 height 11
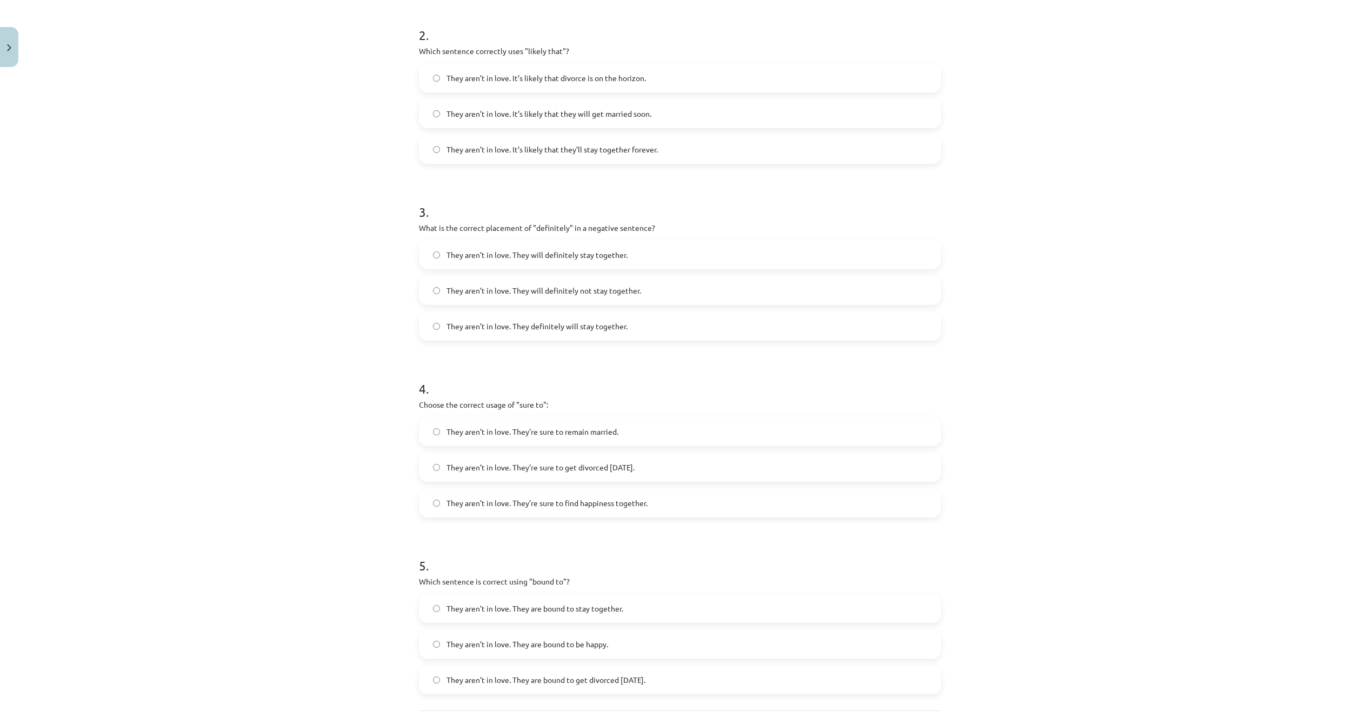
scroll to position [406, 0]
click at [500, 286] on span "They aren’t in love. They will definitely not stay together." at bounding box center [544, 286] width 195 height 11
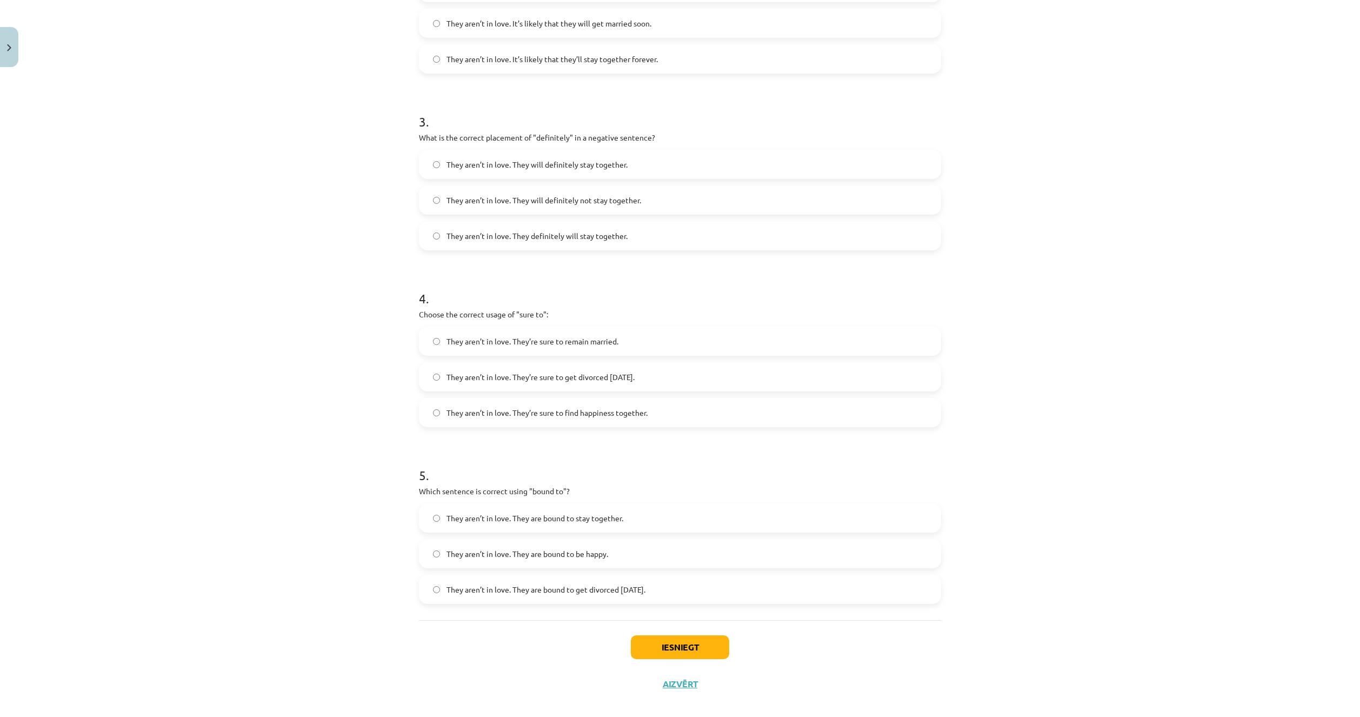
scroll to position [504, 0]
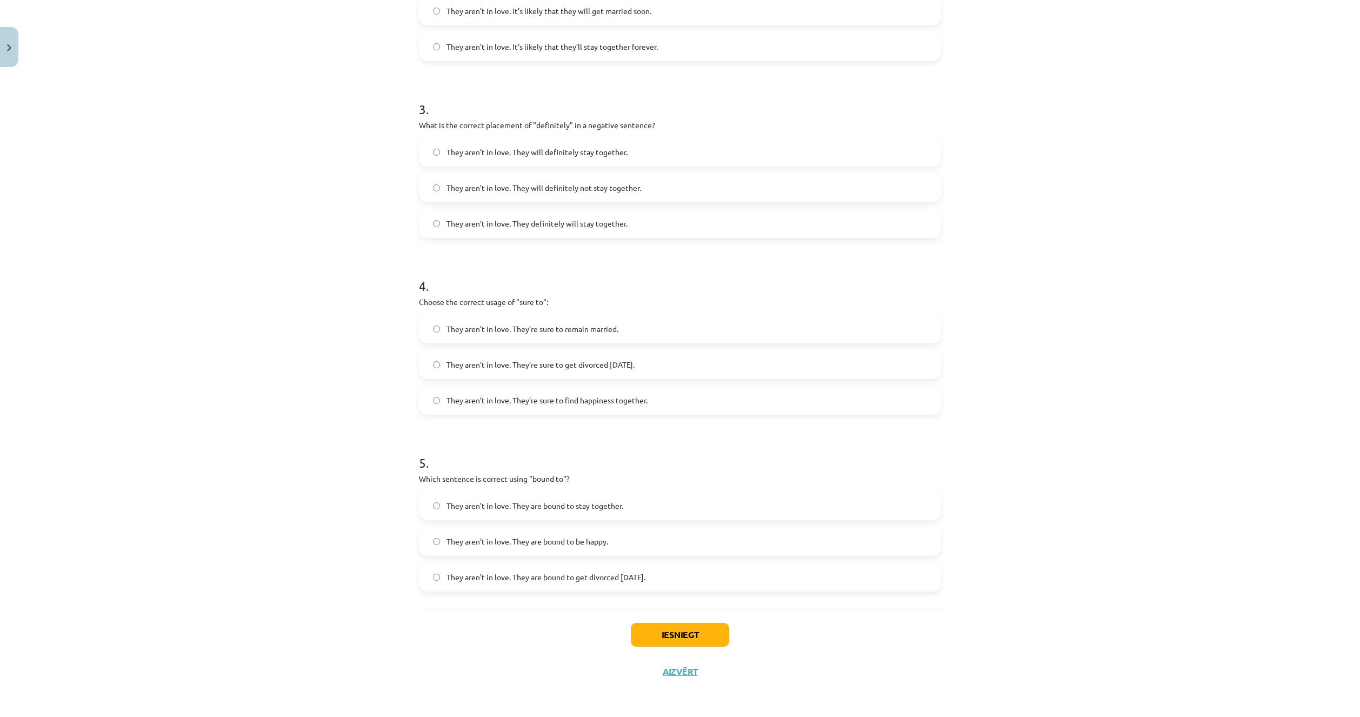
click at [453, 331] on span "They aren’t in love. They’re sure to remain married." at bounding box center [533, 328] width 172 height 11
click at [517, 577] on span "They aren’t in love. They are bound to get divorced within six months." at bounding box center [546, 577] width 199 height 11
drag, startPoint x: 409, startPoint y: 224, endPoint x: 699, endPoint y: 582, distance: 461.0
click at [699, 582] on div "15 XP Saņemsi Viegls 538 pilda Apraksts Uzdevums Palīdzība 1 . Choose the corre…" at bounding box center [680, 129] width 535 height 1122
copy form "1 . Choose the correct sentence using "probably" in an affirmative context: The…"
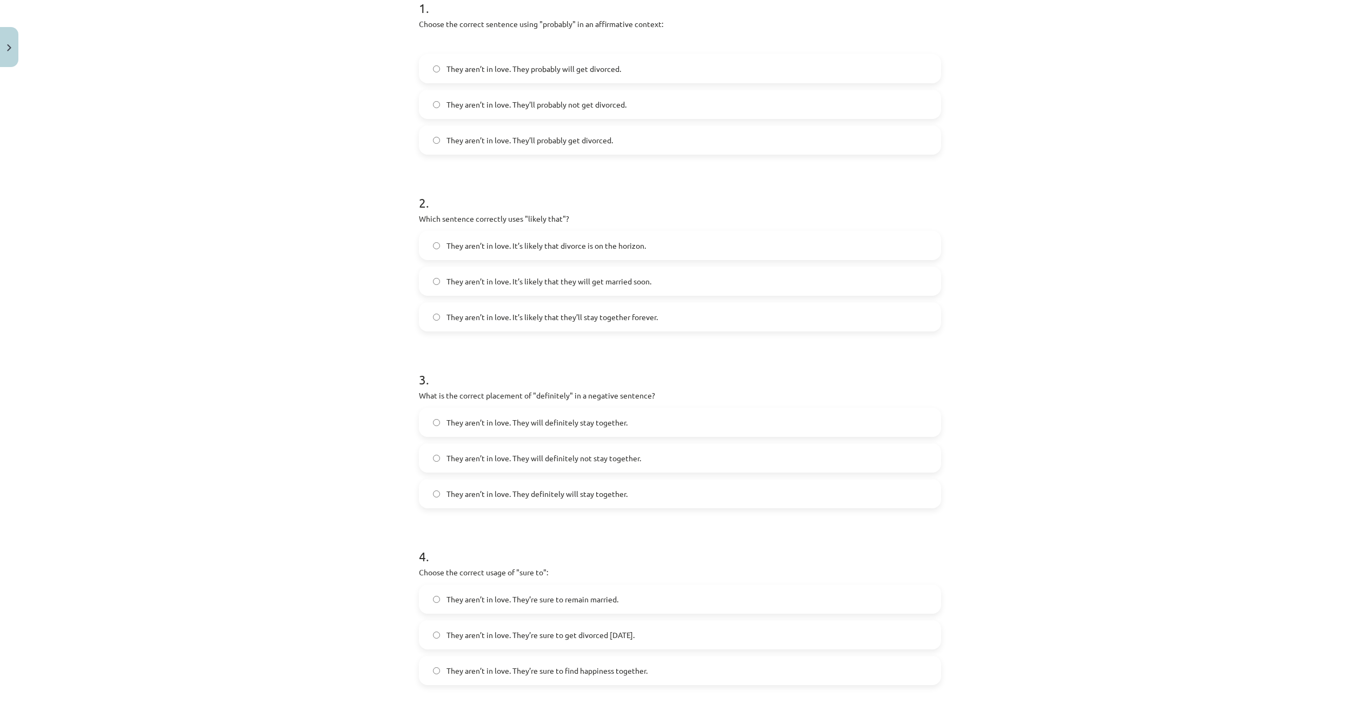
click at [300, 340] on div "Mācību tēma: Angļu valodas i - 11. klases 1. ieskaites mācību materiāls #5 📝 To…" at bounding box center [680, 358] width 1360 height 717
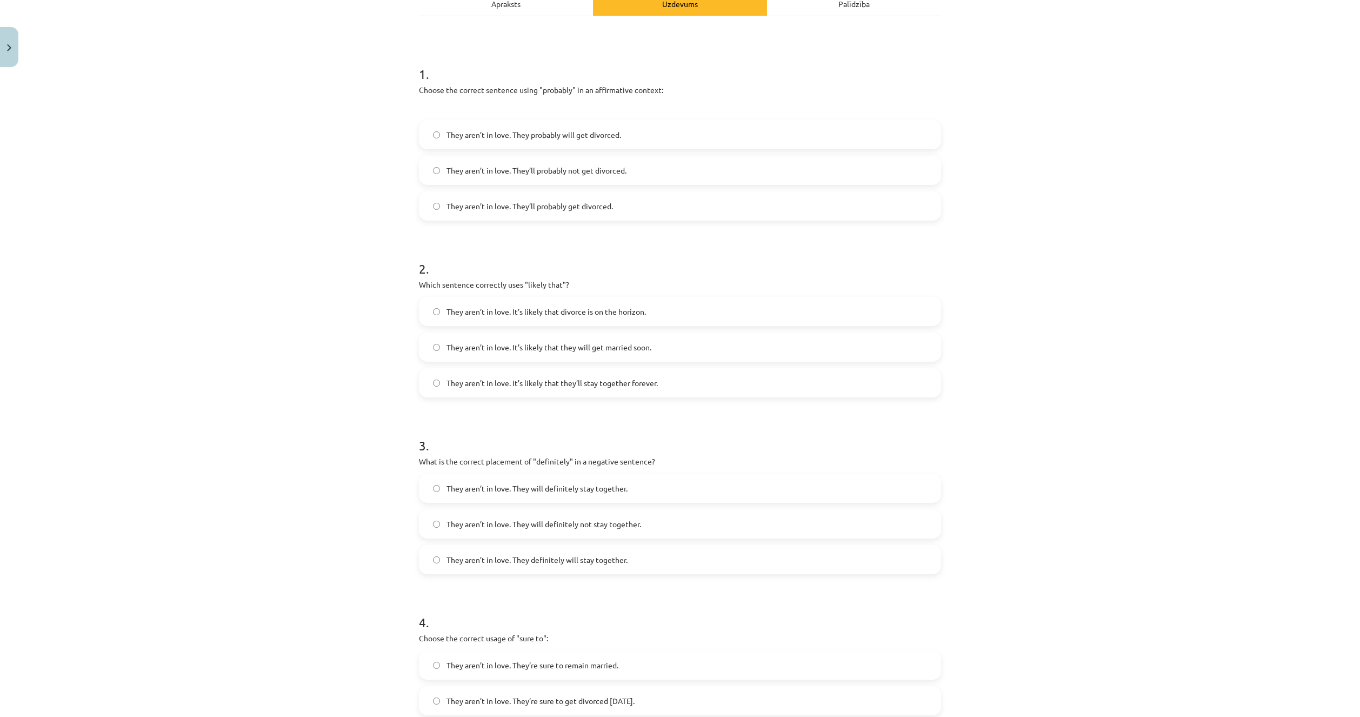
scroll to position [0, 0]
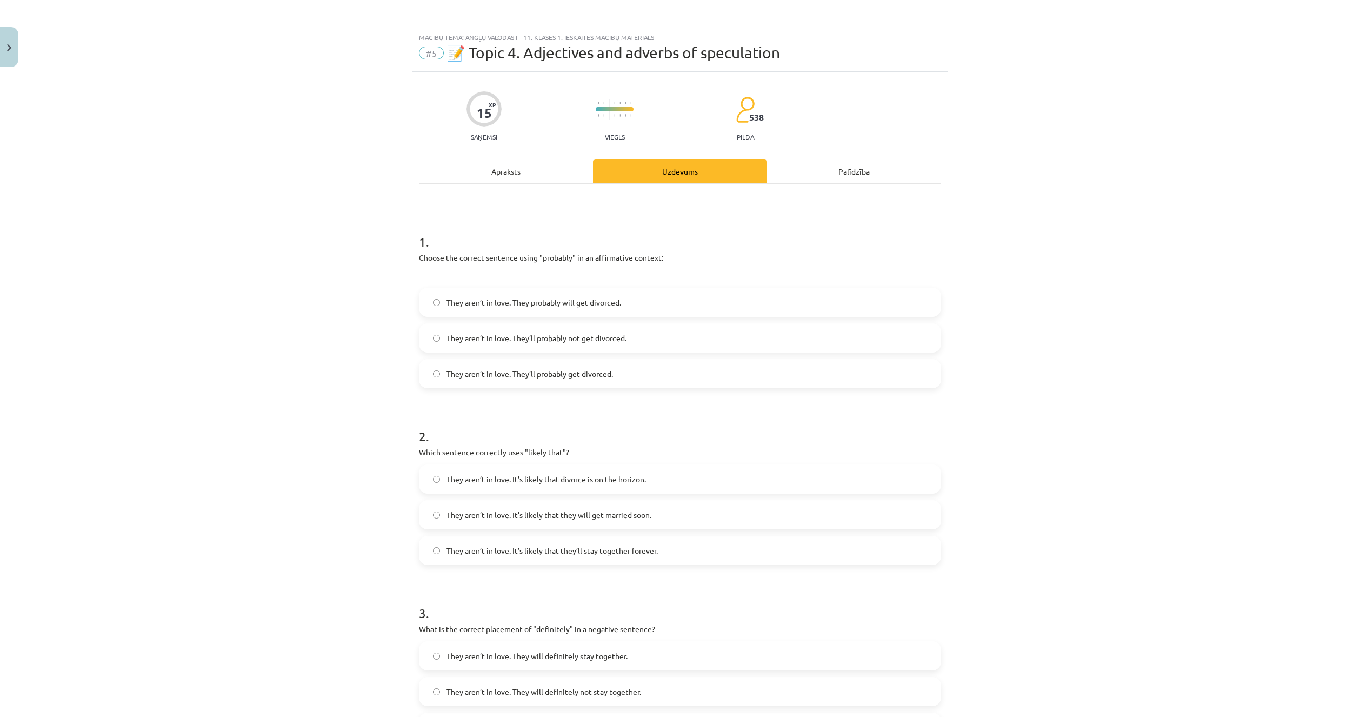
click at [520, 379] on span "They aren’t in love. They’ll probably get divorced." at bounding box center [530, 373] width 167 height 11
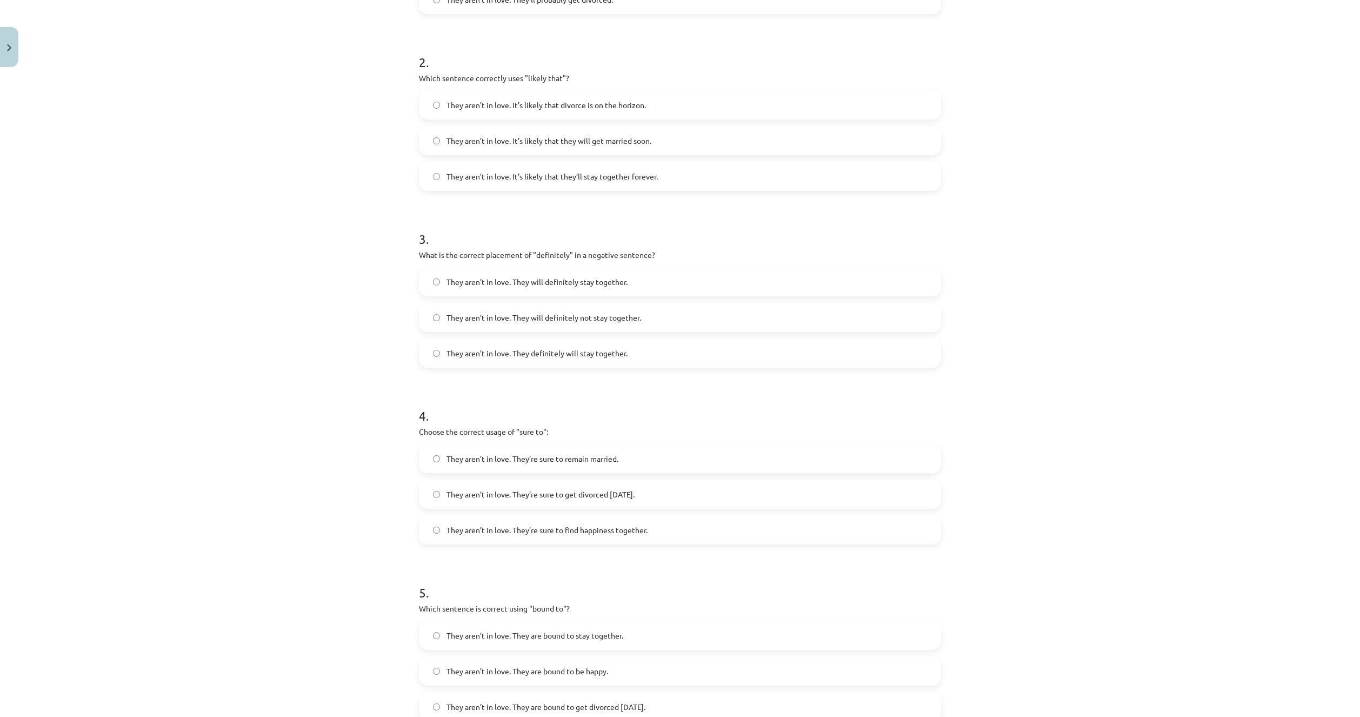
scroll to position [379, 0]
click at [439, 494] on label "They aren’t in love. They’re sure to get divorced within six months." at bounding box center [680, 489] width 520 height 27
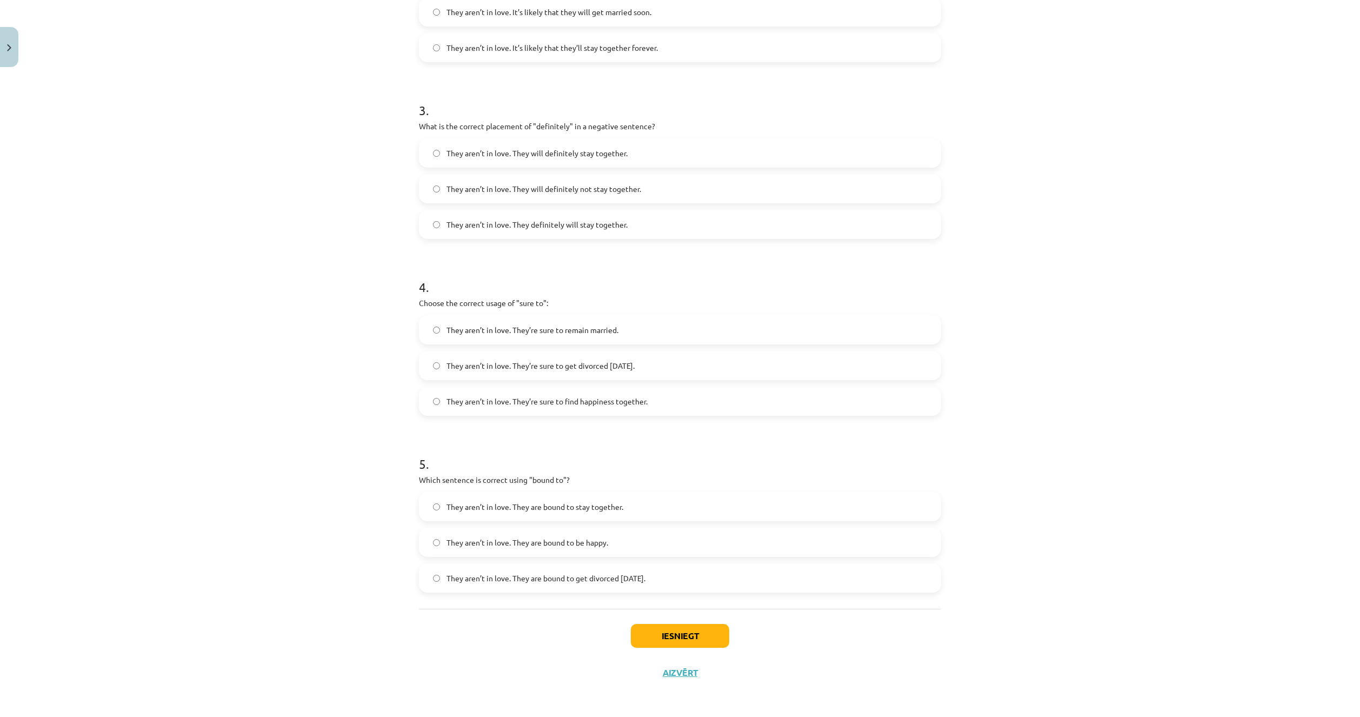
scroll to position [504, 0]
click at [631, 634] on button "Iesniegt" at bounding box center [680, 635] width 98 height 24
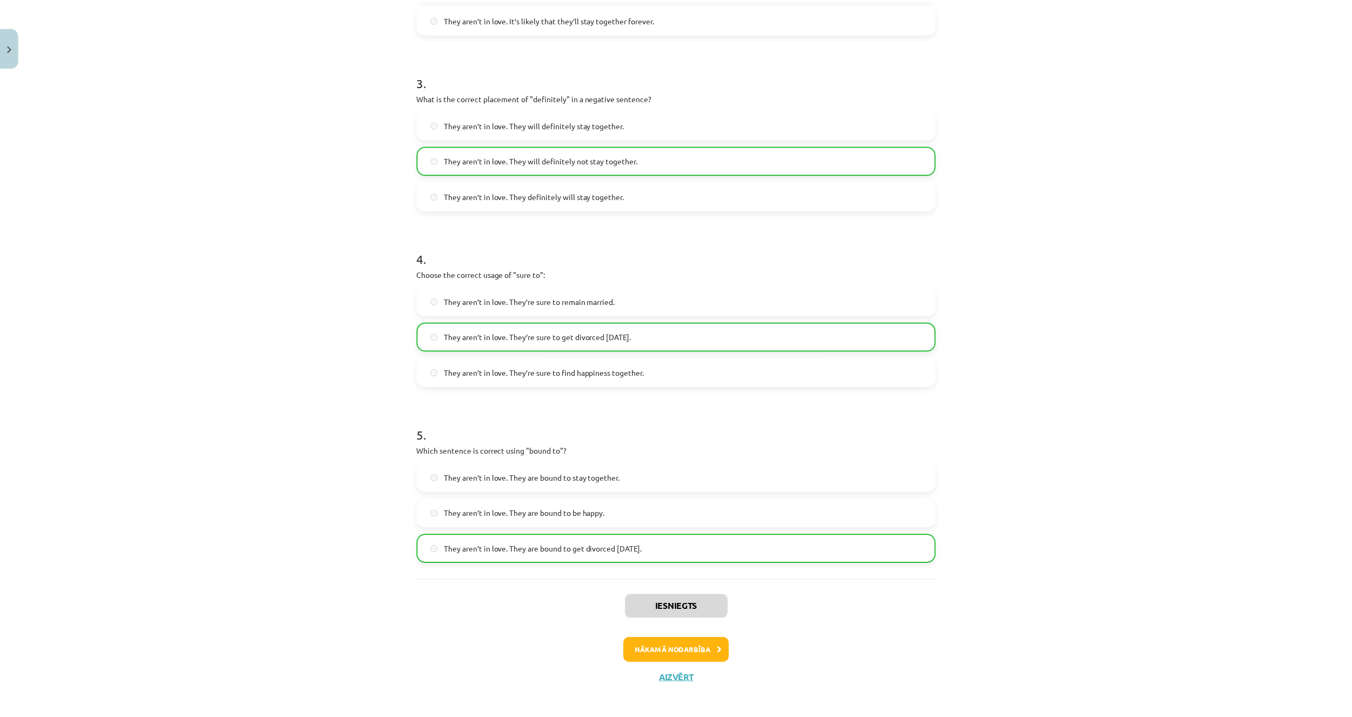
scroll to position [539, 0]
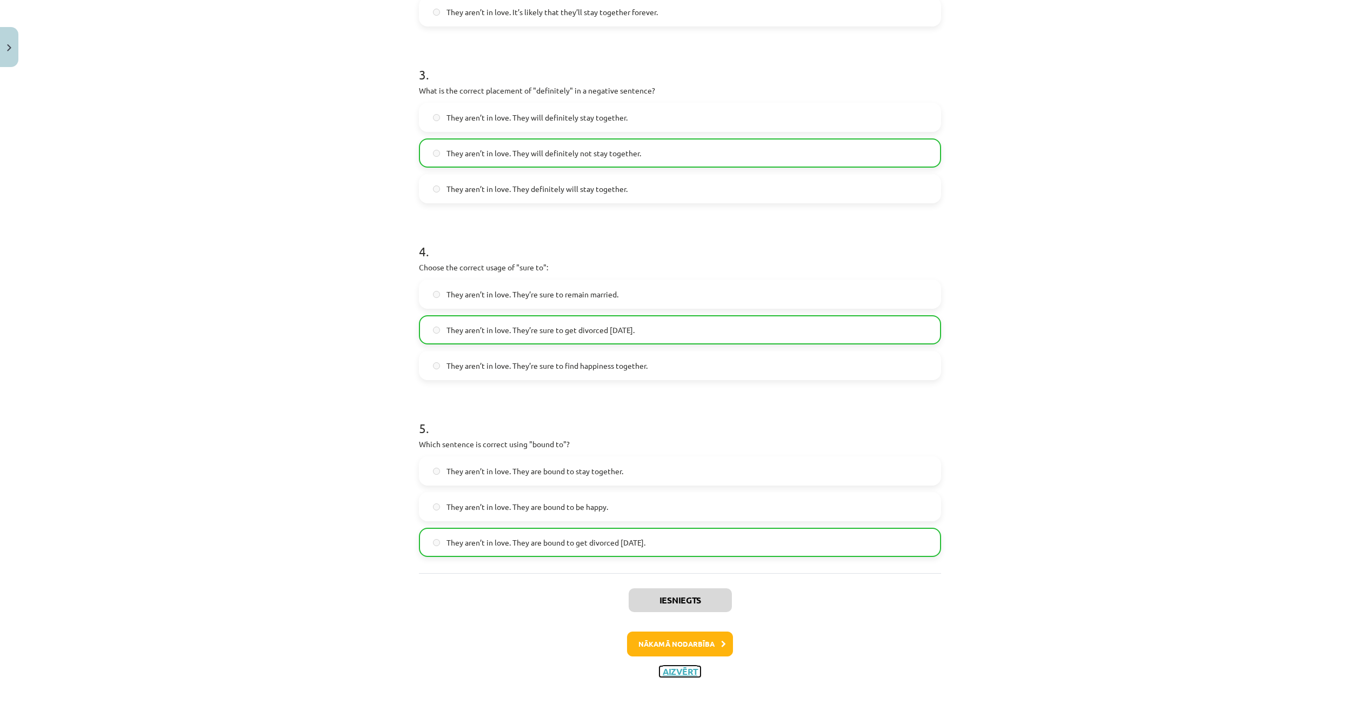
click at [676, 674] on button "Aizvērt" at bounding box center [680, 671] width 41 height 11
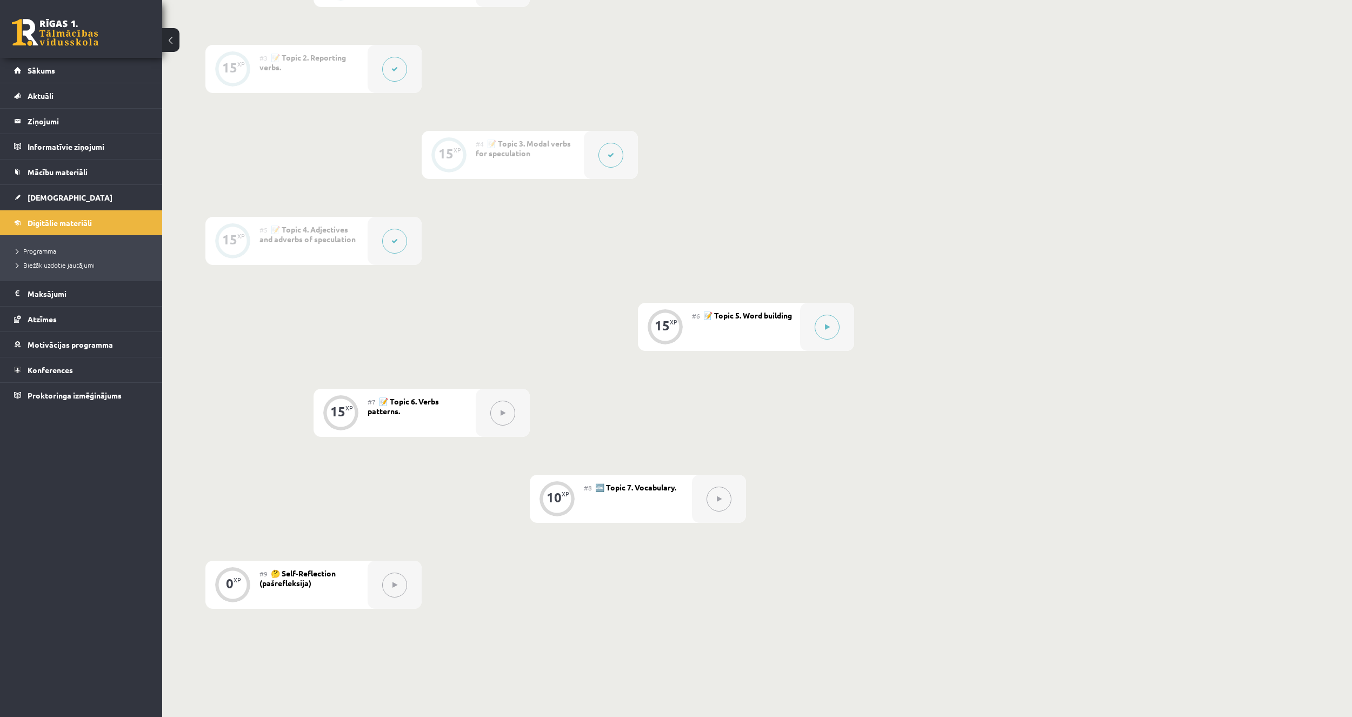
scroll to position [433, 0]
click at [63, 222] on span "Digitālie materiāli" at bounding box center [60, 223] width 64 height 10
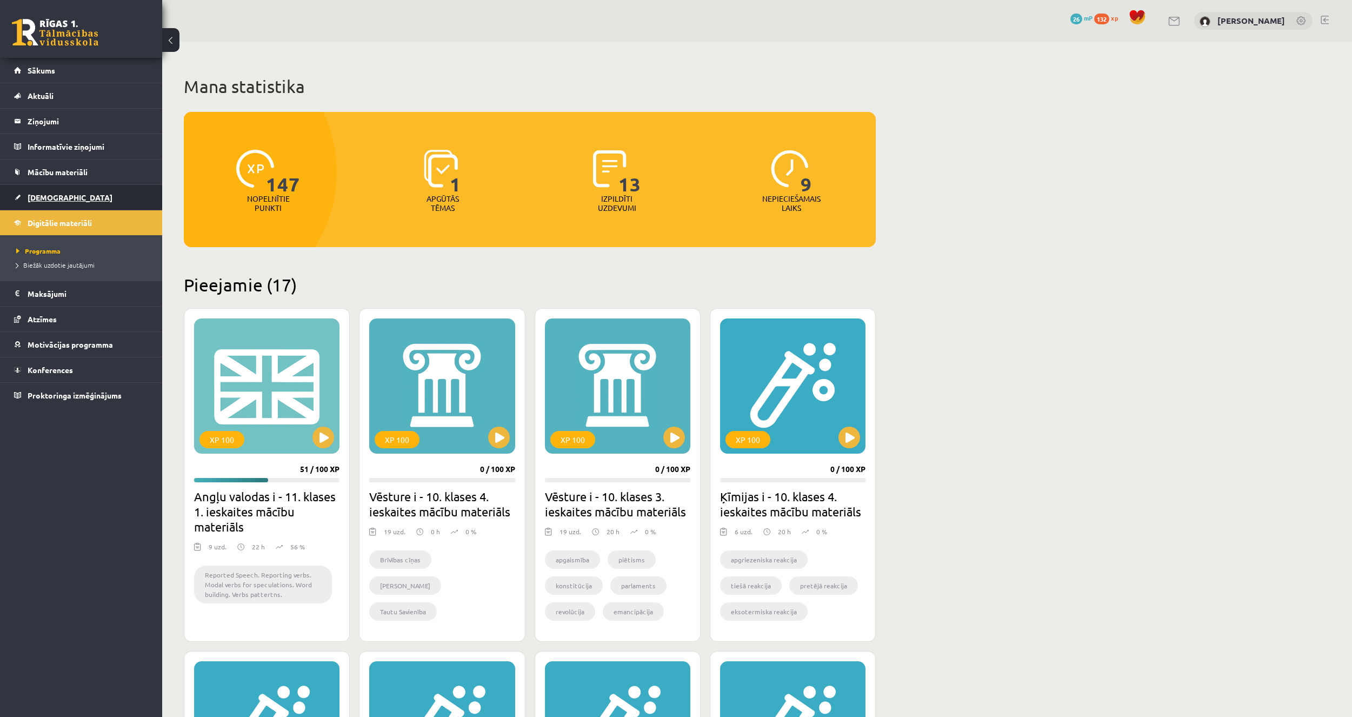
click at [63, 197] on link "[DEMOGRAPHIC_DATA]" at bounding box center [81, 197] width 135 height 25
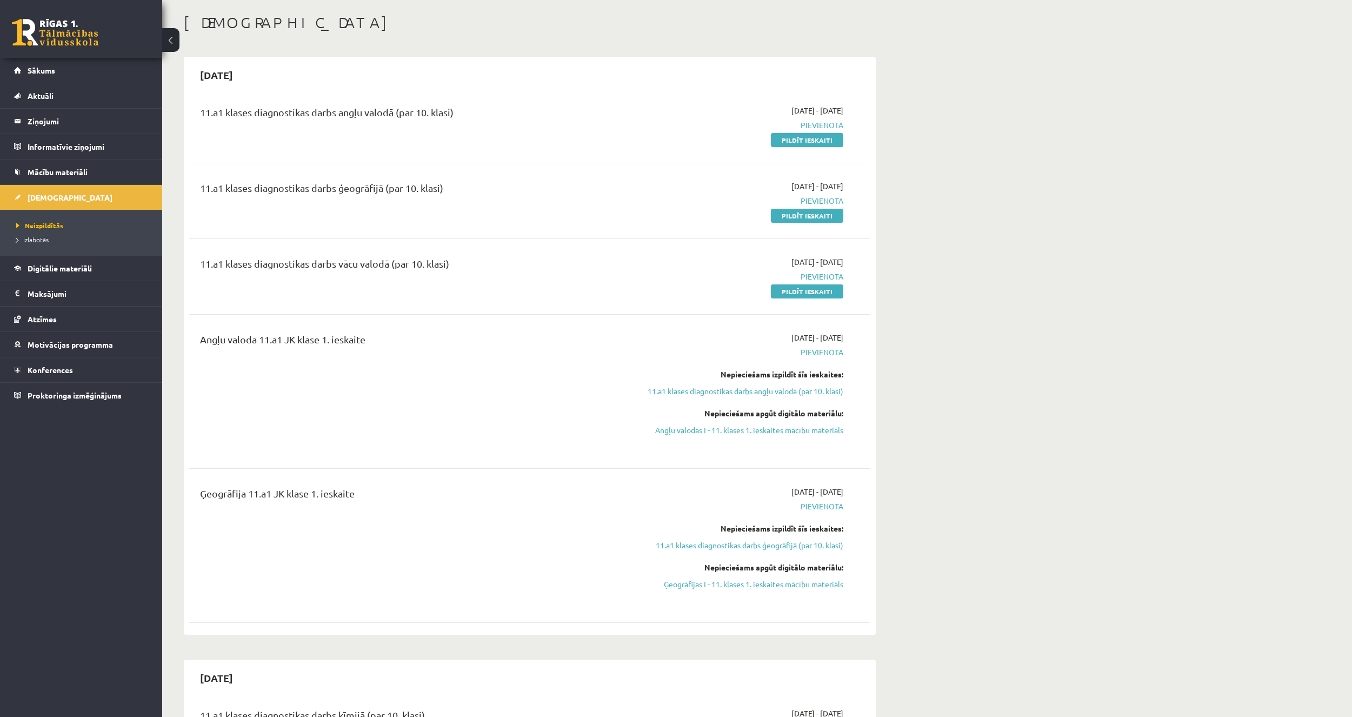
scroll to position [54, 0]
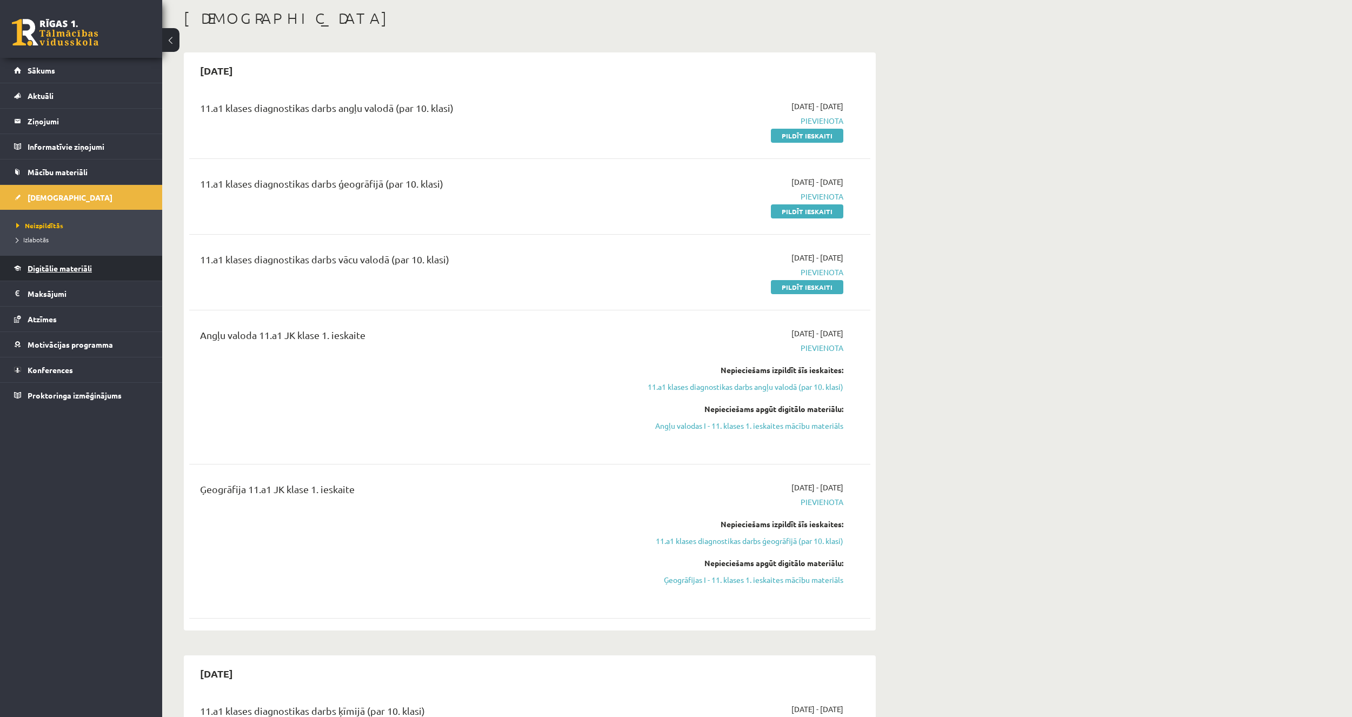
click at [58, 273] on link "Digitālie materiāli" at bounding box center [81, 268] width 135 height 25
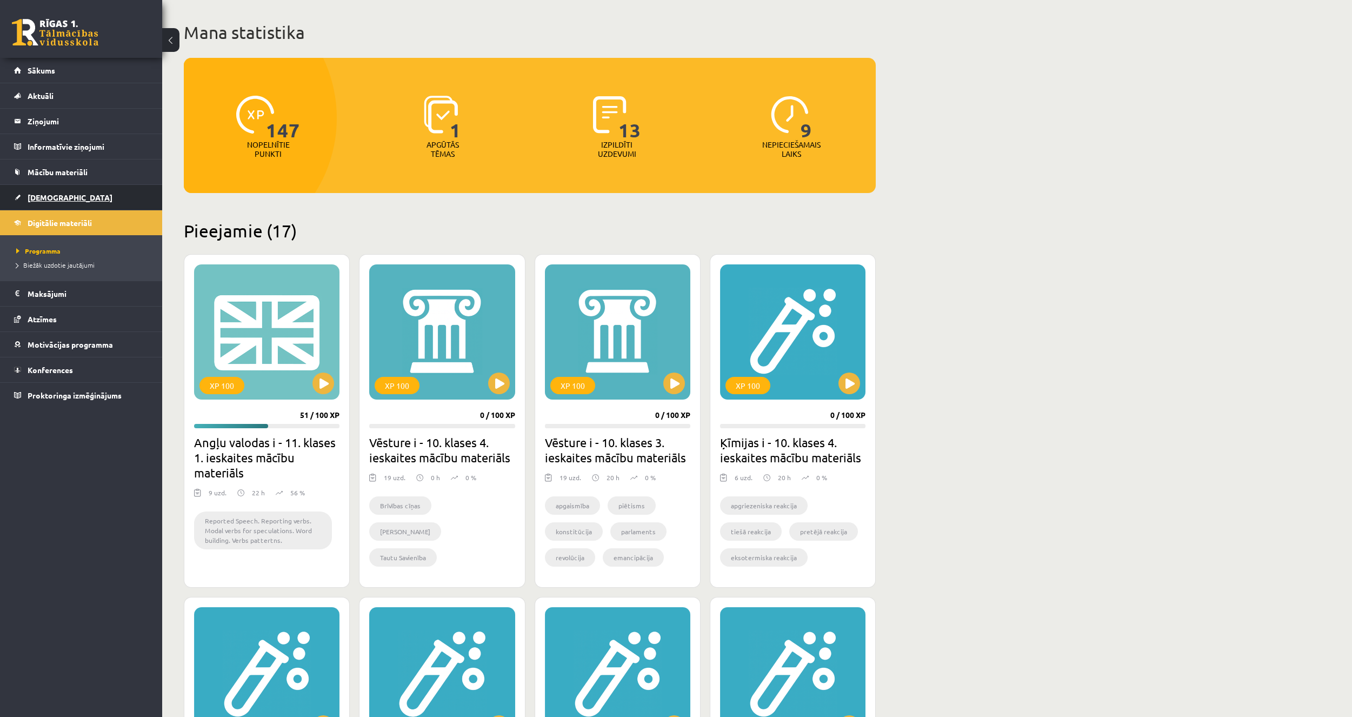
click at [51, 200] on span "[DEMOGRAPHIC_DATA]" at bounding box center [70, 197] width 85 height 10
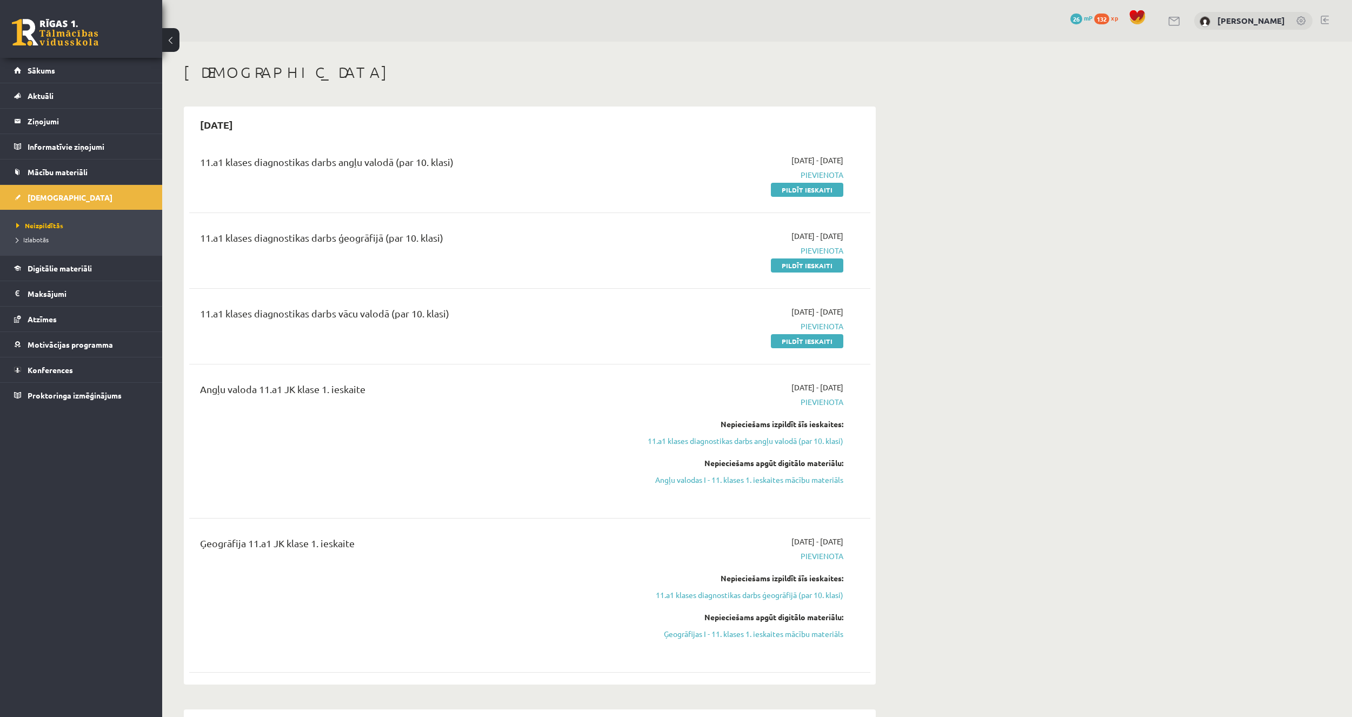
click at [35, 241] on span "Izlabotās" at bounding box center [32, 239] width 32 height 9
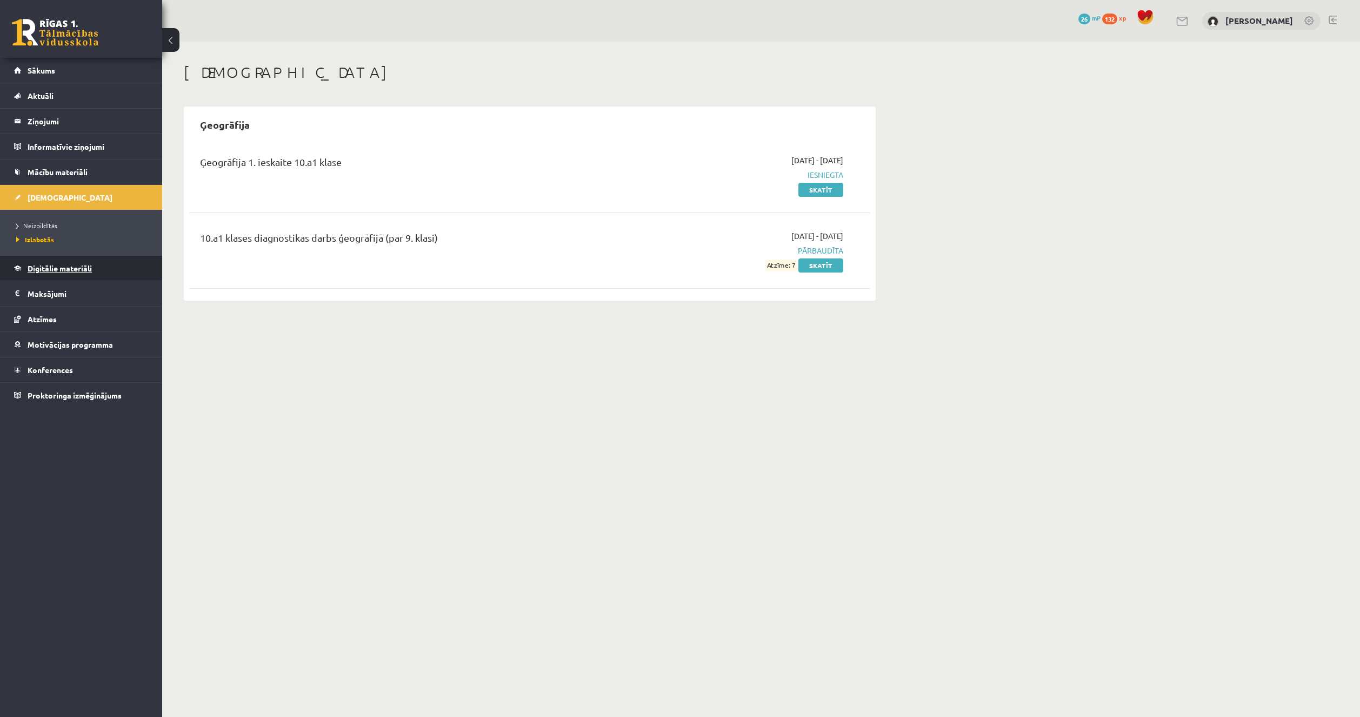
click at [59, 263] on link "Digitālie materiāli" at bounding box center [81, 268] width 135 height 25
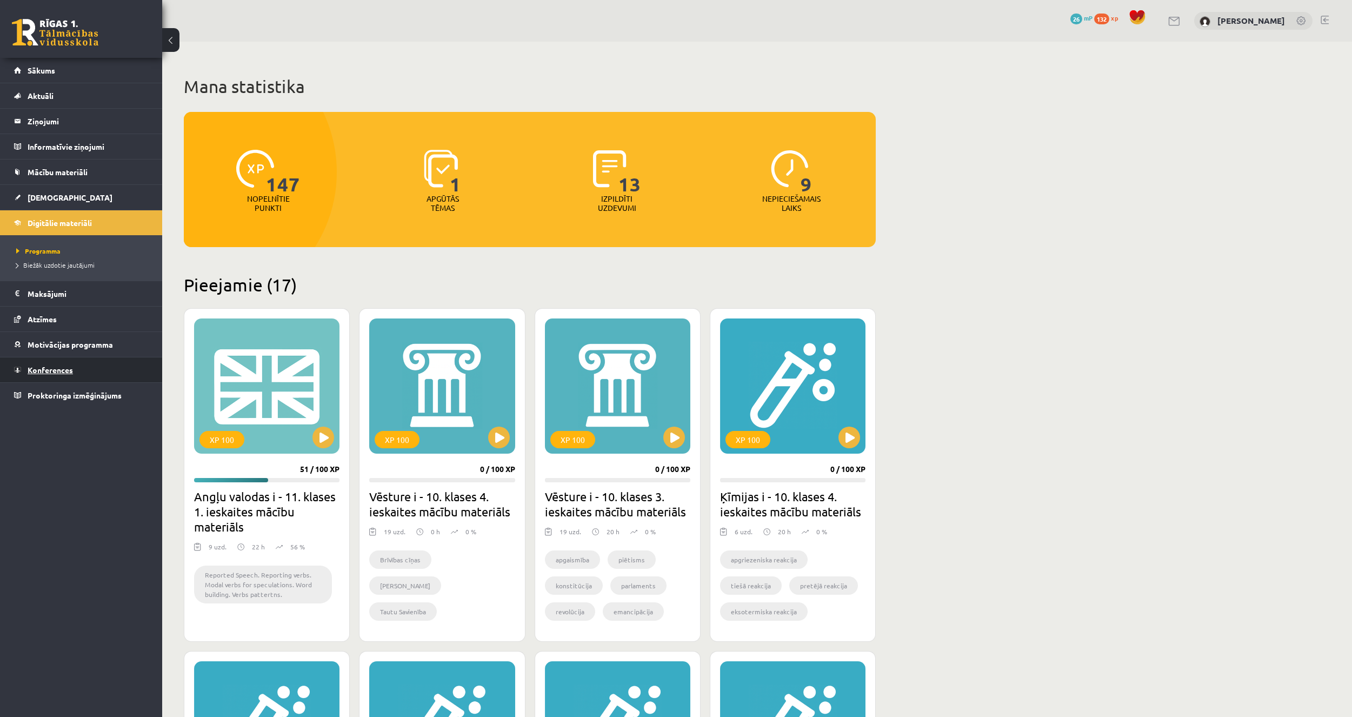
click at [67, 370] on span "Konferences" at bounding box center [50, 370] width 45 height 10
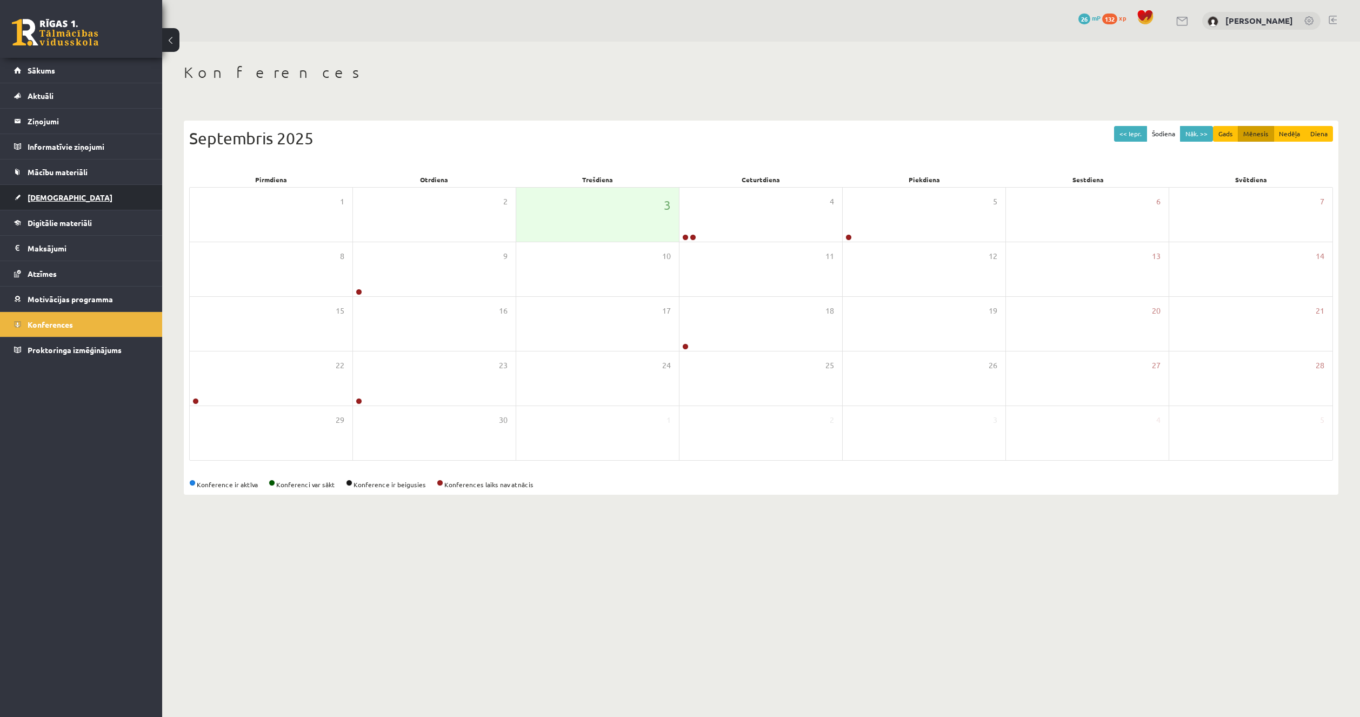
click at [96, 204] on link "[DEMOGRAPHIC_DATA]" at bounding box center [81, 197] width 135 height 25
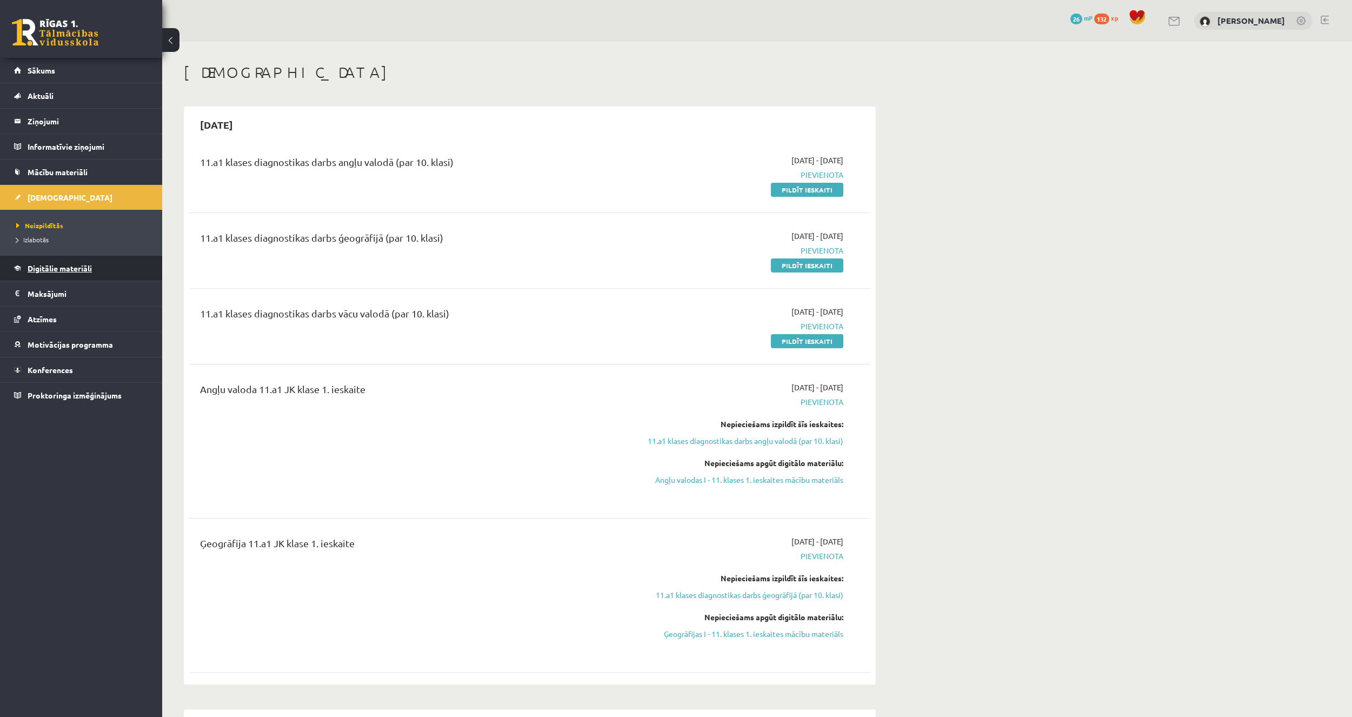
click at [75, 271] on span "Digitālie materiāli" at bounding box center [60, 268] width 64 height 10
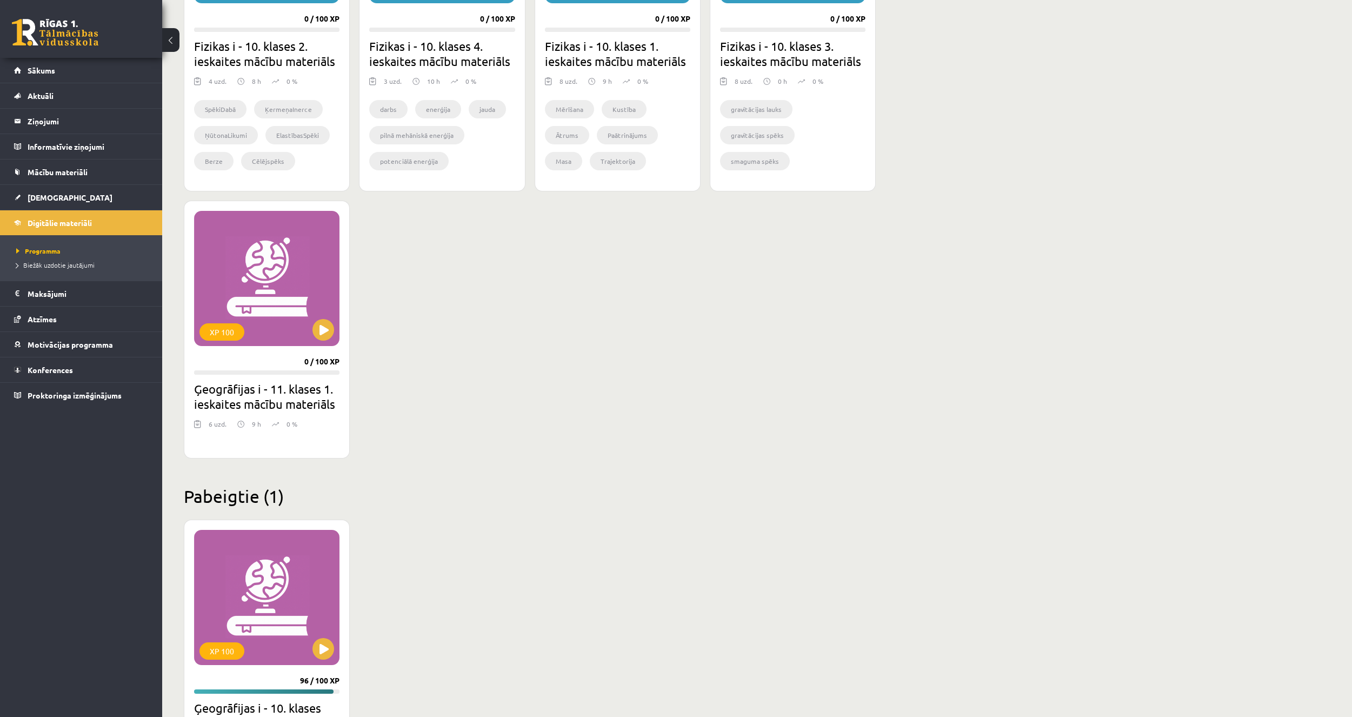
scroll to position [1406, 0]
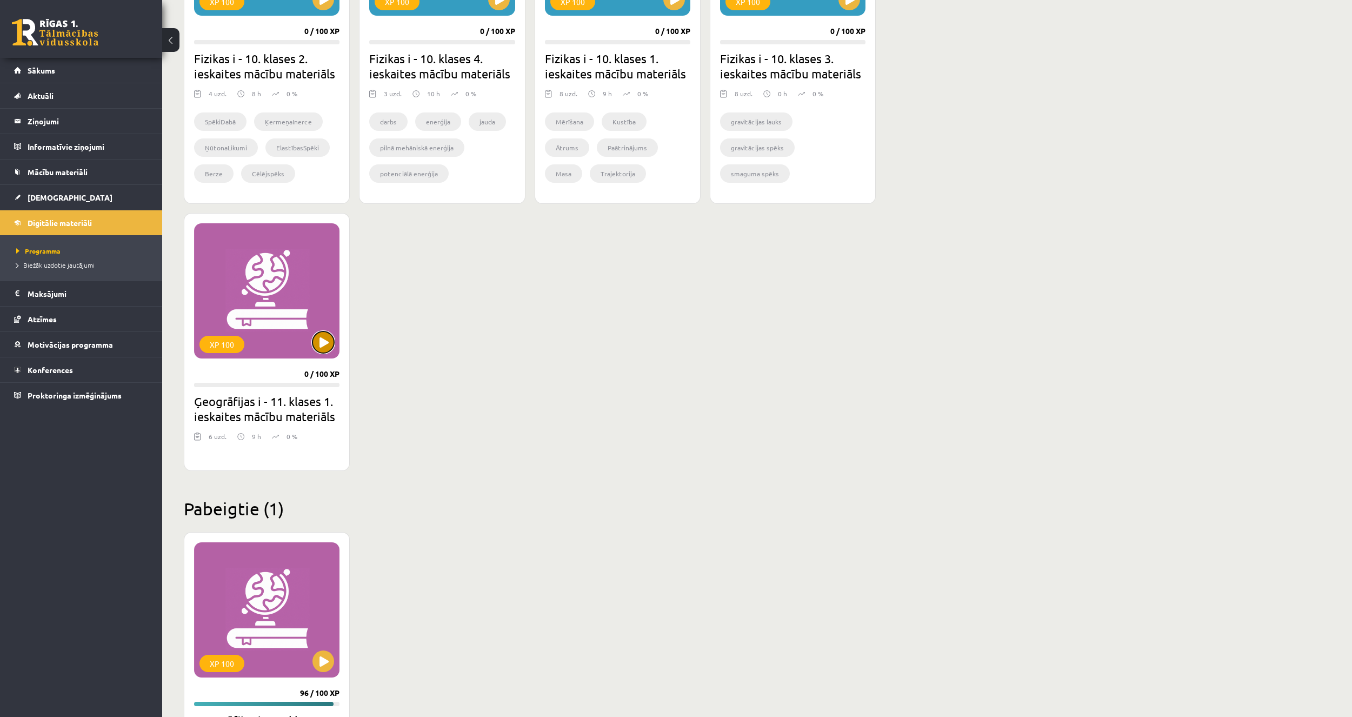
click at [328, 346] on button at bounding box center [324, 342] width 22 height 22
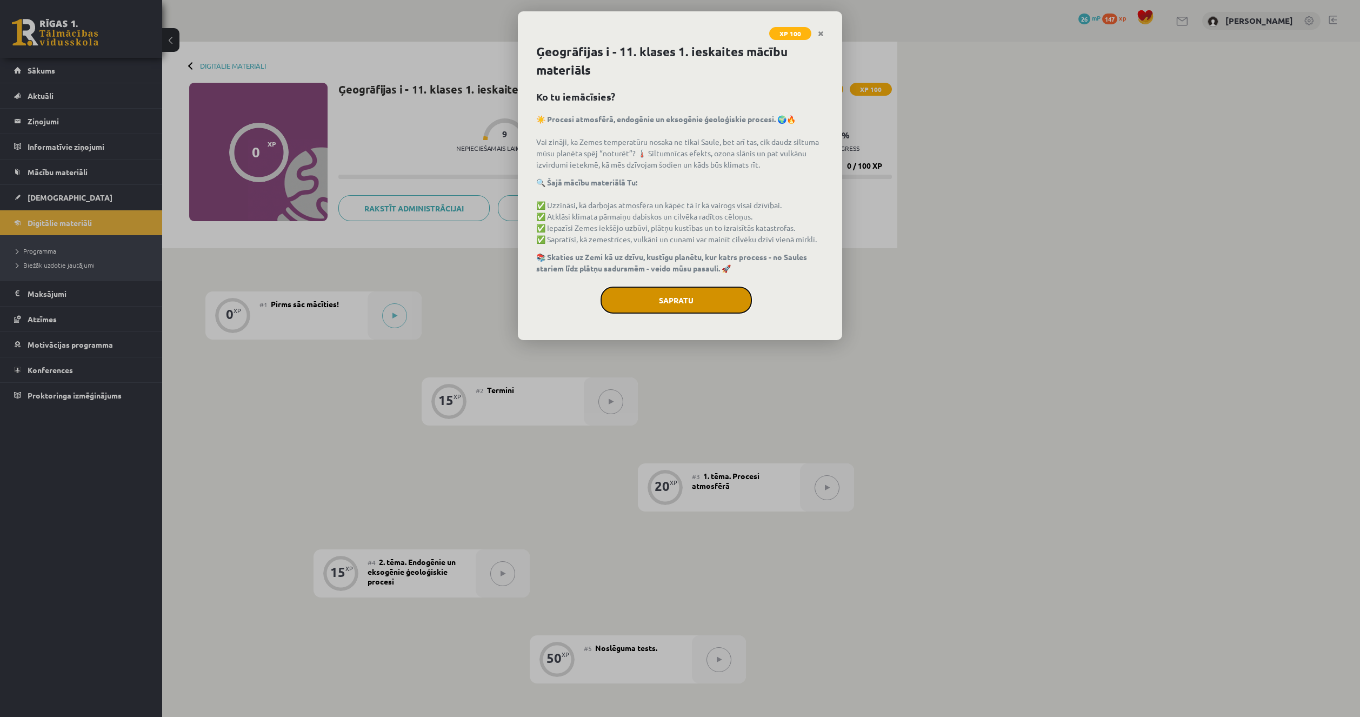
click at [654, 302] on button "Sapratu" at bounding box center [676, 300] width 151 height 27
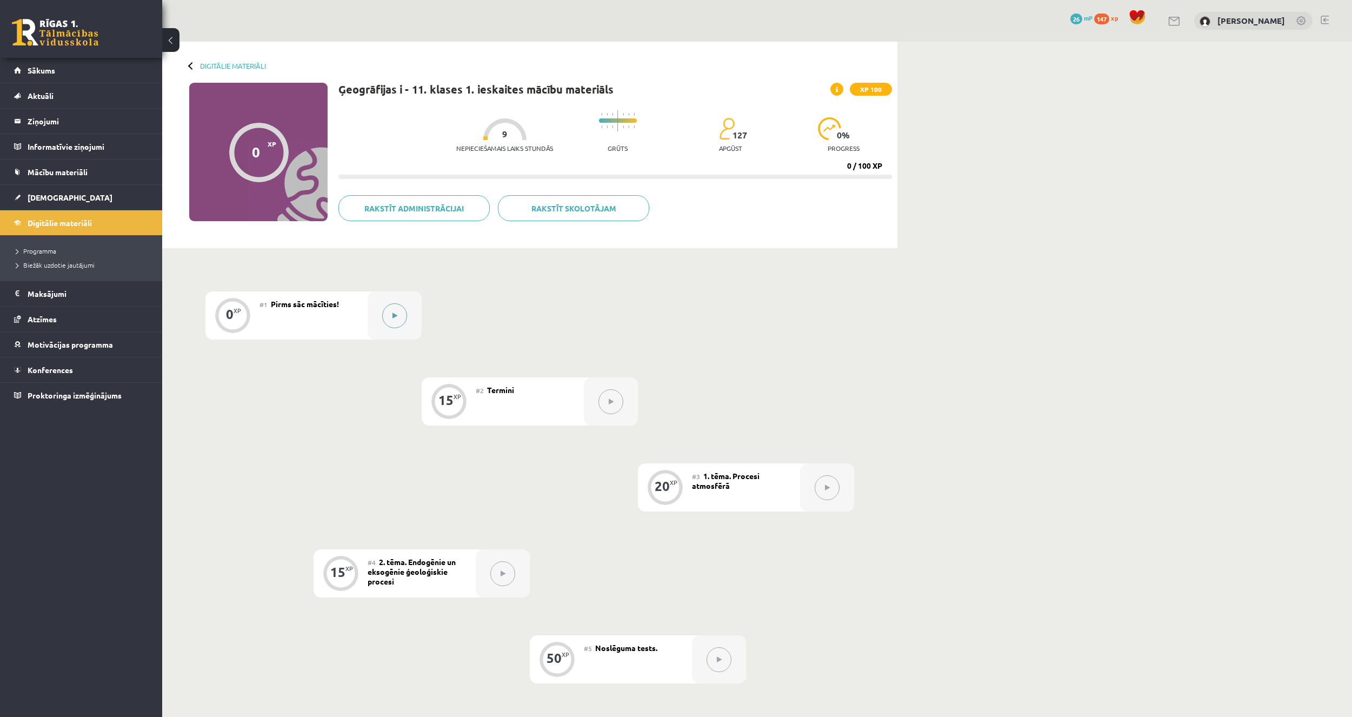
click at [388, 316] on button at bounding box center [394, 315] width 25 height 25
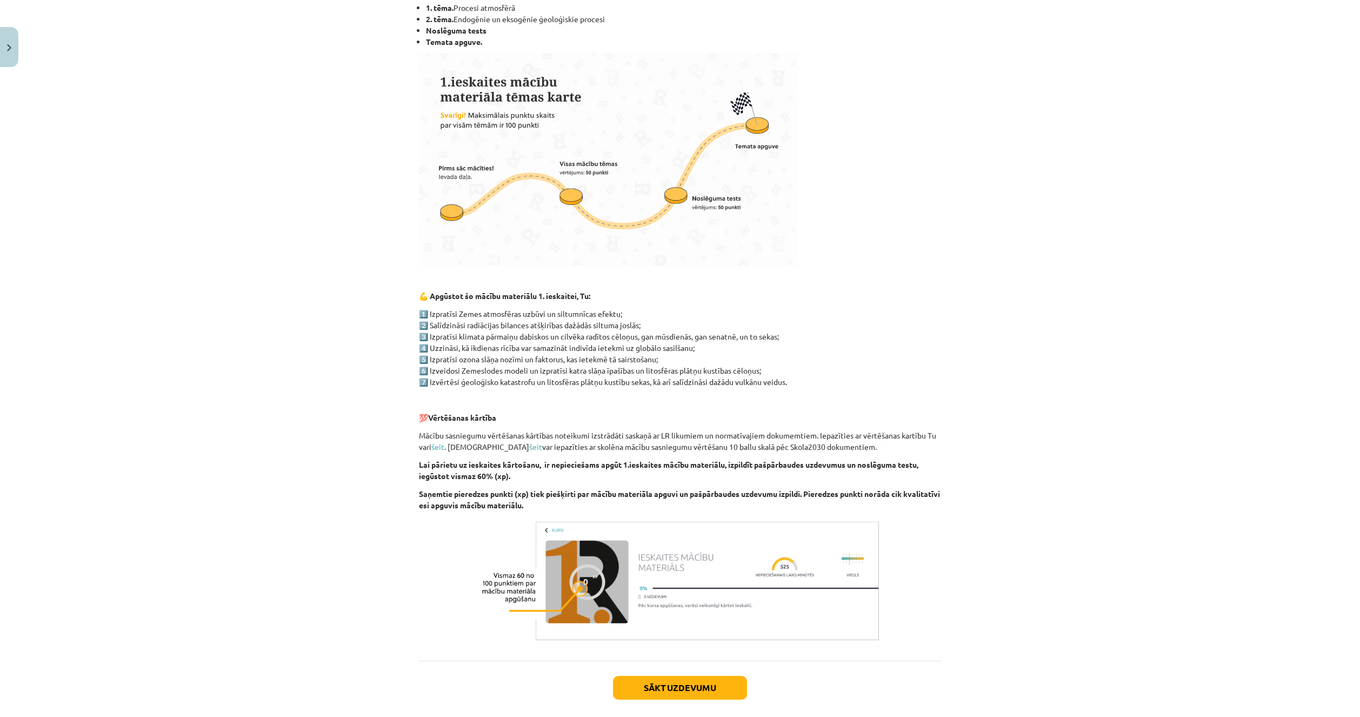
scroll to position [319, 0]
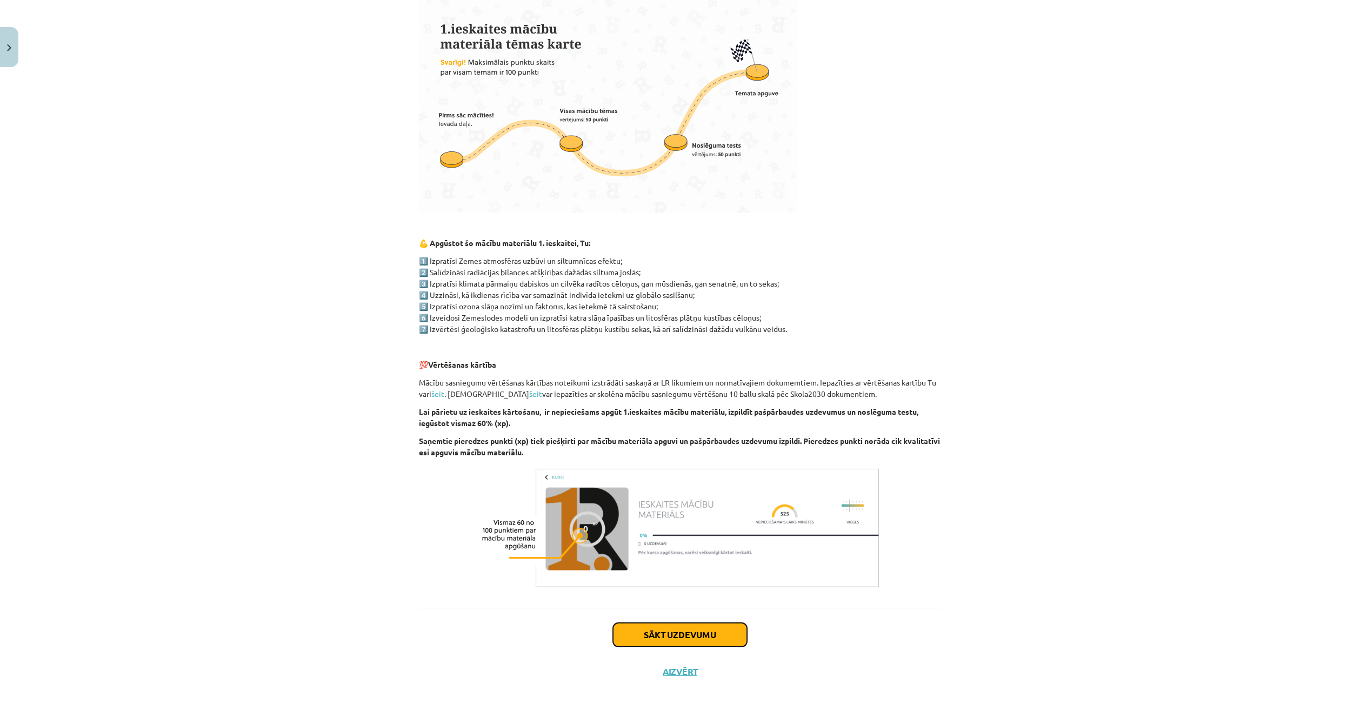
click at [673, 629] on button "Sākt uzdevumu" at bounding box center [680, 635] width 134 height 24
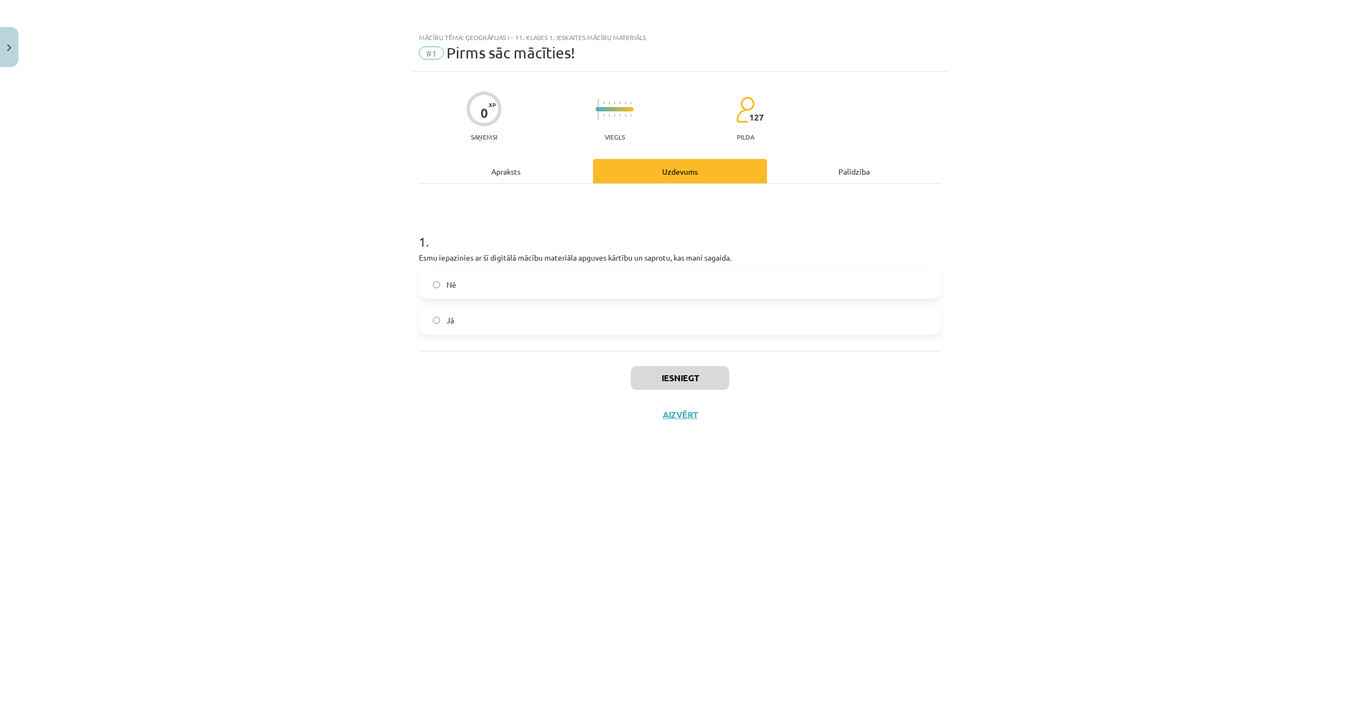
click at [475, 318] on label "Jā" at bounding box center [680, 320] width 520 height 27
click at [658, 381] on button "Iesniegt" at bounding box center [680, 378] width 98 height 24
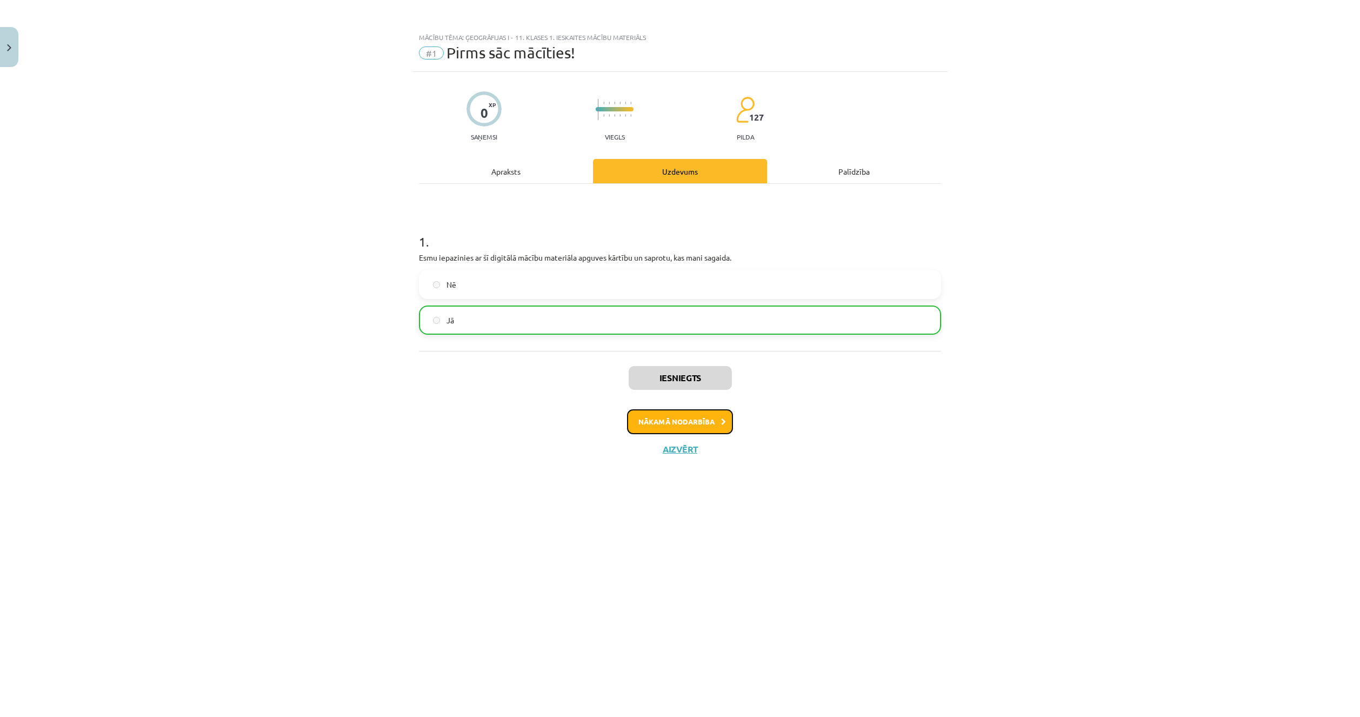
click at [701, 426] on button "Nākamā nodarbība" at bounding box center [680, 421] width 106 height 25
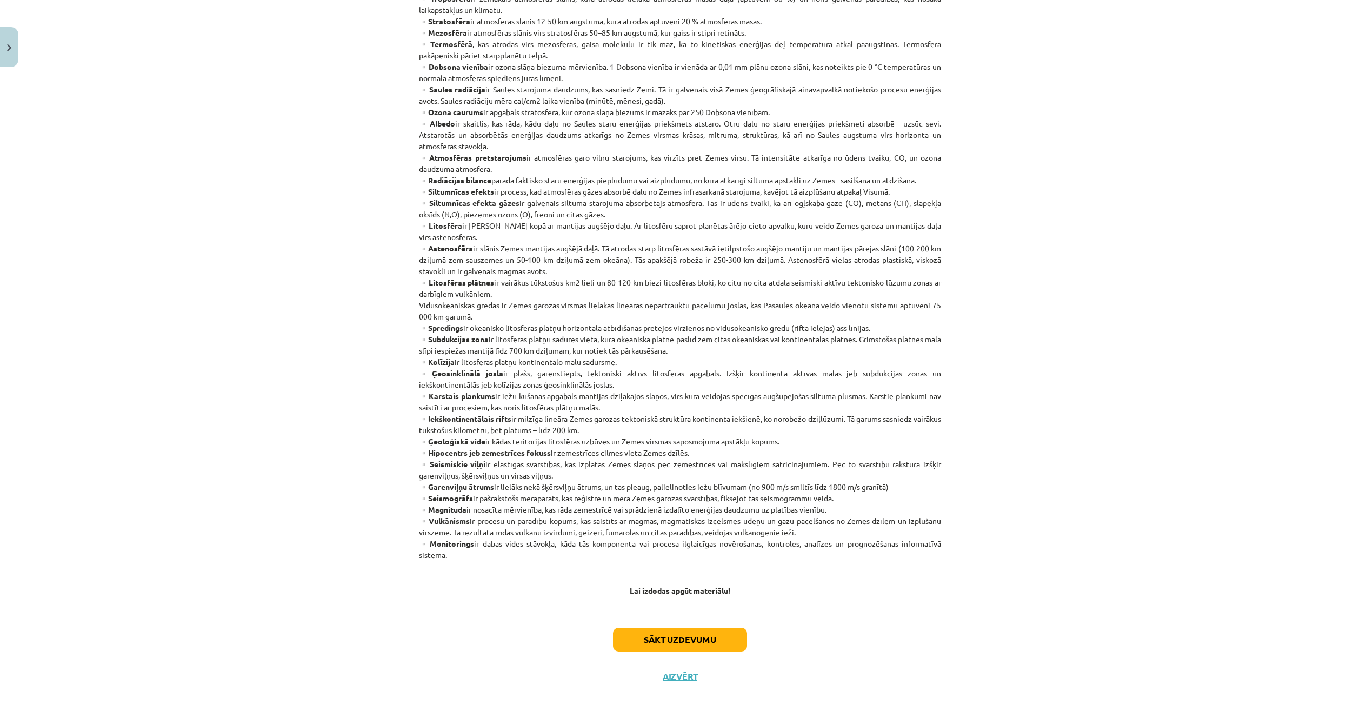
scroll to position [297, 0]
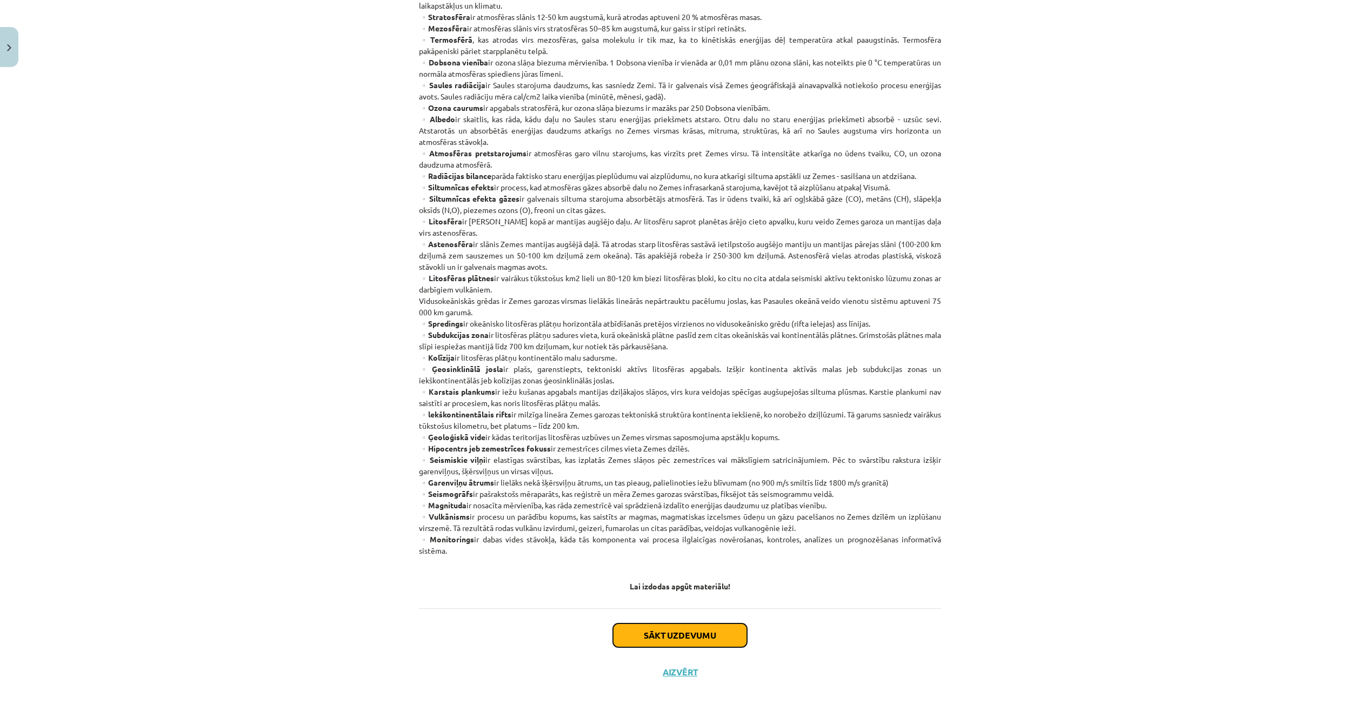
click at [650, 633] on button "Sākt uzdevumu" at bounding box center [680, 635] width 134 height 24
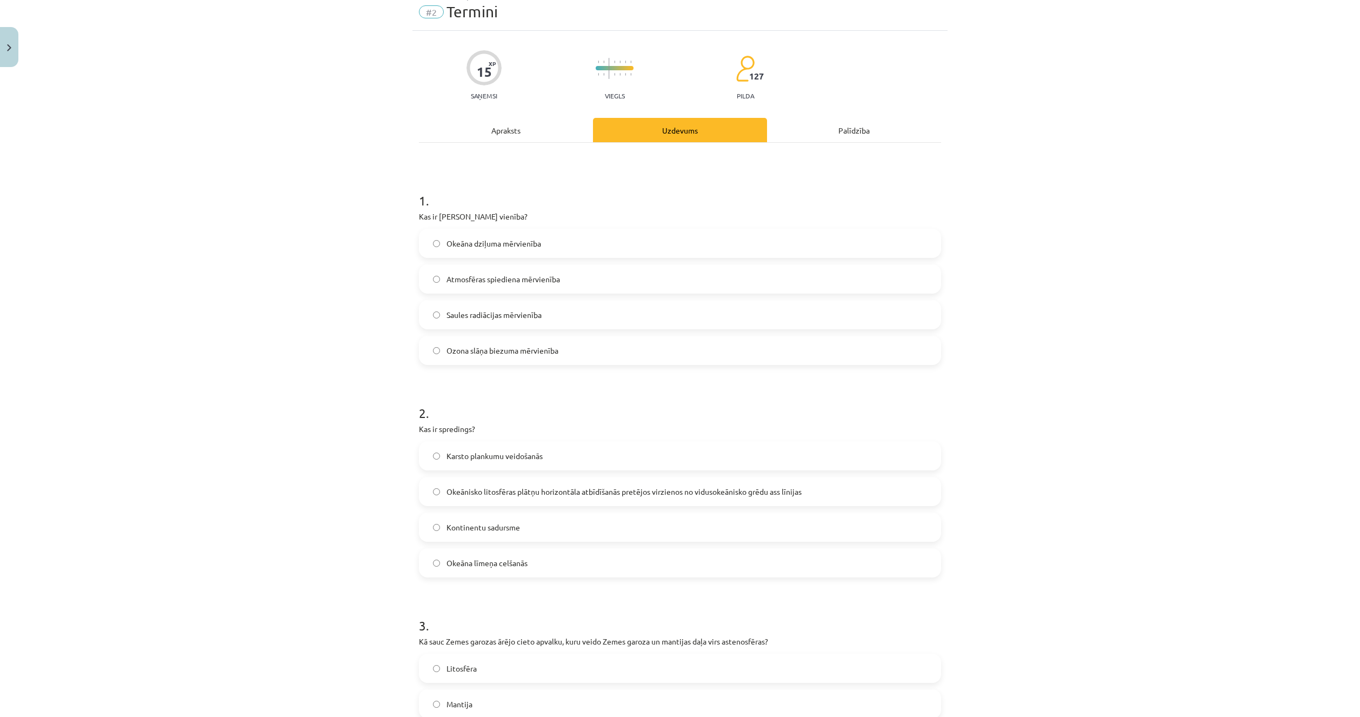
scroll to position [27, 0]
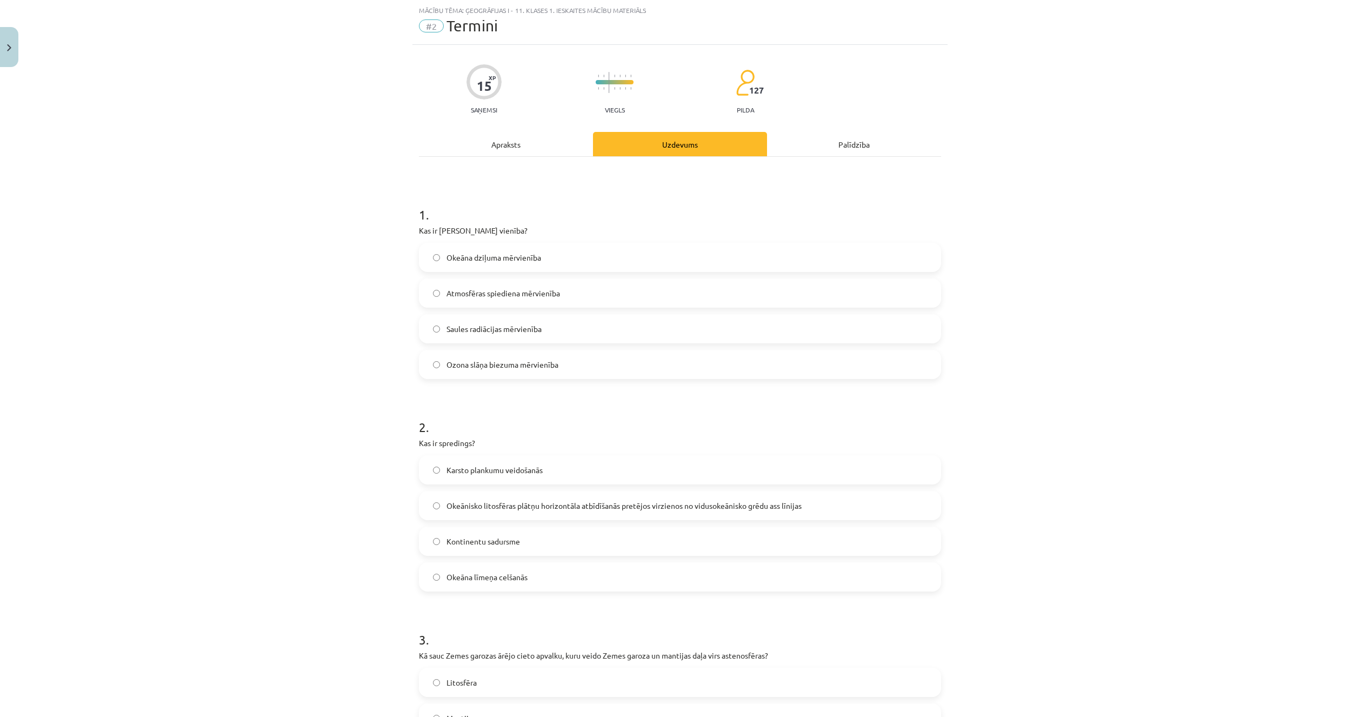
click at [543, 362] on span "Ozona slāņa biezuma mērvienība" at bounding box center [503, 364] width 112 height 11
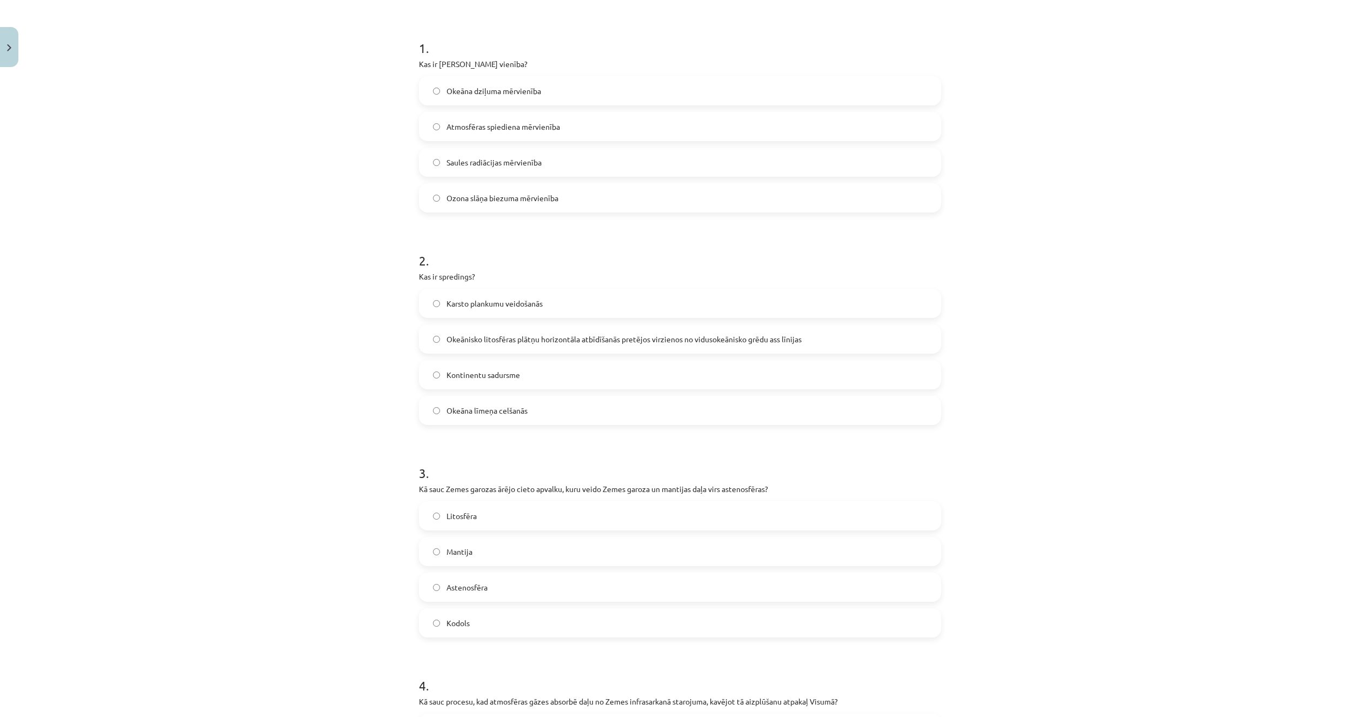
scroll to position [178, 0]
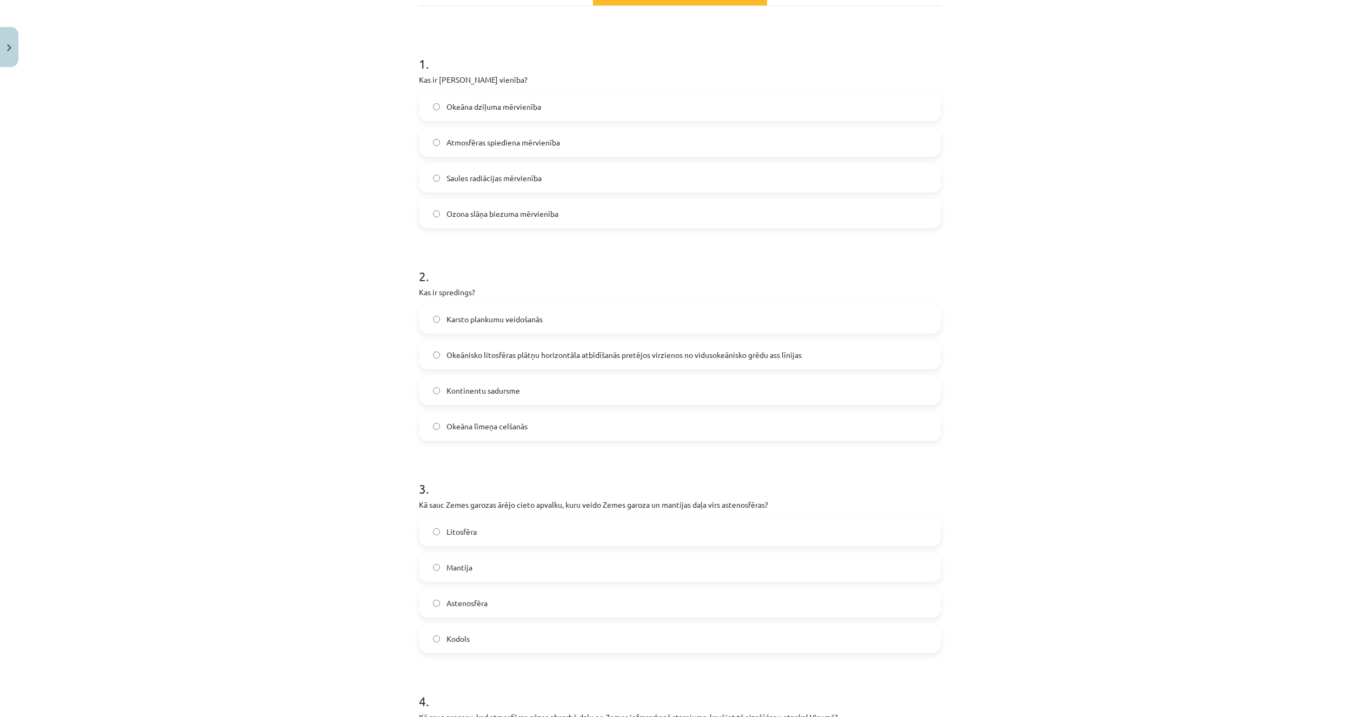
click at [493, 361] on label "Okeānisko litosfēras plātņu horizontāla atbīdīšanās pretējos virzienos no vidus…" at bounding box center [680, 354] width 520 height 27
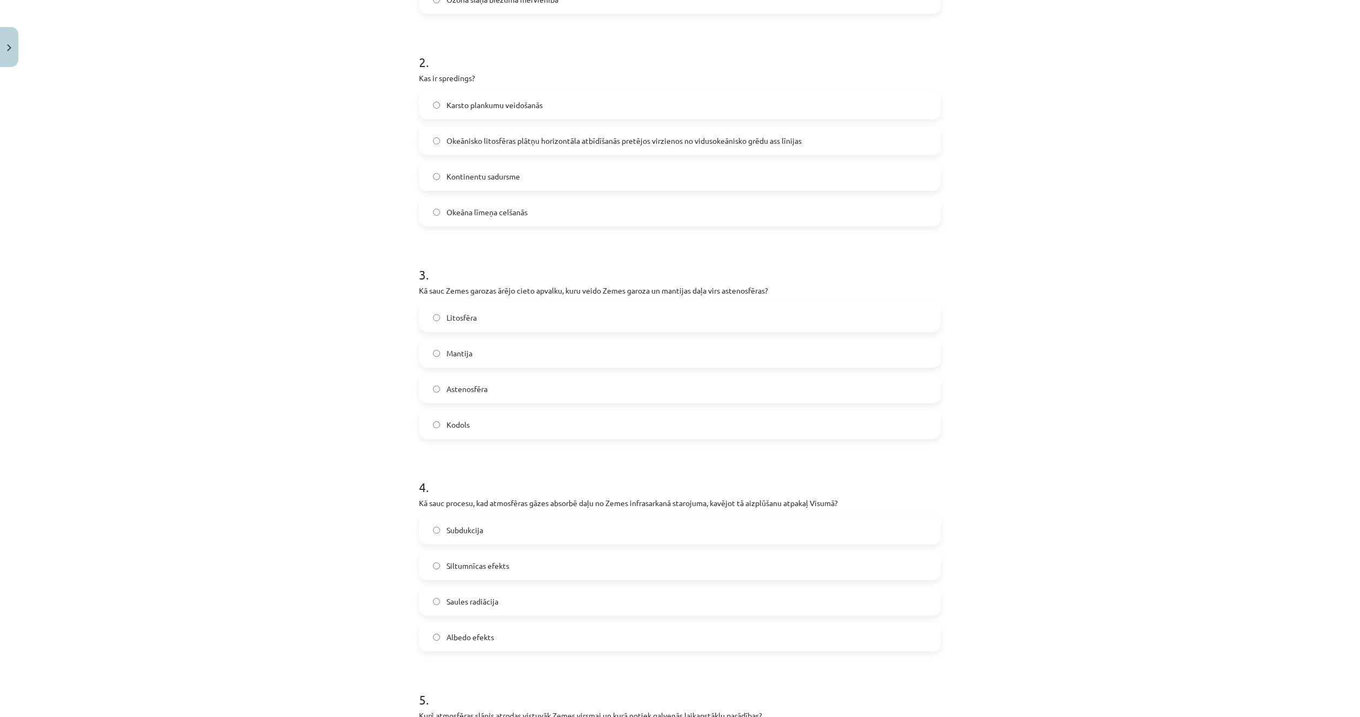
scroll to position [394, 0]
click at [436, 319] on label "Litosfēra" at bounding box center [680, 315] width 520 height 27
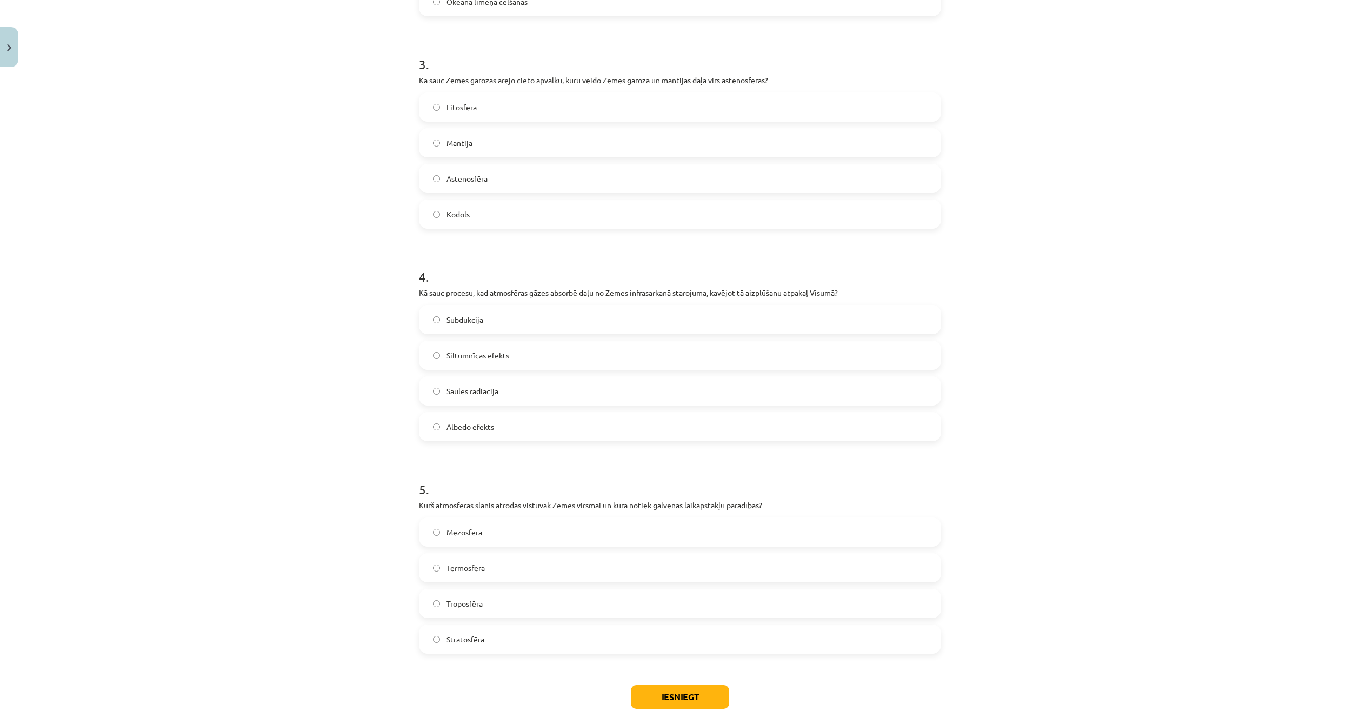
scroll to position [610, 0]
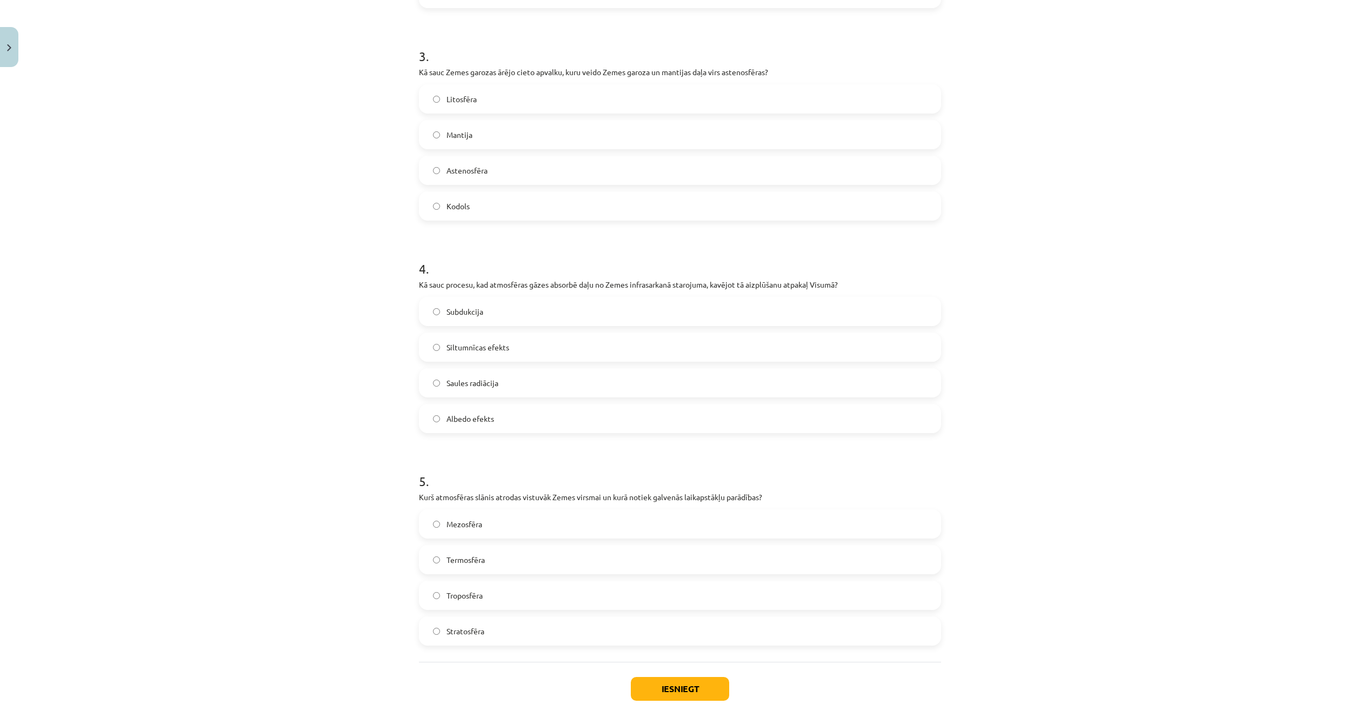
click at [429, 342] on label "Siltumnīcas efekts" at bounding box center [680, 347] width 520 height 27
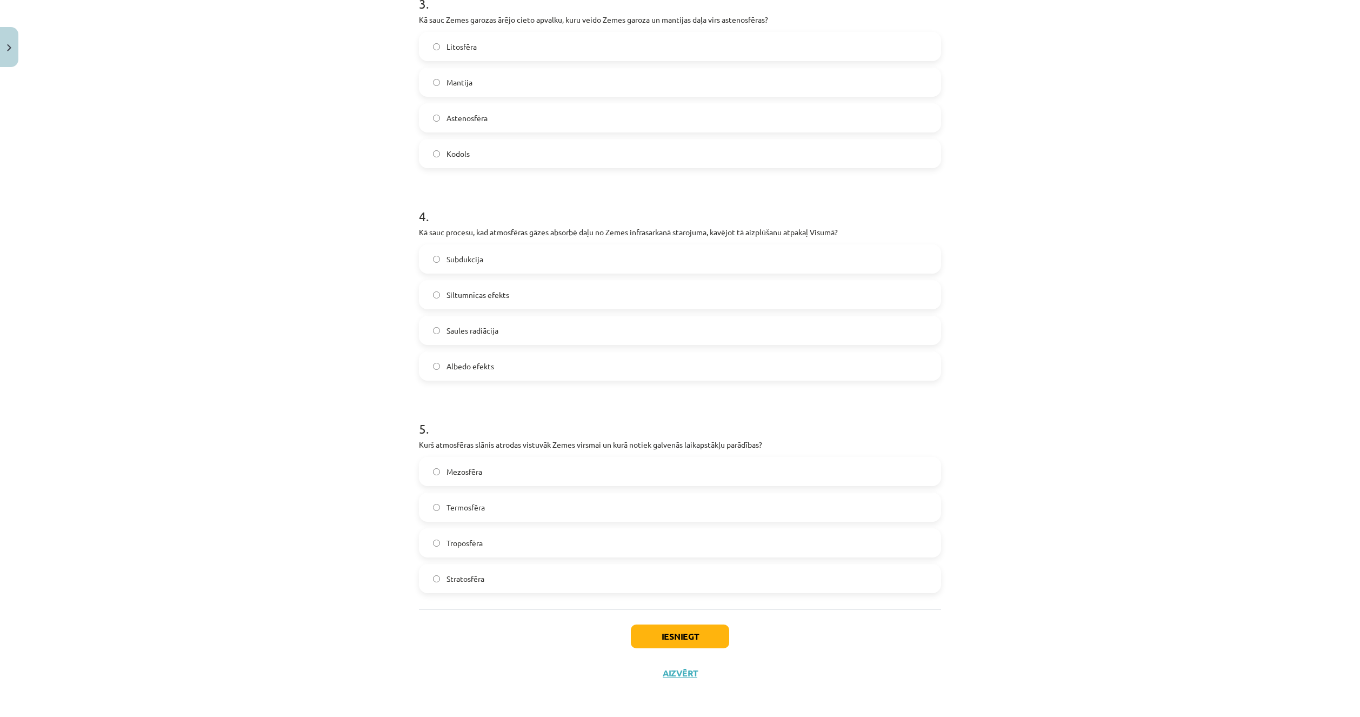
scroll to position [665, 0]
click at [470, 505] on span "Termosfēra" at bounding box center [466, 505] width 38 height 11
click at [475, 552] on label "Troposfēra" at bounding box center [680, 541] width 520 height 27
click at [652, 635] on button "Iesniegt" at bounding box center [680, 635] width 98 height 24
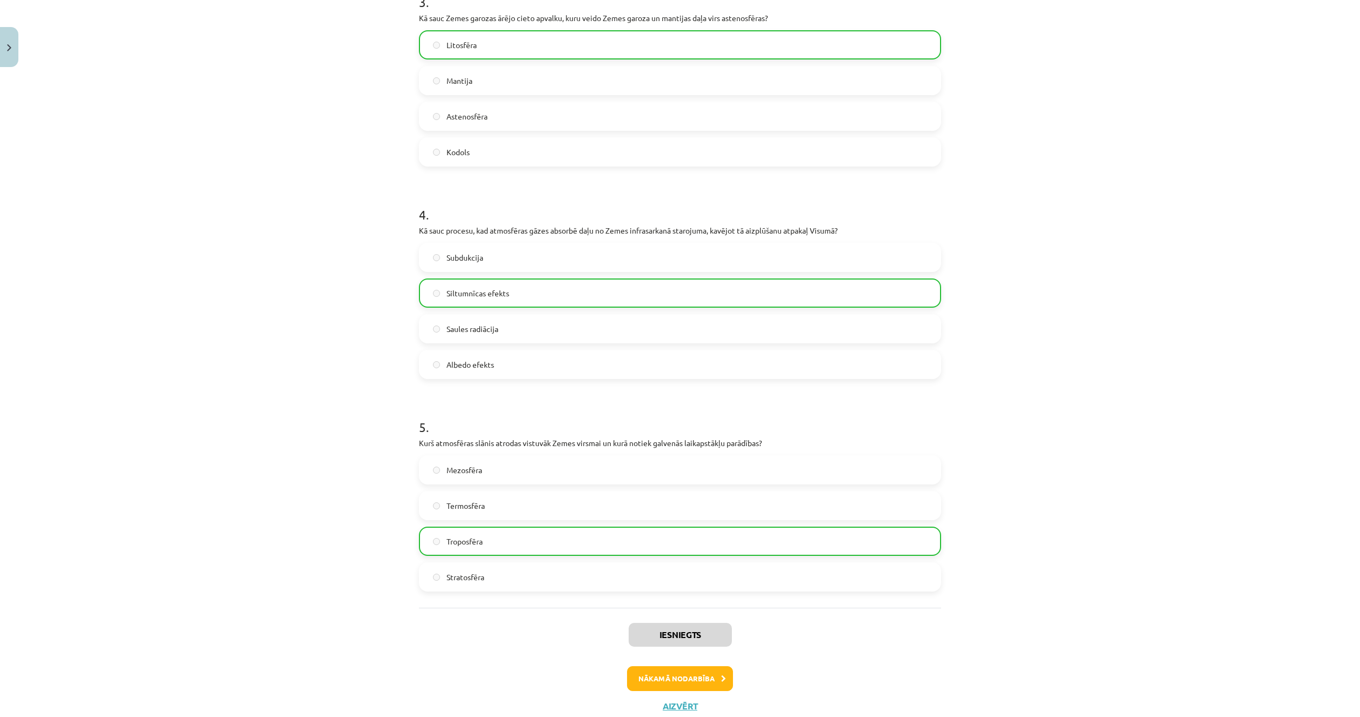
click at [707, 661] on div "Iesniegts Nākamā nodarbība Aizvērt" at bounding box center [680, 663] width 522 height 110
click at [707, 674] on button "Nākamā nodarbība" at bounding box center [680, 678] width 106 height 25
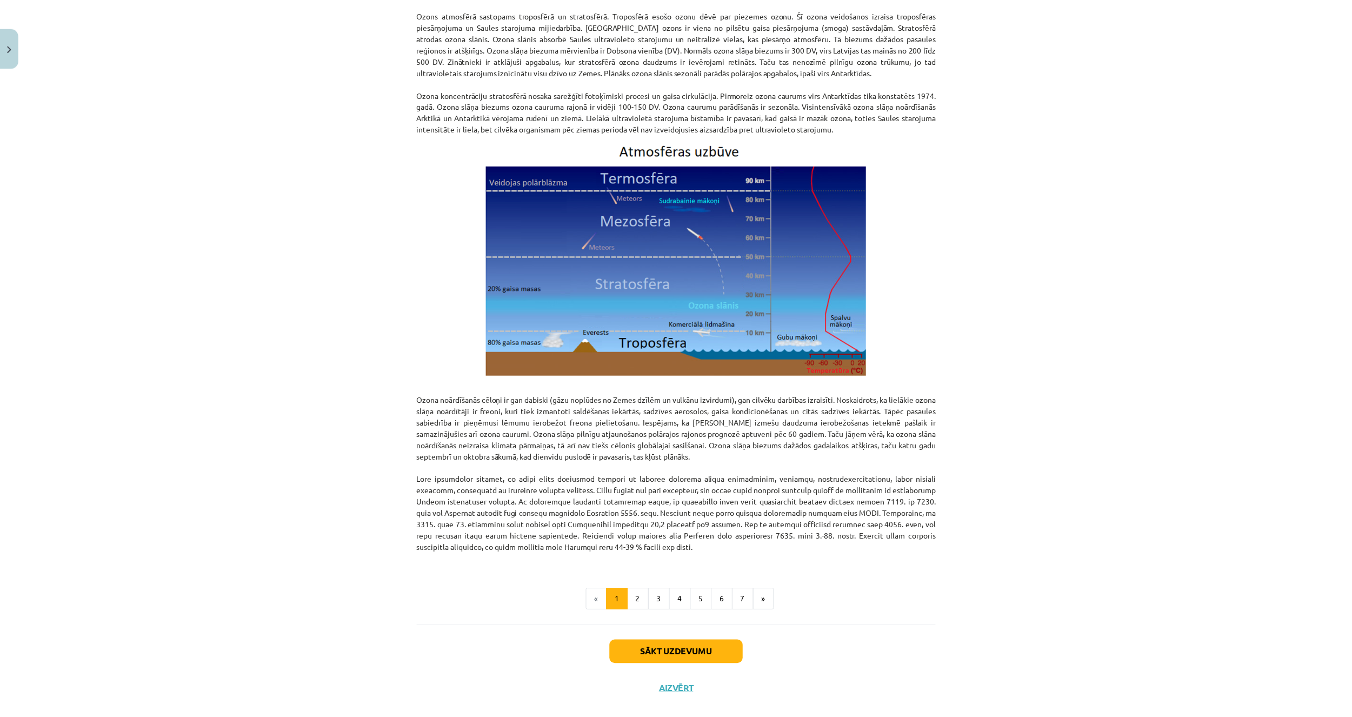
scroll to position [1051, 0]
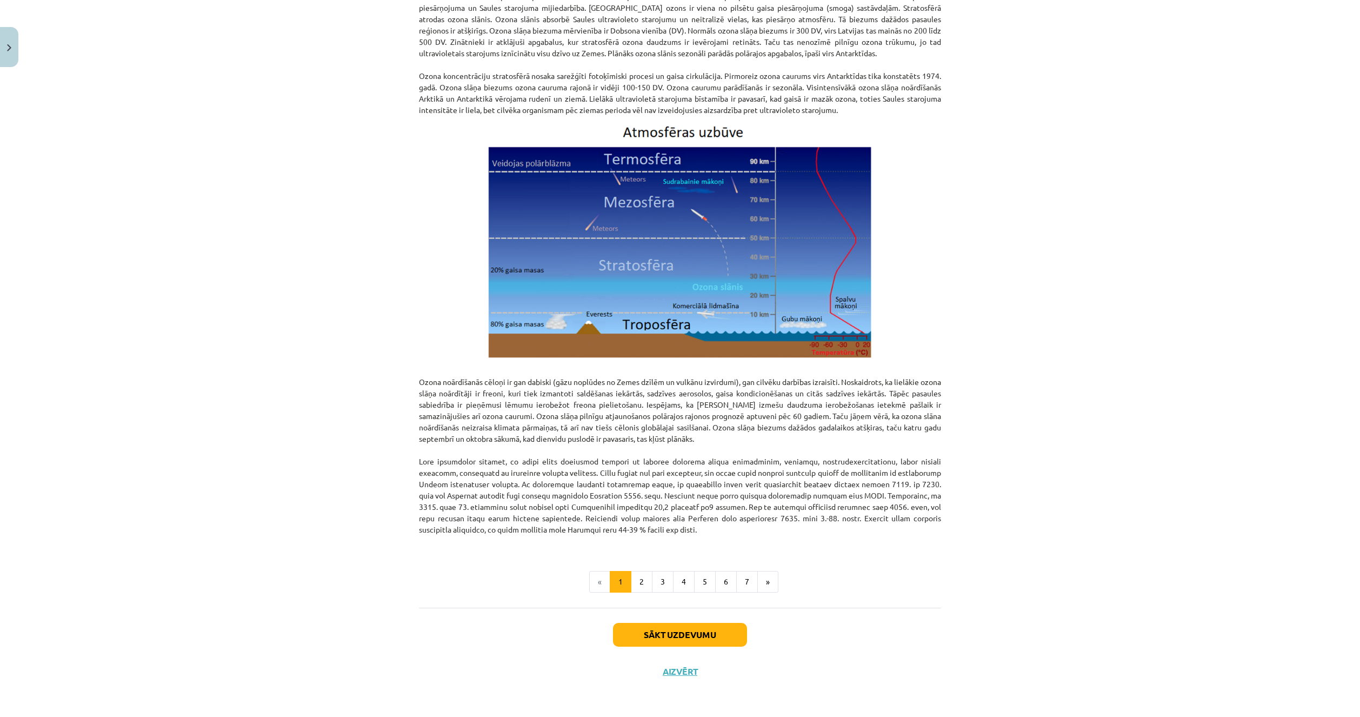
click at [671, 661] on div "Sākt uzdevumu Aizvērt" at bounding box center [680, 646] width 522 height 76
click at [674, 670] on button "Aizvērt" at bounding box center [680, 671] width 41 height 11
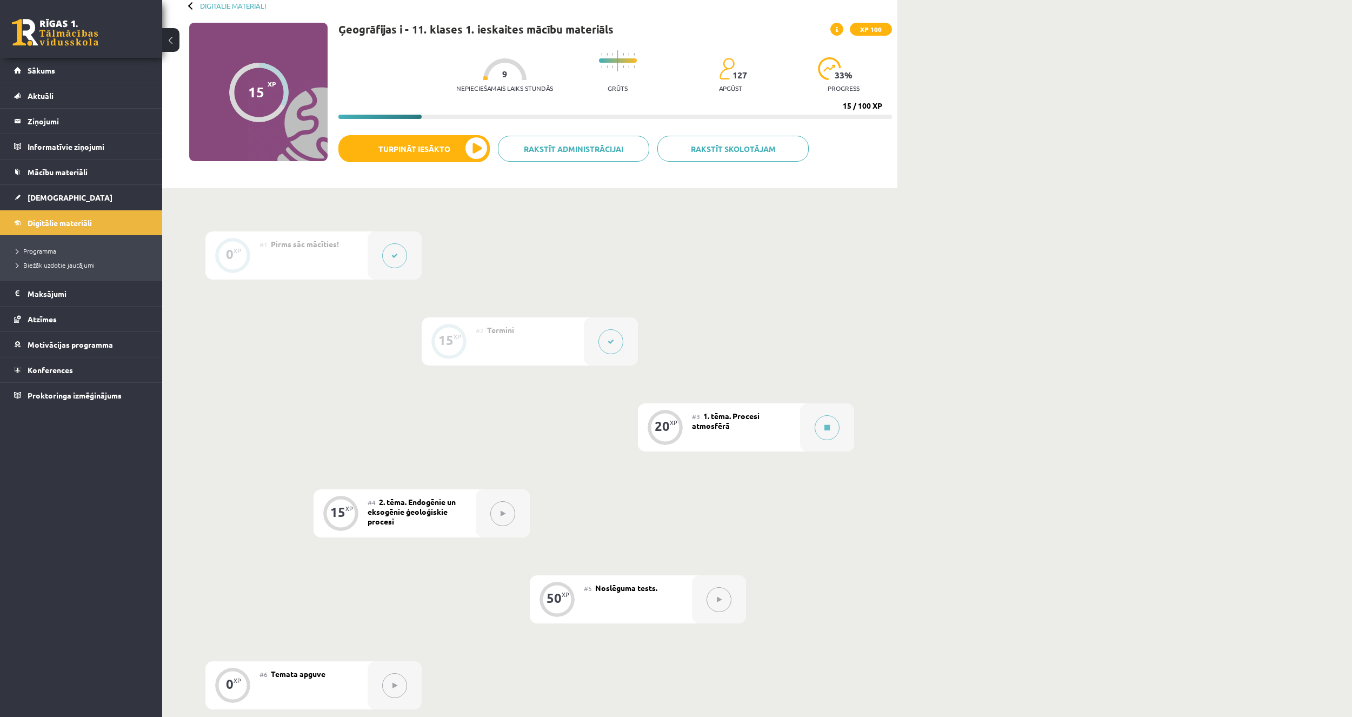
scroll to position [0, 0]
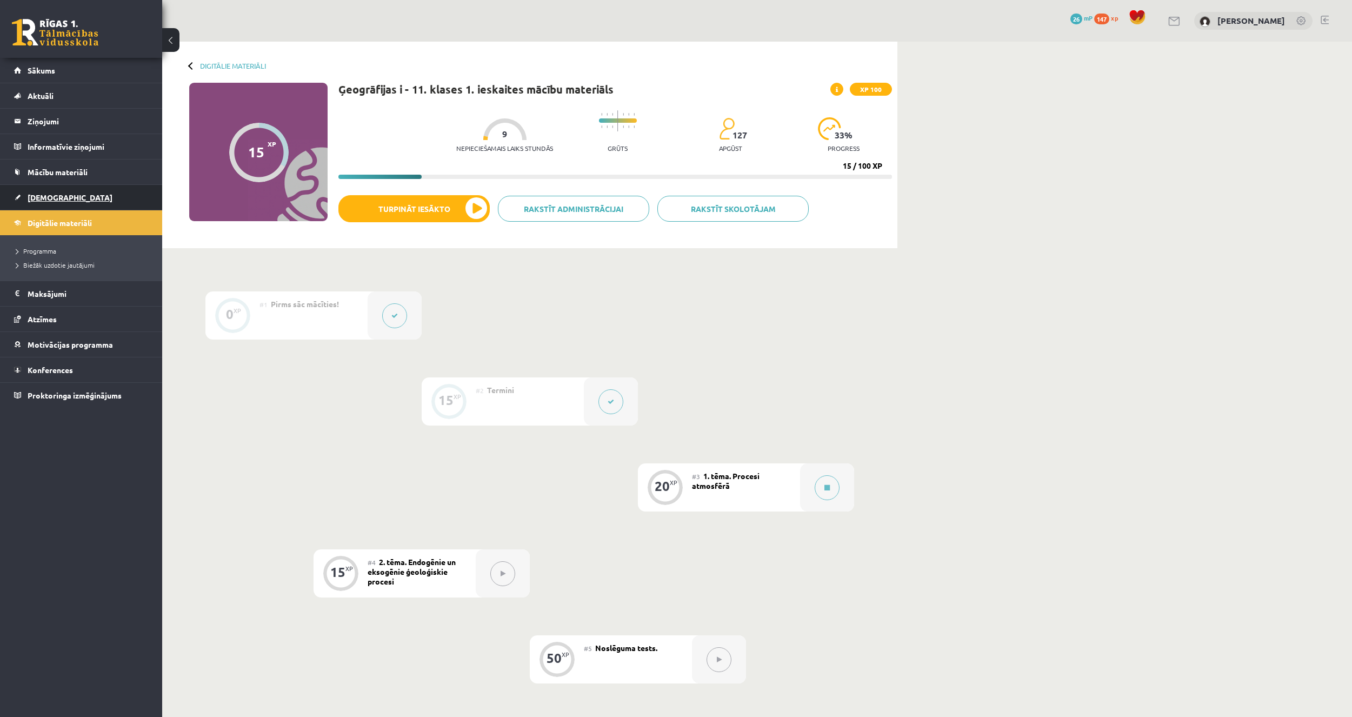
click at [76, 203] on link "[DEMOGRAPHIC_DATA]" at bounding box center [81, 197] width 135 height 25
